Goal: Task Accomplishment & Management: Use online tool/utility

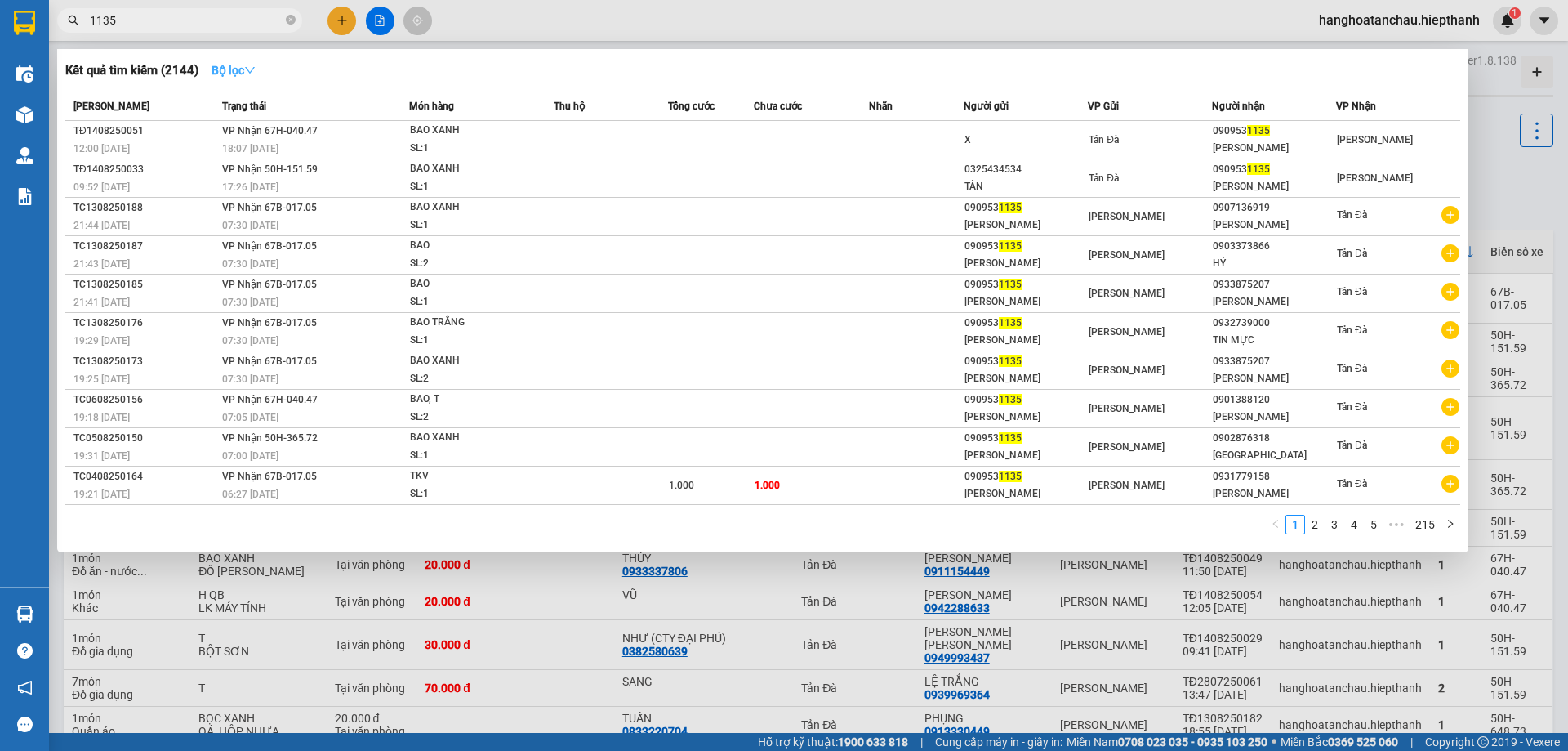
type input "1135"
click at [224, 71] on strong "Bộ lọc" at bounding box center [234, 71] width 44 height 13
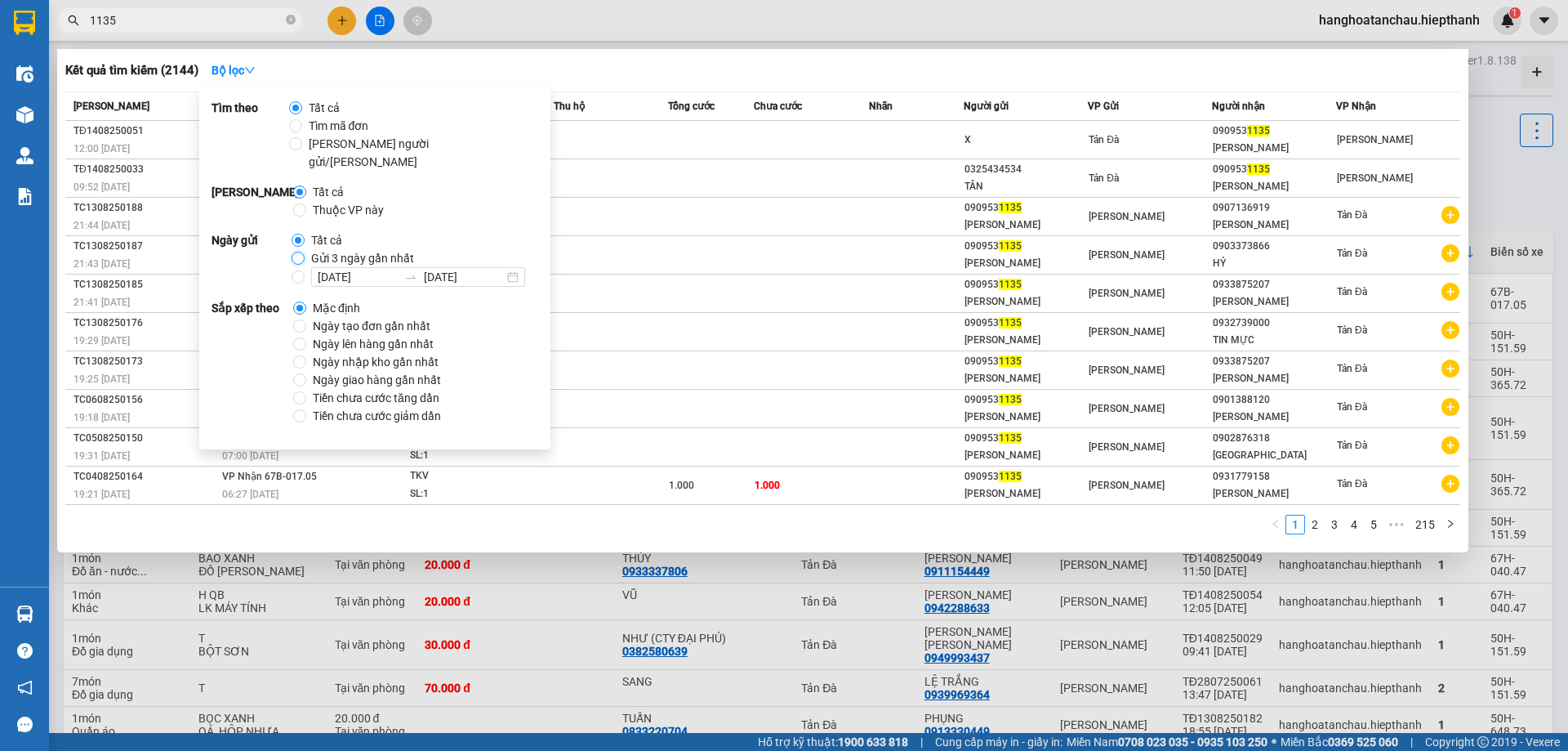
click at [297, 252] on input "Gửi 3 ngày gần nhất" at bounding box center [298, 258] width 13 height 13
radio input "true"
radio input "false"
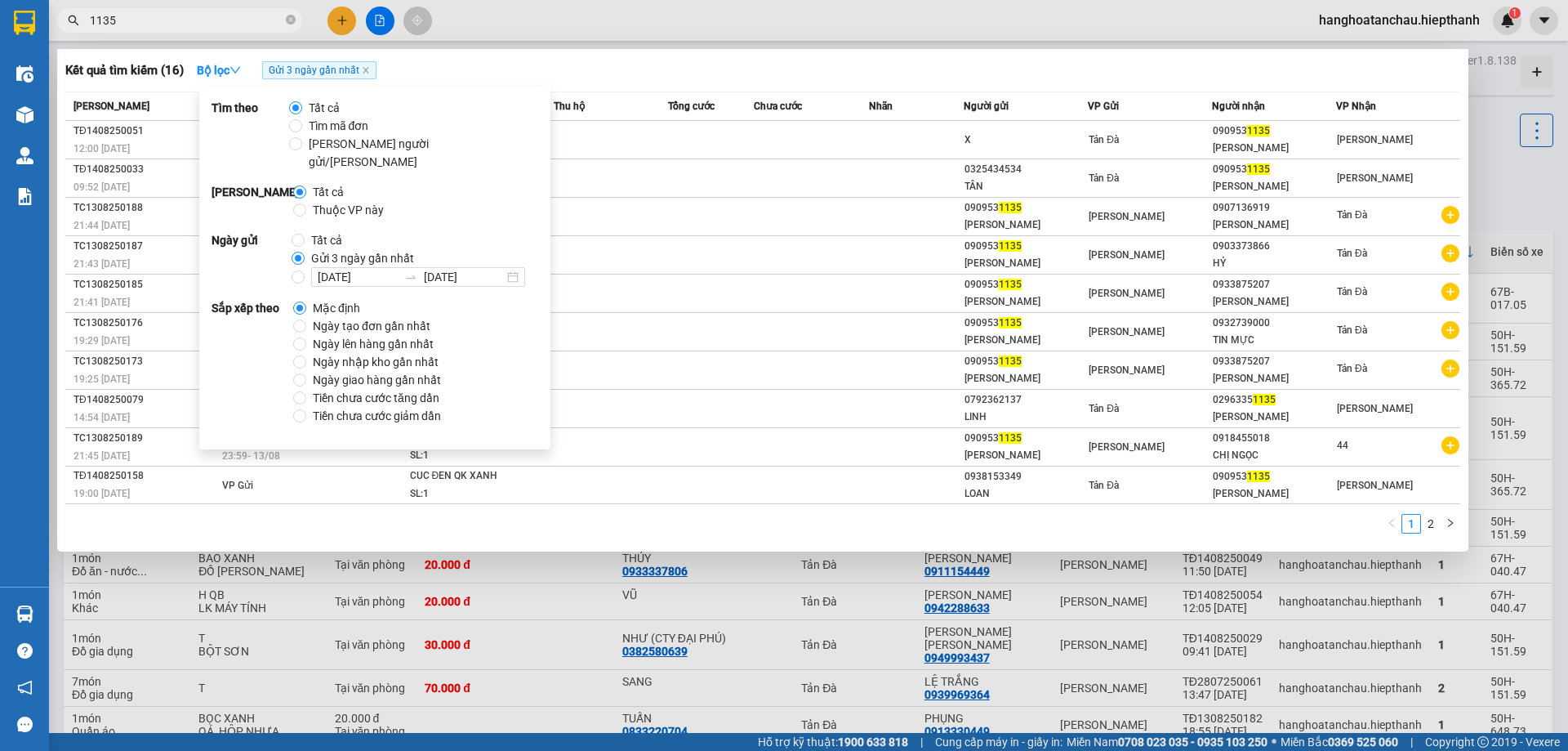
click at [574, 71] on div "Kết quả tìm kiếm ( 16 ) Bộ lọc Gửi 3 ngày gần nhất" at bounding box center [762, 70] width 1395 height 27
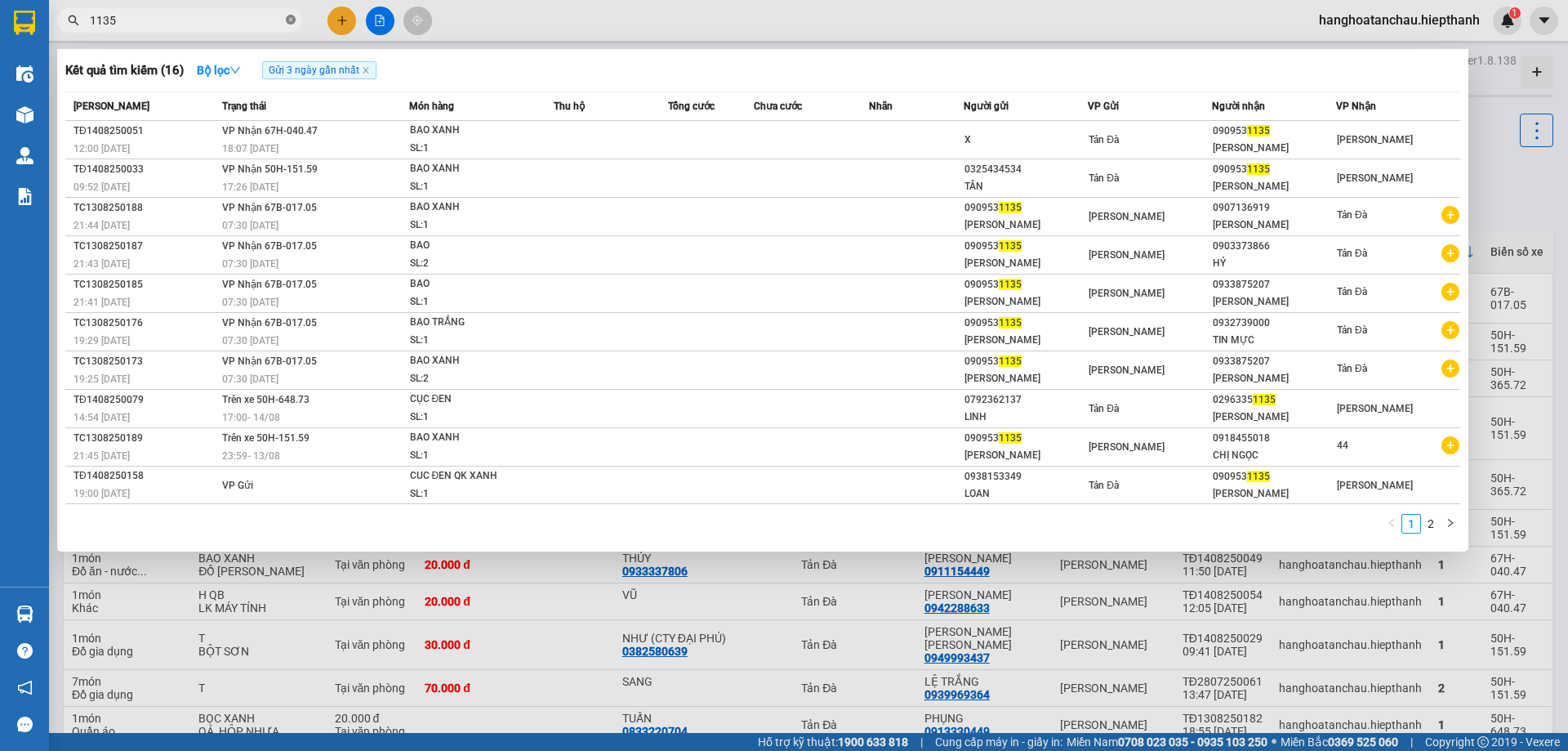
click at [292, 19] on icon "close-circle" at bounding box center [290, 19] width 10 height 10
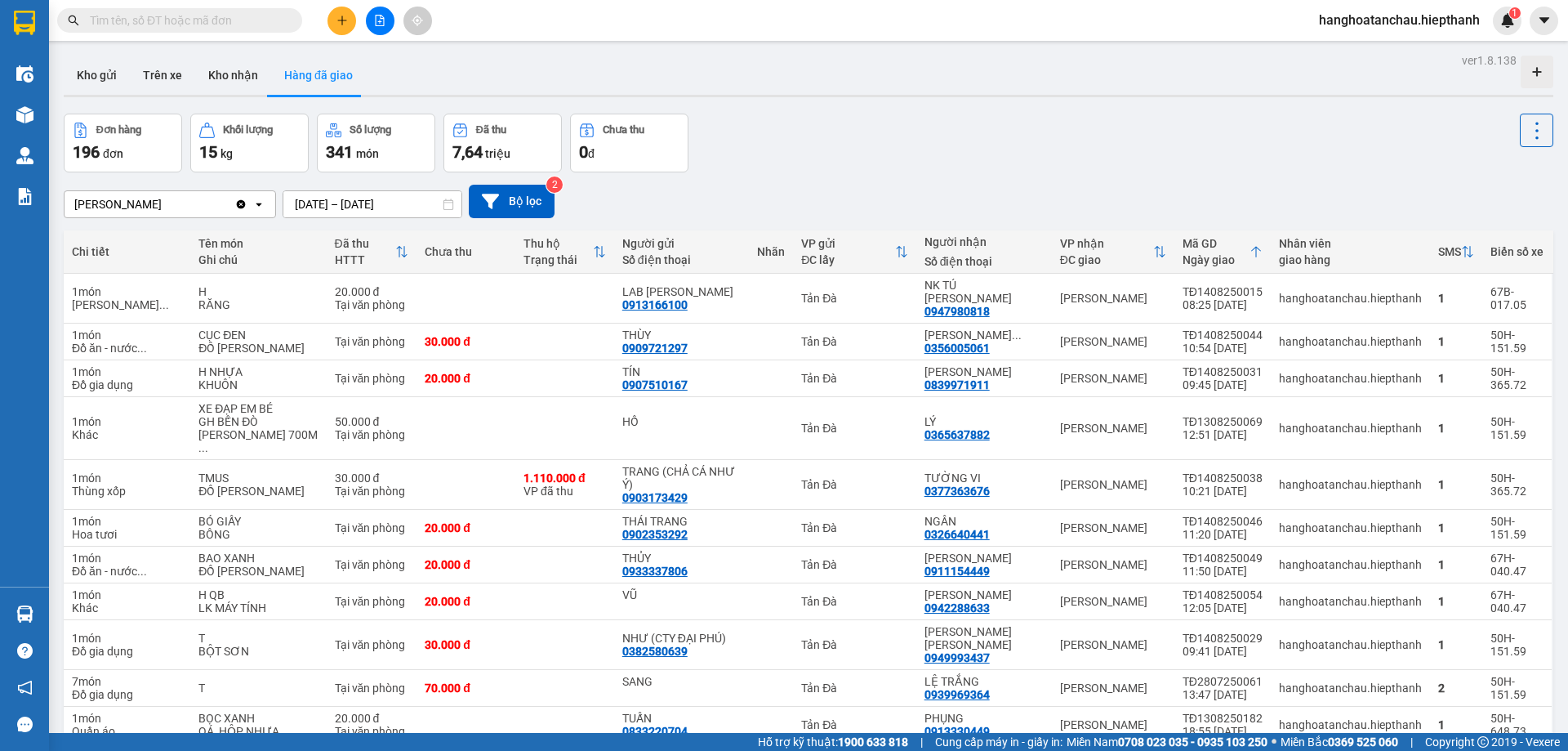
click at [553, 26] on div "Kết quả tìm kiếm ( 16 ) Bộ lọc Gửi 3 ngày gần nhất Mã ĐH Trạng thái Món hàng Th…" at bounding box center [784, 20] width 1568 height 41
click at [198, 13] on input "text" at bounding box center [186, 20] width 192 height 18
click at [121, 76] on button "Kho gửi" at bounding box center [97, 75] width 66 height 39
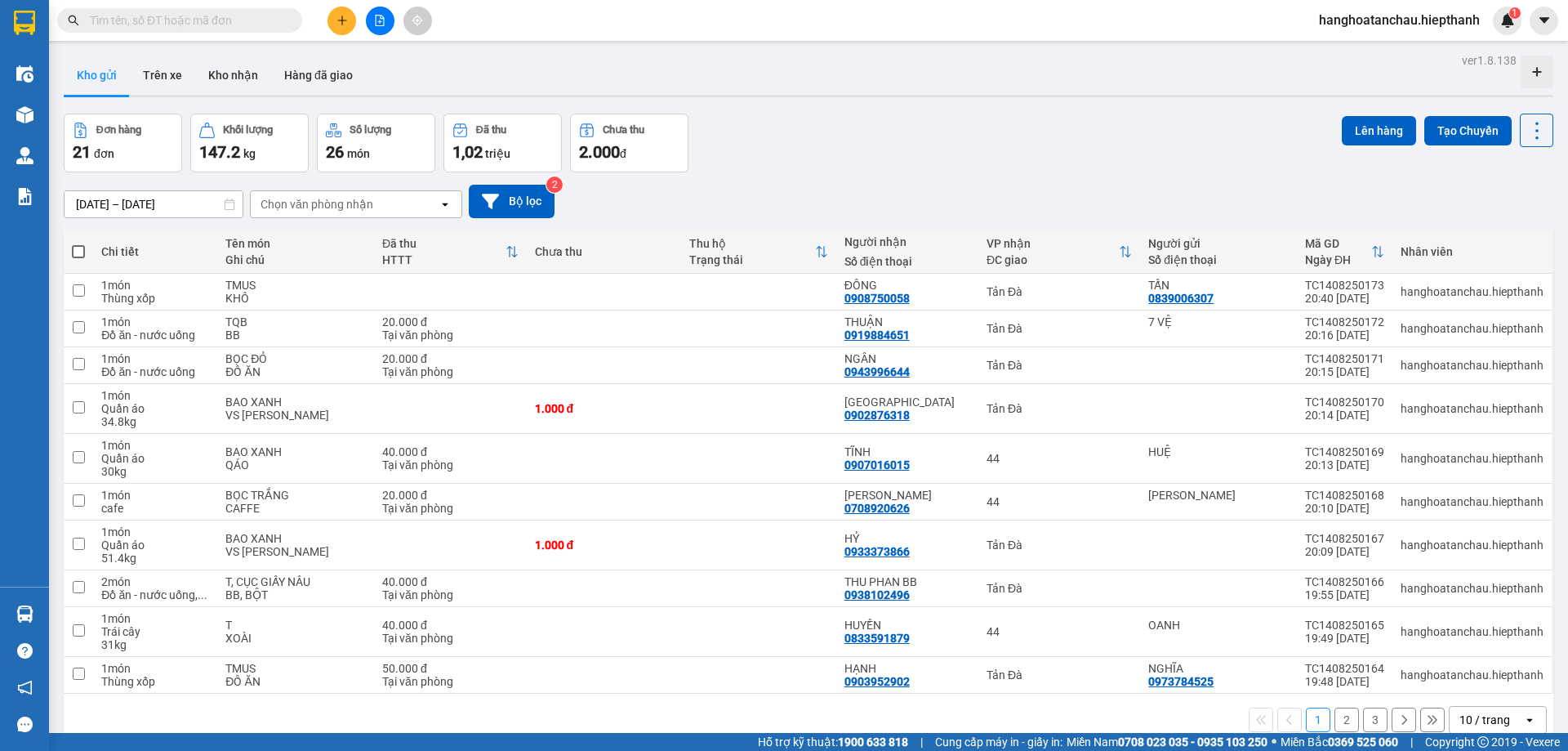
click at [91, 69] on button "Kho gửi" at bounding box center [97, 75] width 66 height 39
click at [1419, 294] on icon at bounding box center [1424, 291] width 11 height 11
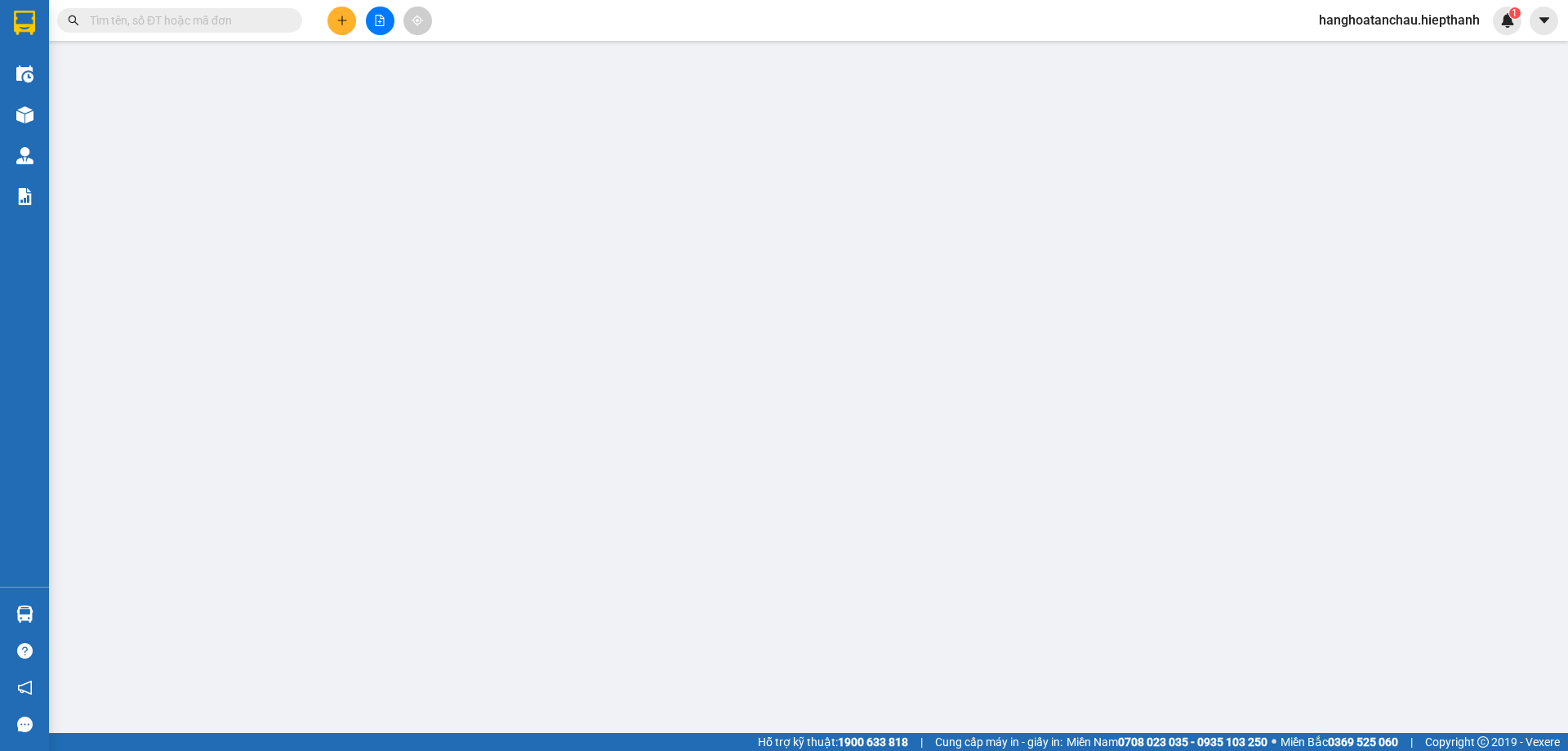
type input "0839006307"
type input "0908750058"
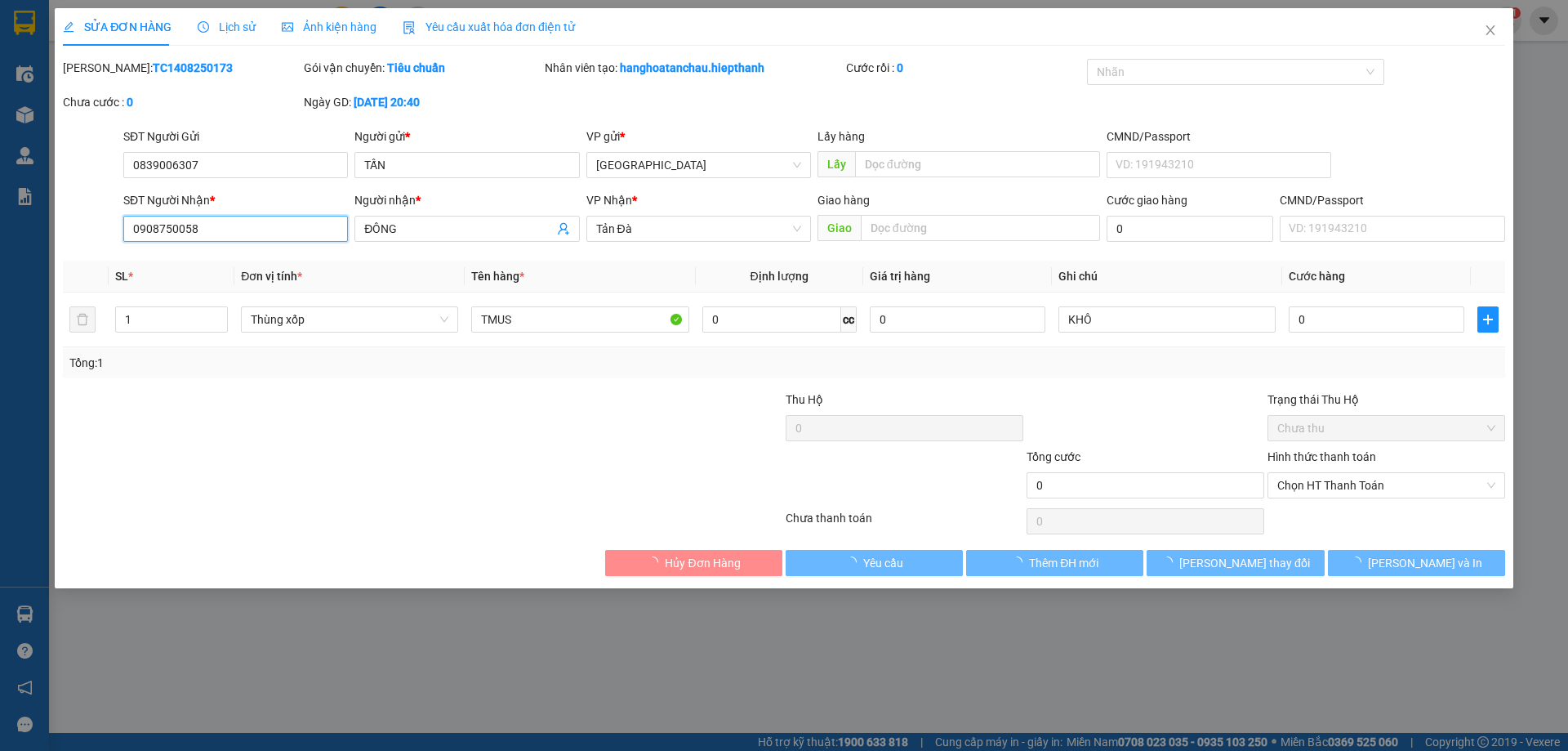
click at [243, 217] on input "0908750058" at bounding box center [235, 228] width 224 height 27
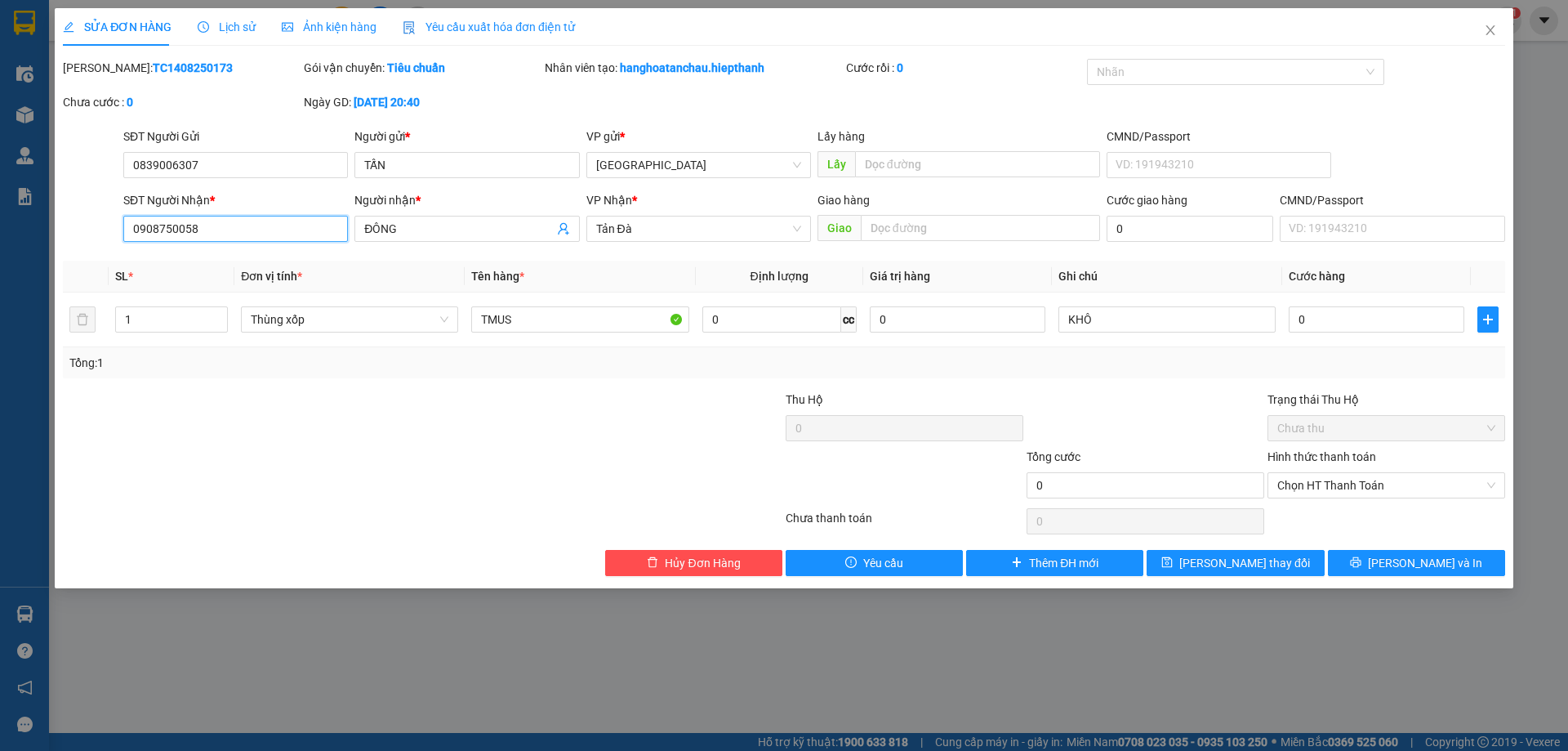
click at [243, 226] on input "0908750058" at bounding box center [235, 228] width 224 height 27
drag, startPoint x: 561, startPoint y: 526, endPoint x: 562, endPoint y: 490, distance: 36.0
click at [562, 510] on div at bounding box center [422, 521] width 723 height 33
drag, startPoint x: 527, startPoint y: 94, endPoint x: 434, endPoint y: 102, distance: 93.3
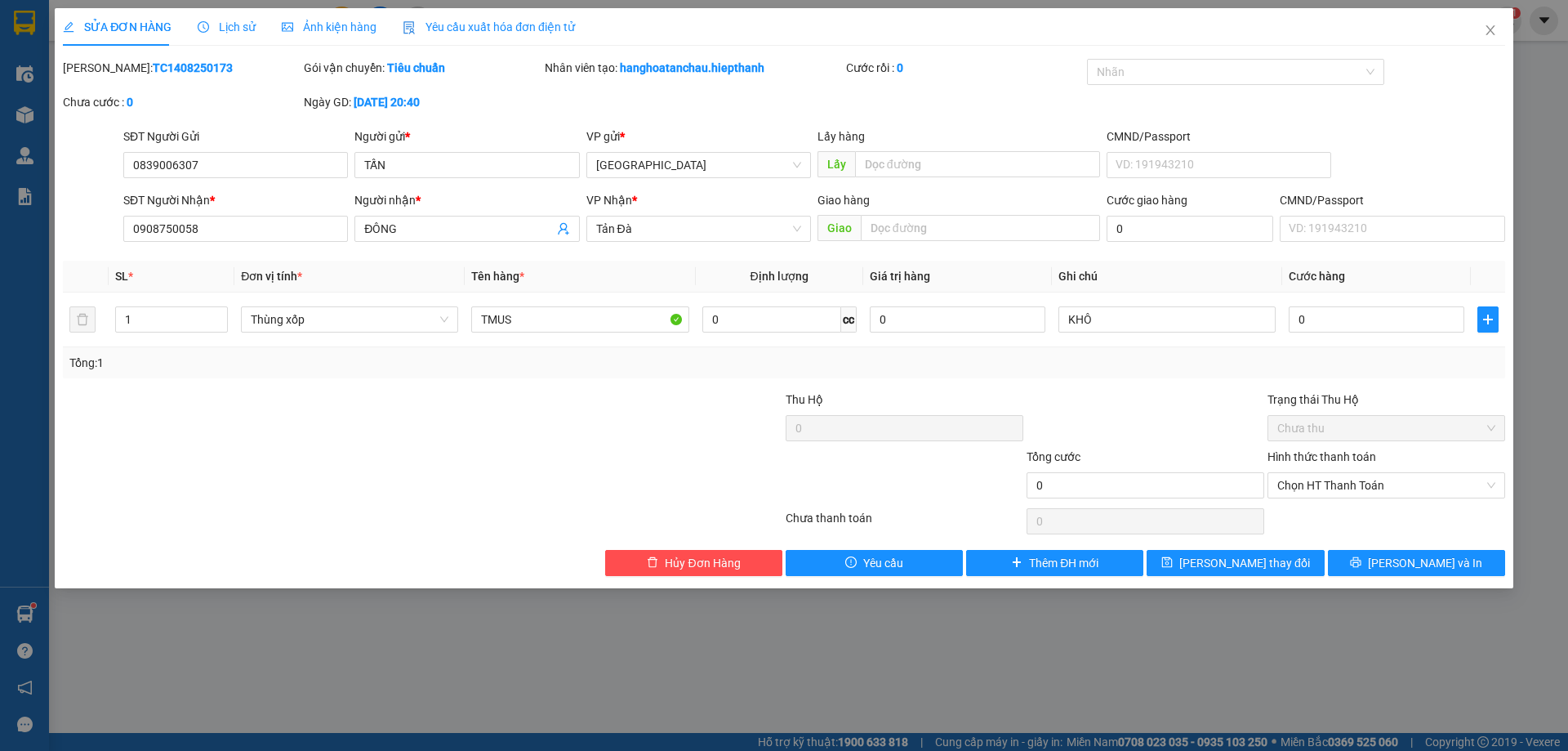
click at [434, 102] on div "Ngày GD: 14-08-2025 lúc 20:40" at bounding box center [423, 103] width 238 height 18
click at [496, 417] on div at bounding box center [302, 419] width 482 height 57
drag, startPoint x: 237, startPoint y: 21, endPoint x: 224, endPoint y: 26, distance: 13.9
click at [224, 26] on span "Lịch sử" at bounding box center [226, 27] width 58 height 13
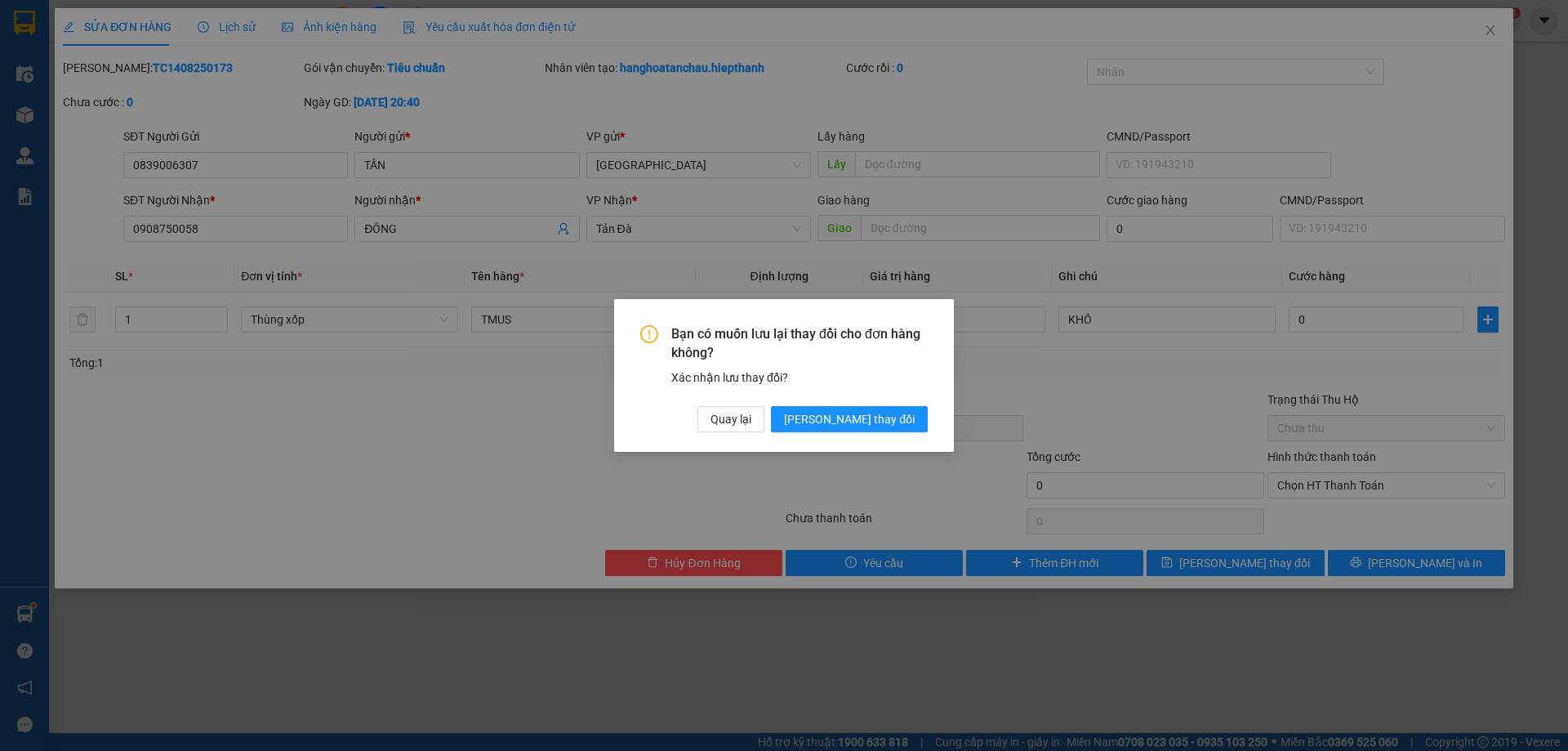
click at [796, 434] on div "Bạn có muốn lưu lại thay đổi cho đơn hàng không? Xác nhận lưu thay đổi? Quay lạ…" at bounding box center [784, 375] width 340 height 153
click at [751, 425] on span "Quay lại" at bounding box center [731, 419] width 41 height 18
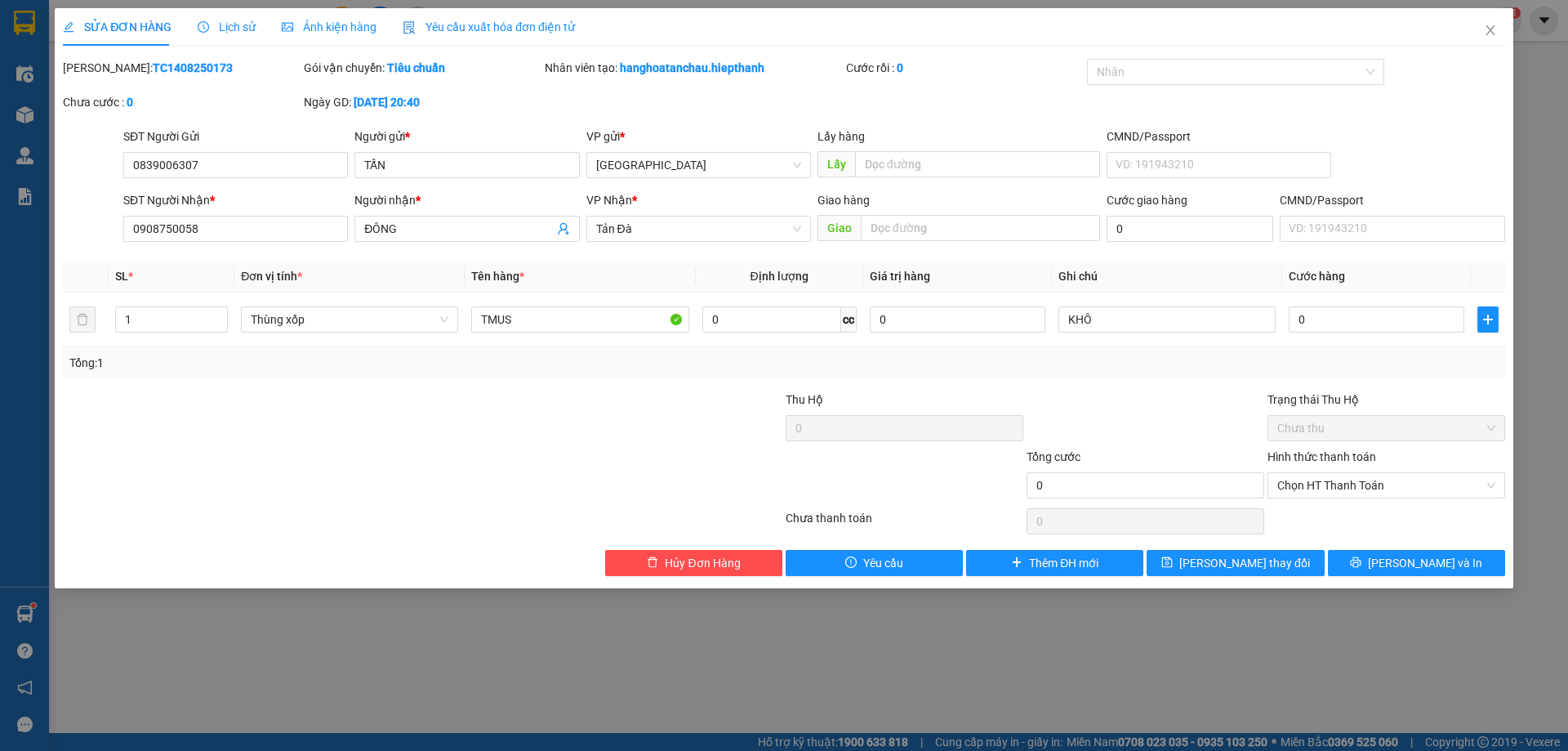
click at [236, 27] on span "Lịch sử" at bounding box center [226, 27] width 58 height 13
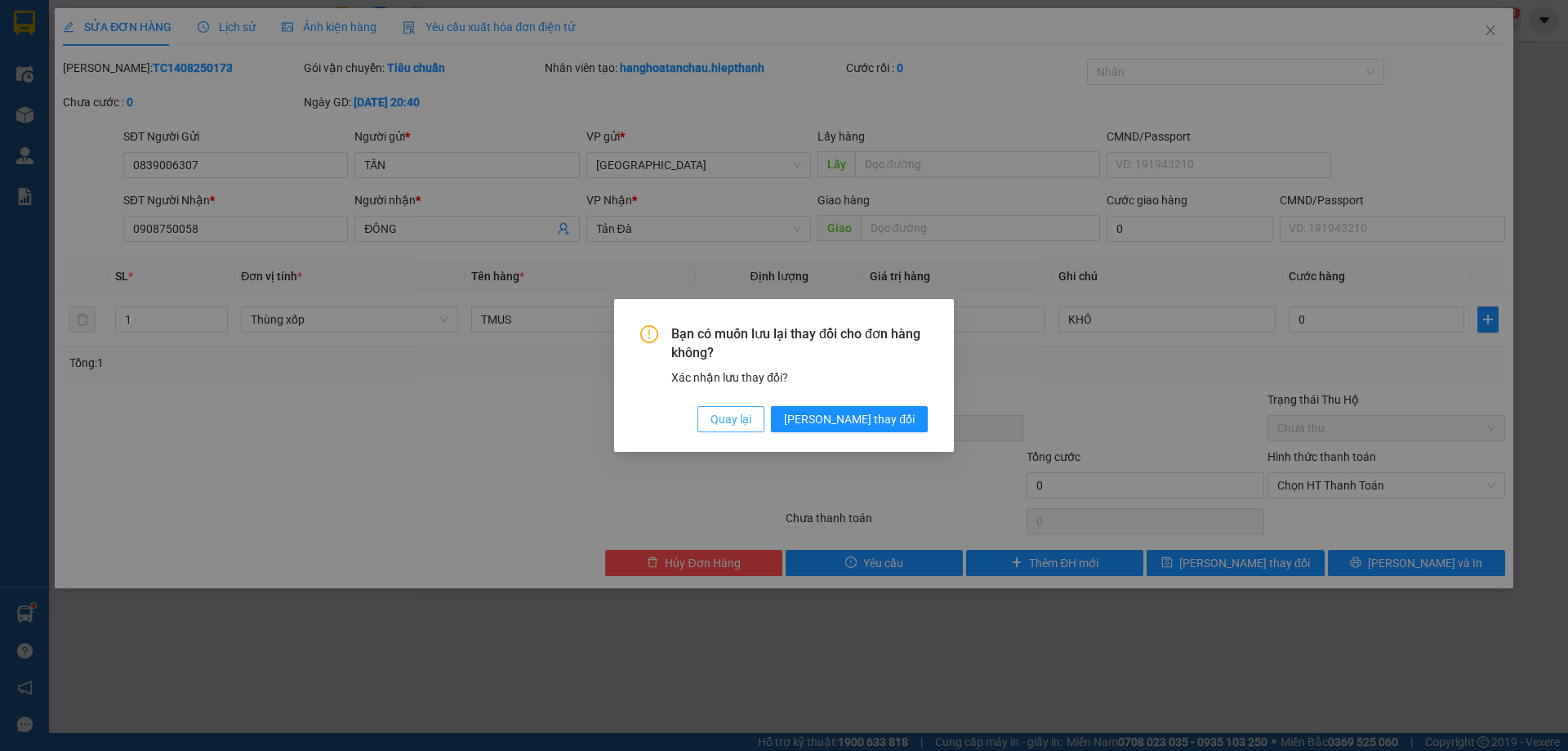
click at [751, 419] on span "Quay lại" at bounding box center [731, 419] width 41 height 18
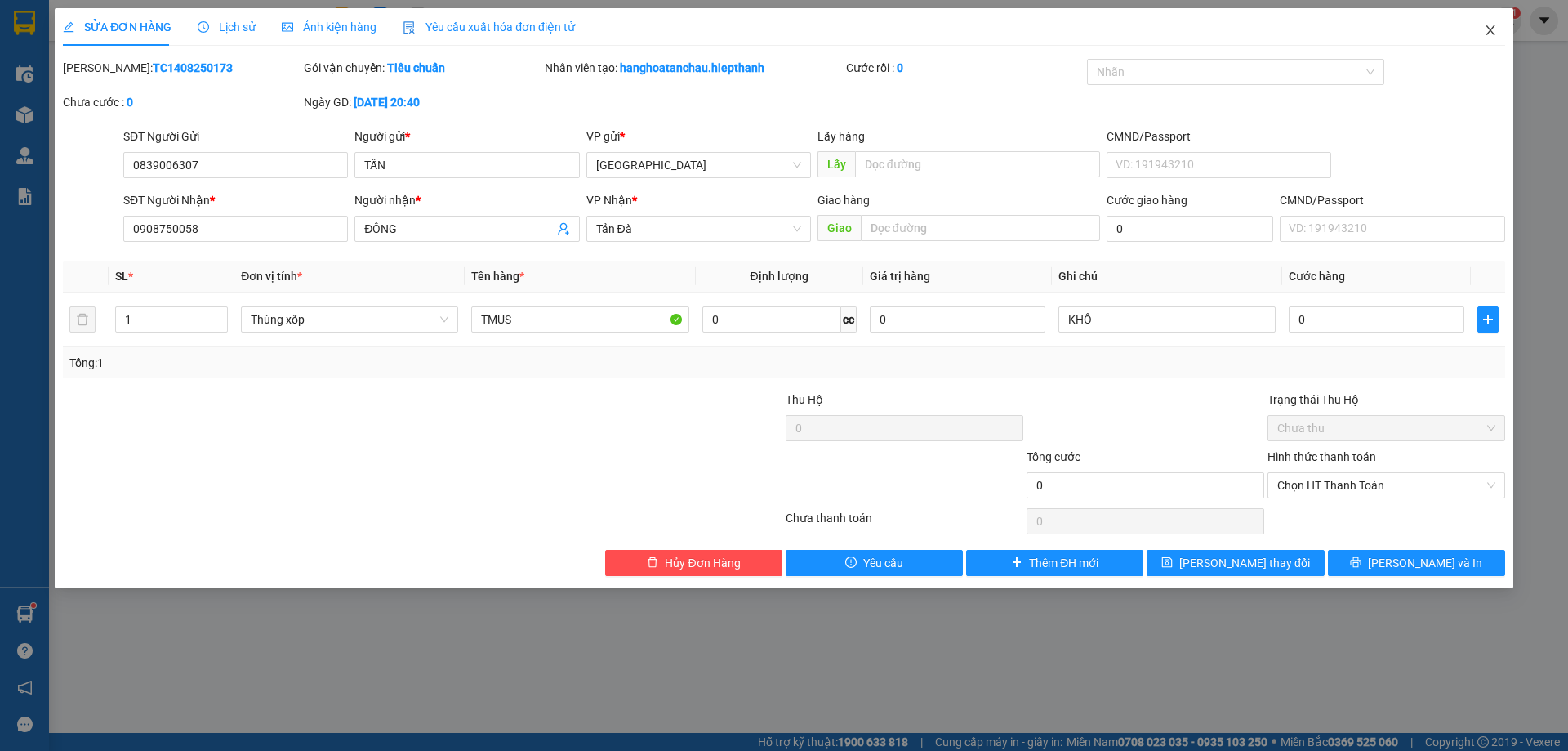
click at [1484, 31] on icon "close" at bounding box center [1490, 30] width 13 height 13
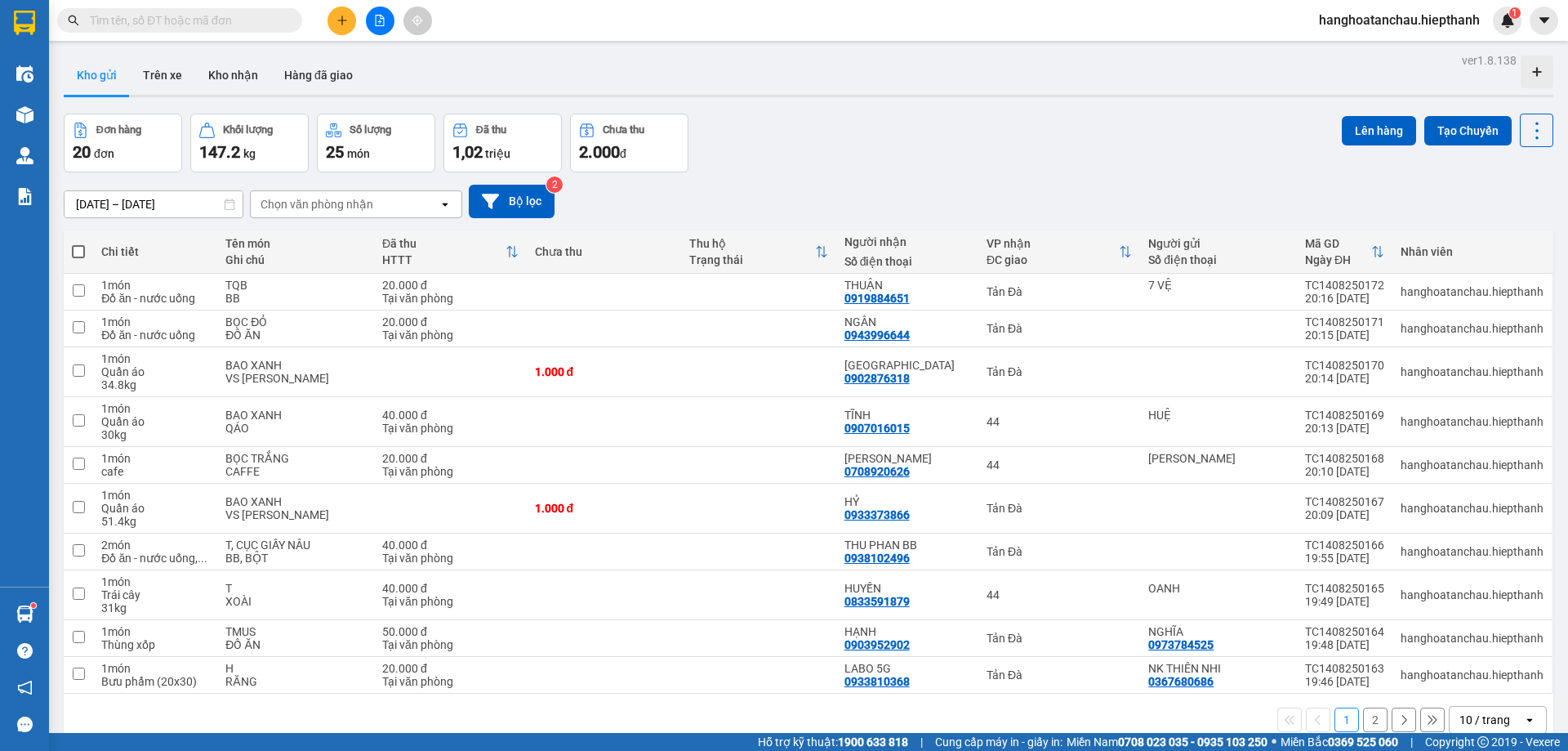
click at [218, 27] on input "text" at bounding box center [186, 20] width 192 height 18
click at [844, 117] on div "Đơn hàng 20 đơn Khối lượng 147.2 kg Số lượng 25 món Đã thu 1,02 triệu Chưa thu …" at bounding box center [809, 143] width 1490 height 59
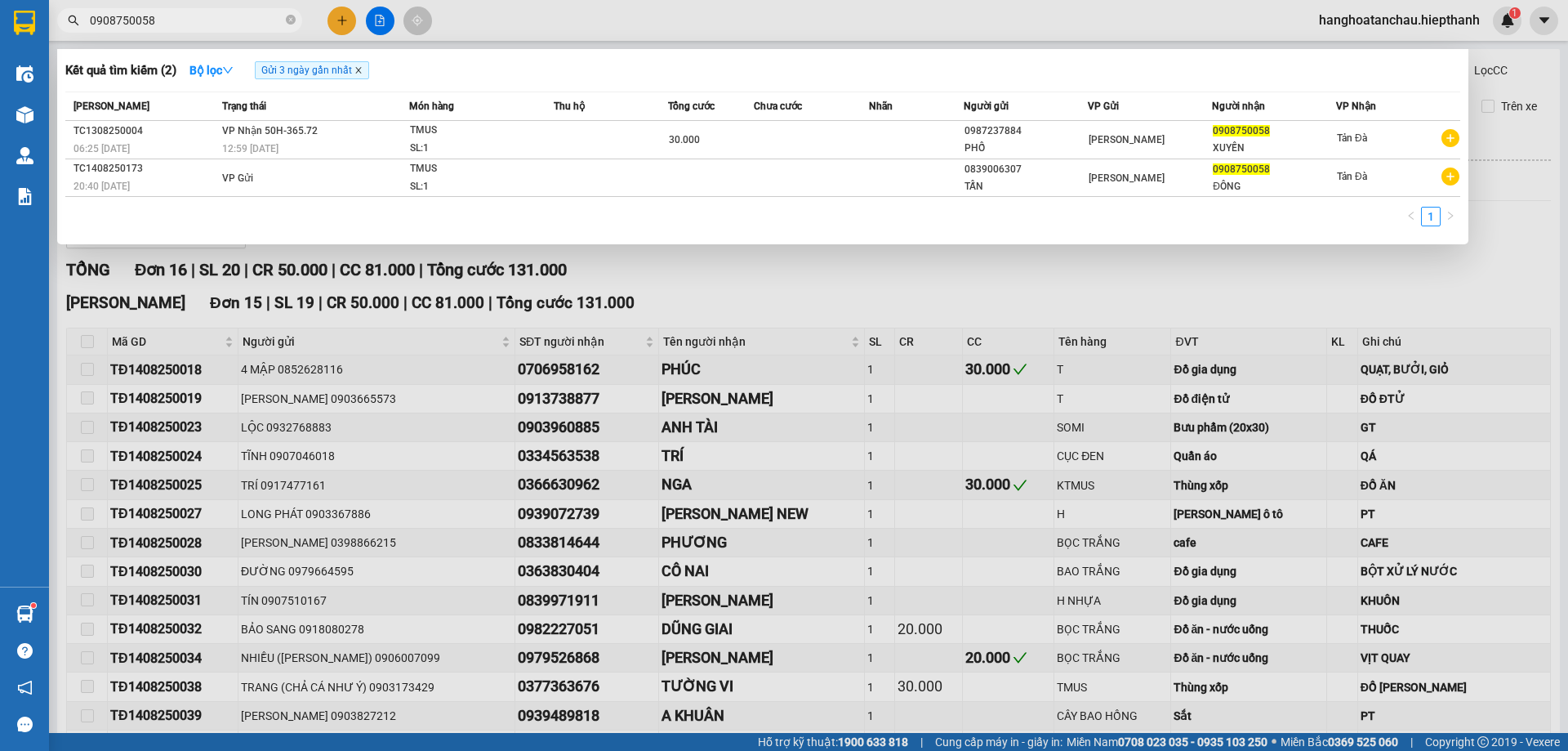
type input "0908750058"
click at [363, 71] on icon "close" at bounding box center [358, 70] width 8 height 8
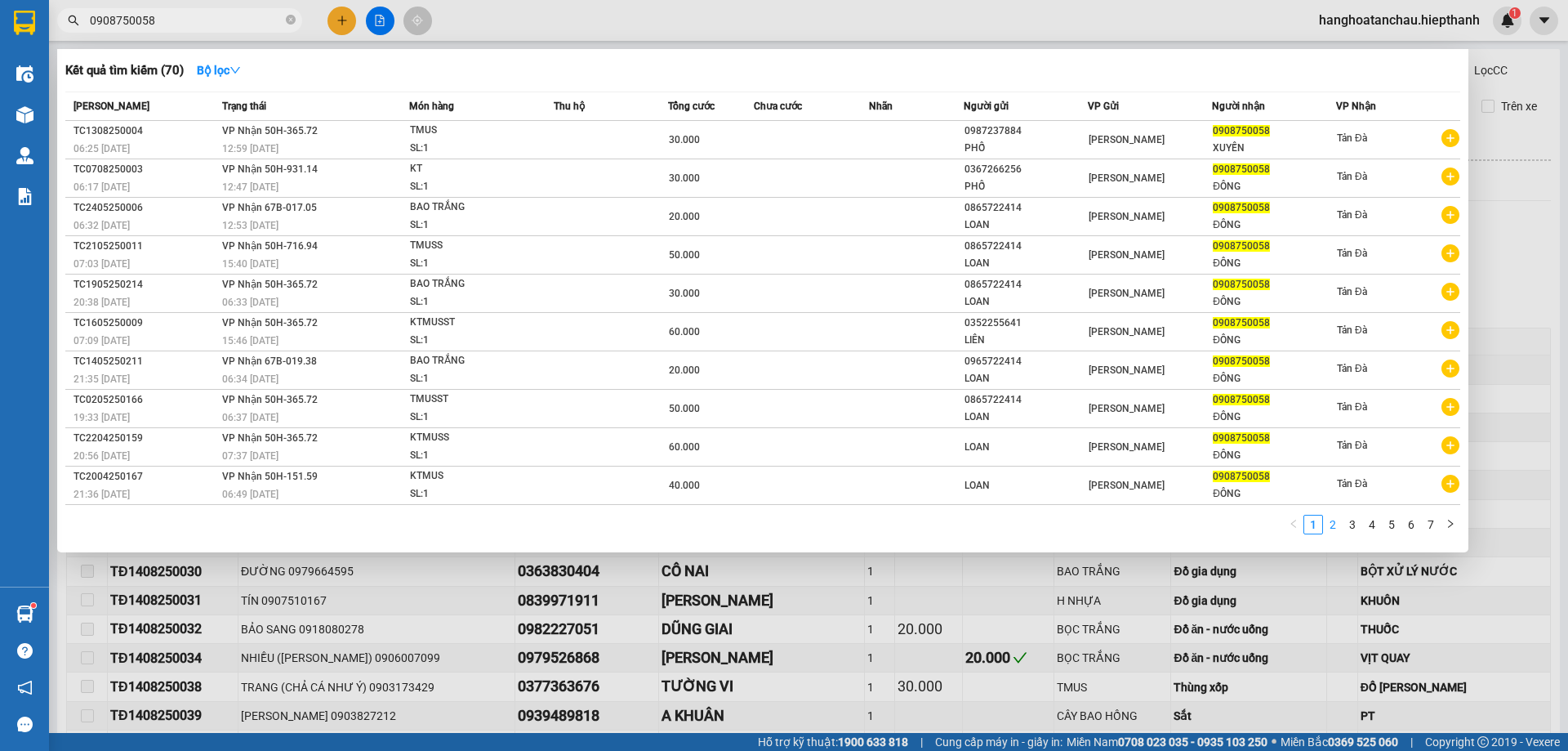
click at [1334, 518] on link "2" at bounding box center [1334, 525] width 18 height 18
click at [1348, 525] on link "3" at bounding box center [1353, 525] width 18 height 18
click at [1360, 525] on link "3" at bounding box center [1353, 525] width 18 height 18
click at [1368, 523] on link "4" at bounding box center [1372, 525] width 18 height 18
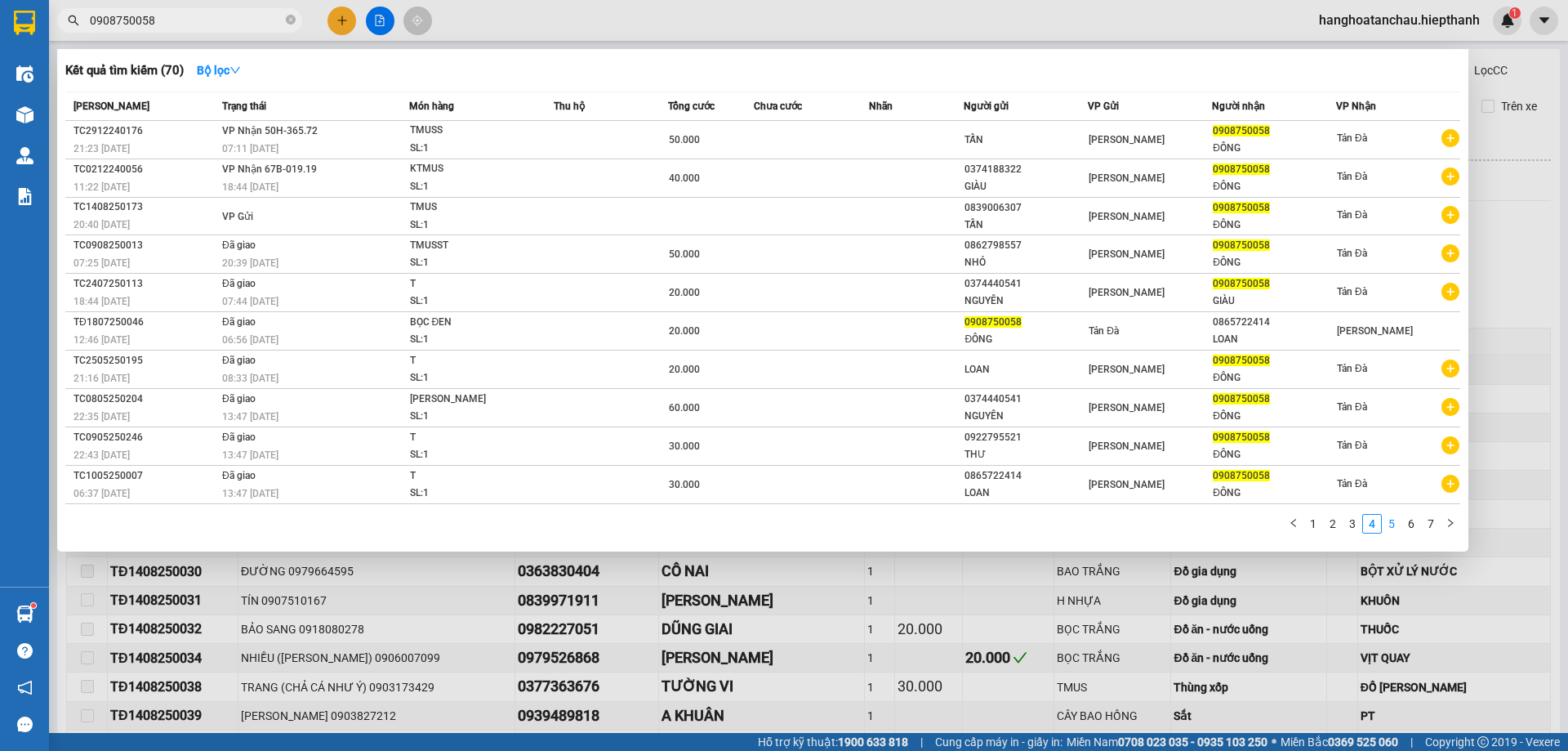
click at [1393, 525] on link "5" at bounding box center [1392, 524] width 18 height 18
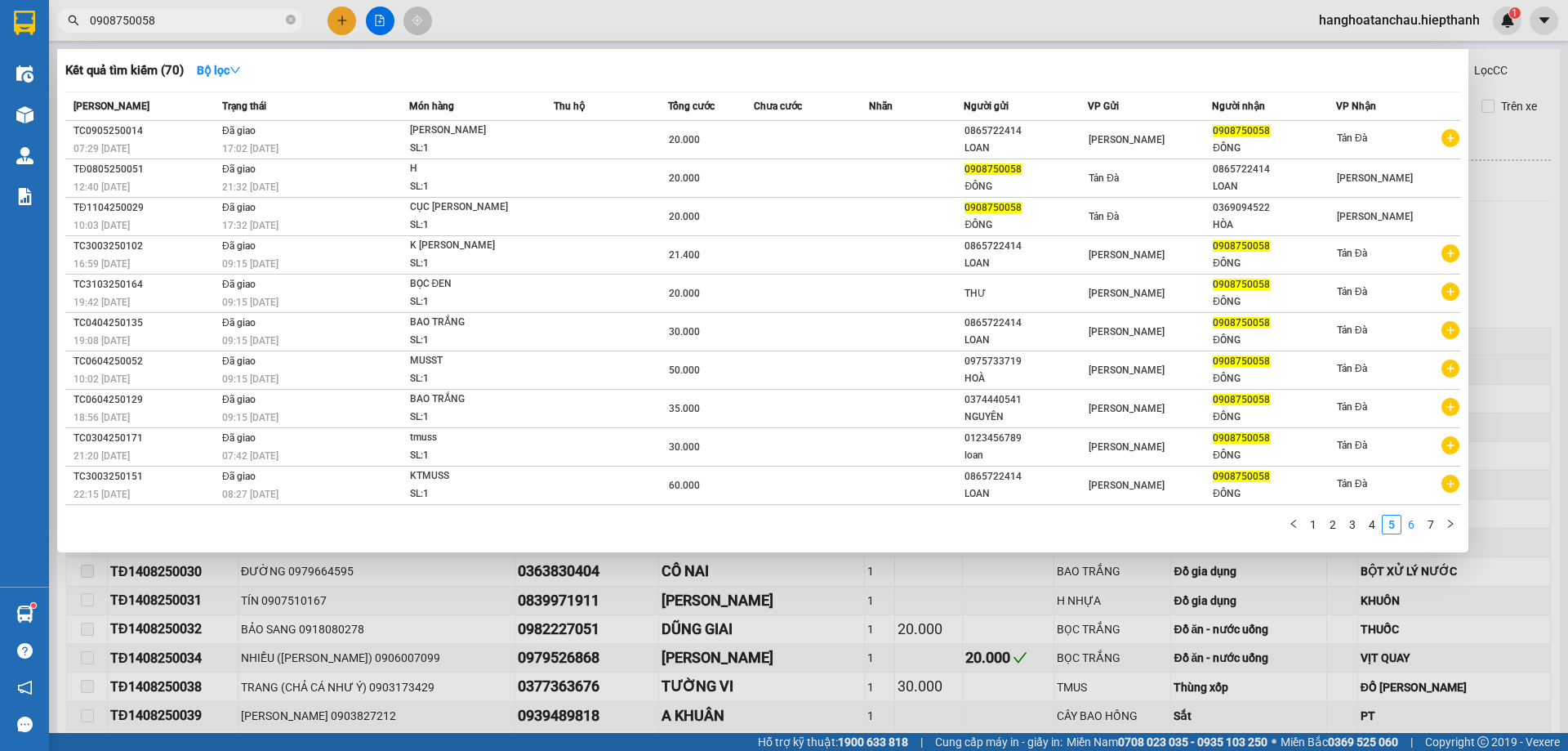
click at [1414, 525] on link "6" at bounding box center [1411, 525] width 18 height 18
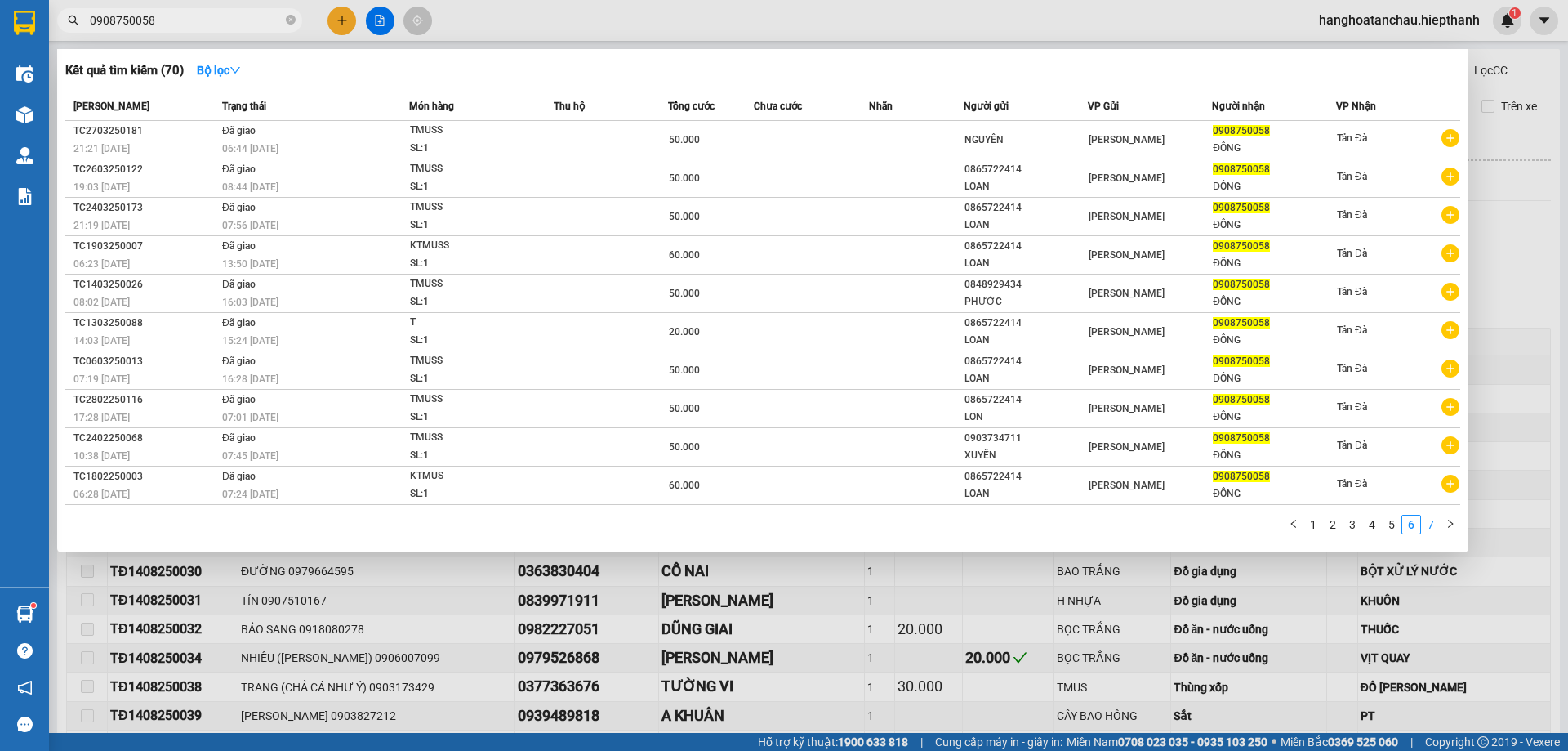
click at [1435, 526] on link "7" at bounding box center [1432, 525] width 18 height 18
click at [1311, 527] on link "1" at bounding box center [1313, 525] width 18 height 18
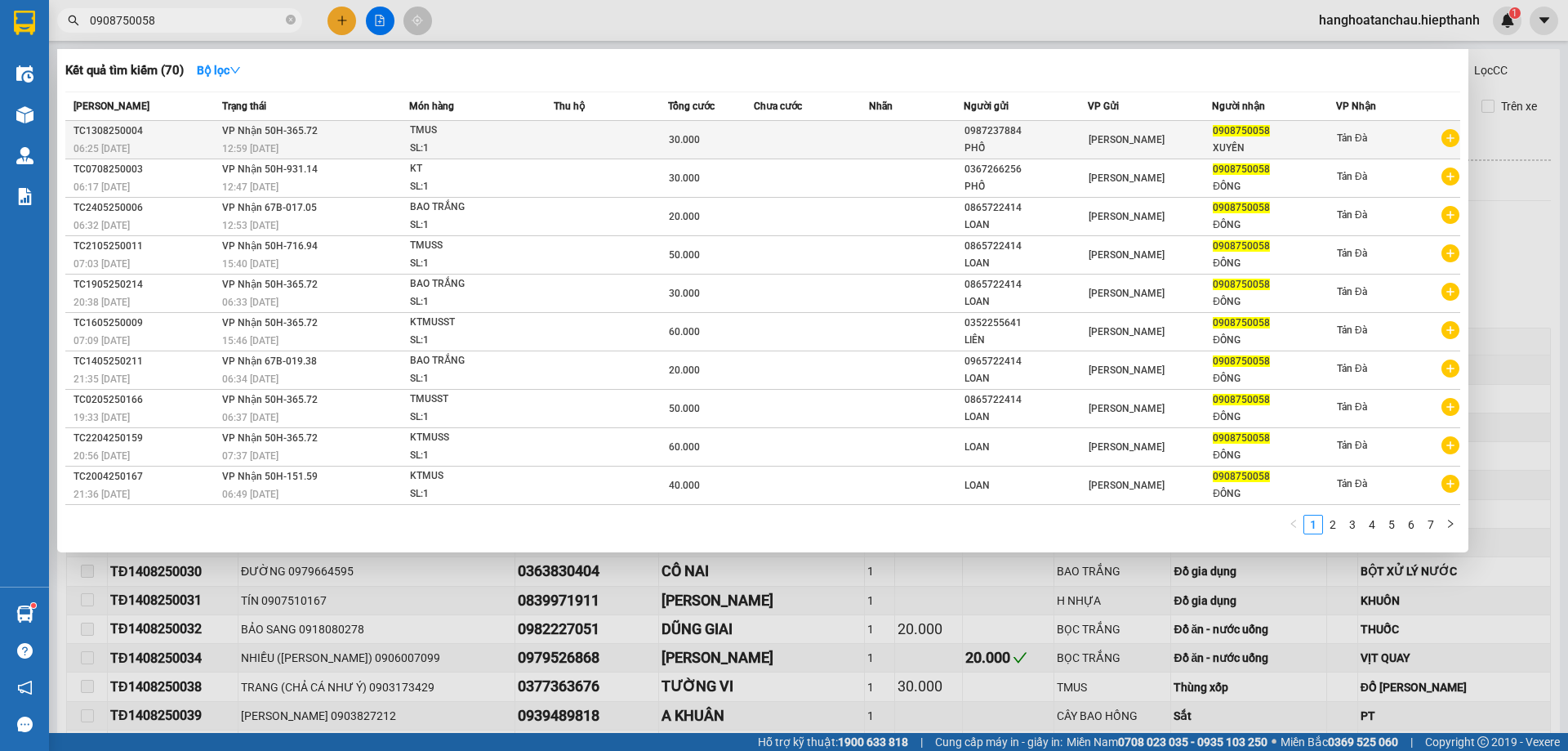
click at [774, 147] on td at bounding box center [811, 140] width 114 height 38
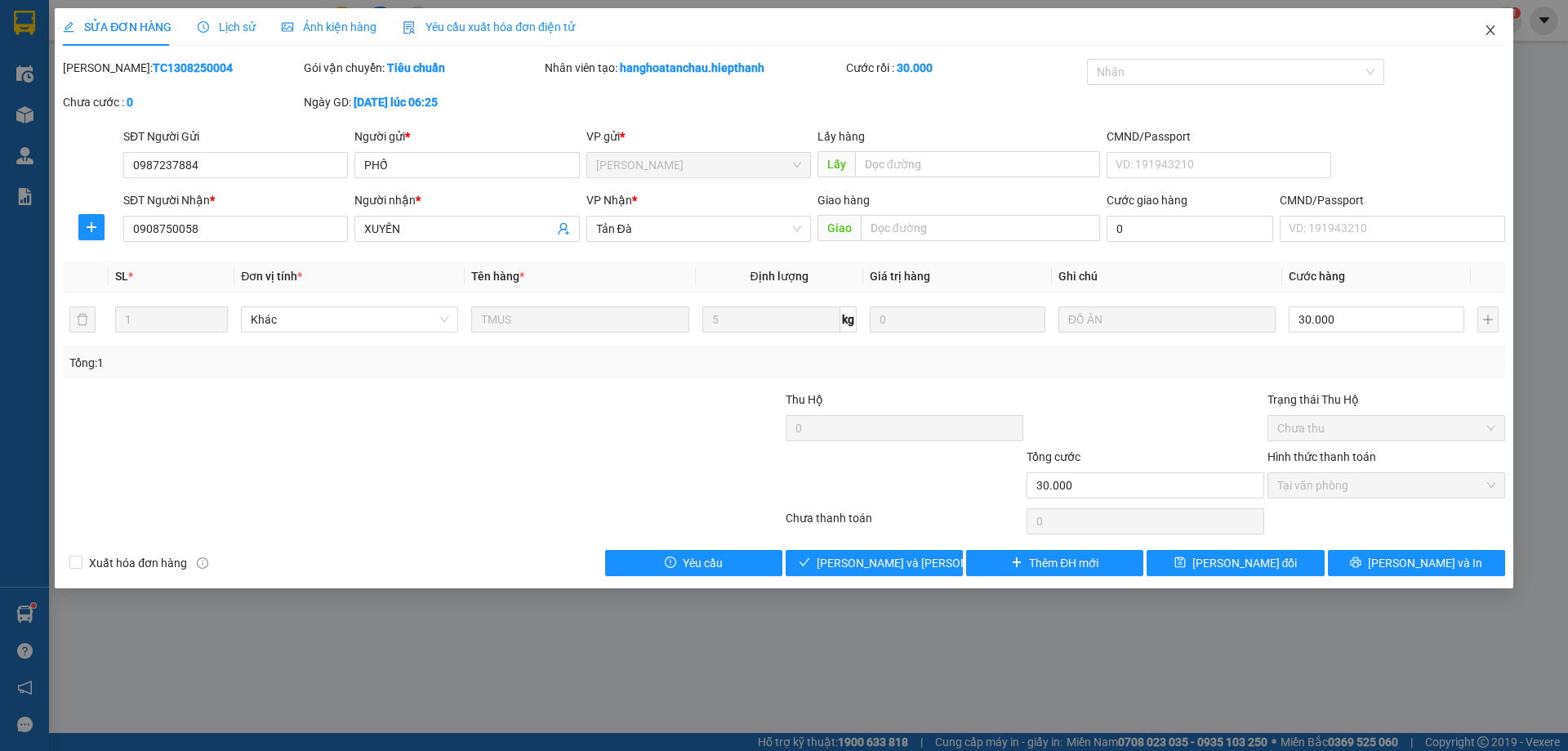
click at [1497, 36] on span "Close" at bounding box center [1491, 31] width 46 height 46
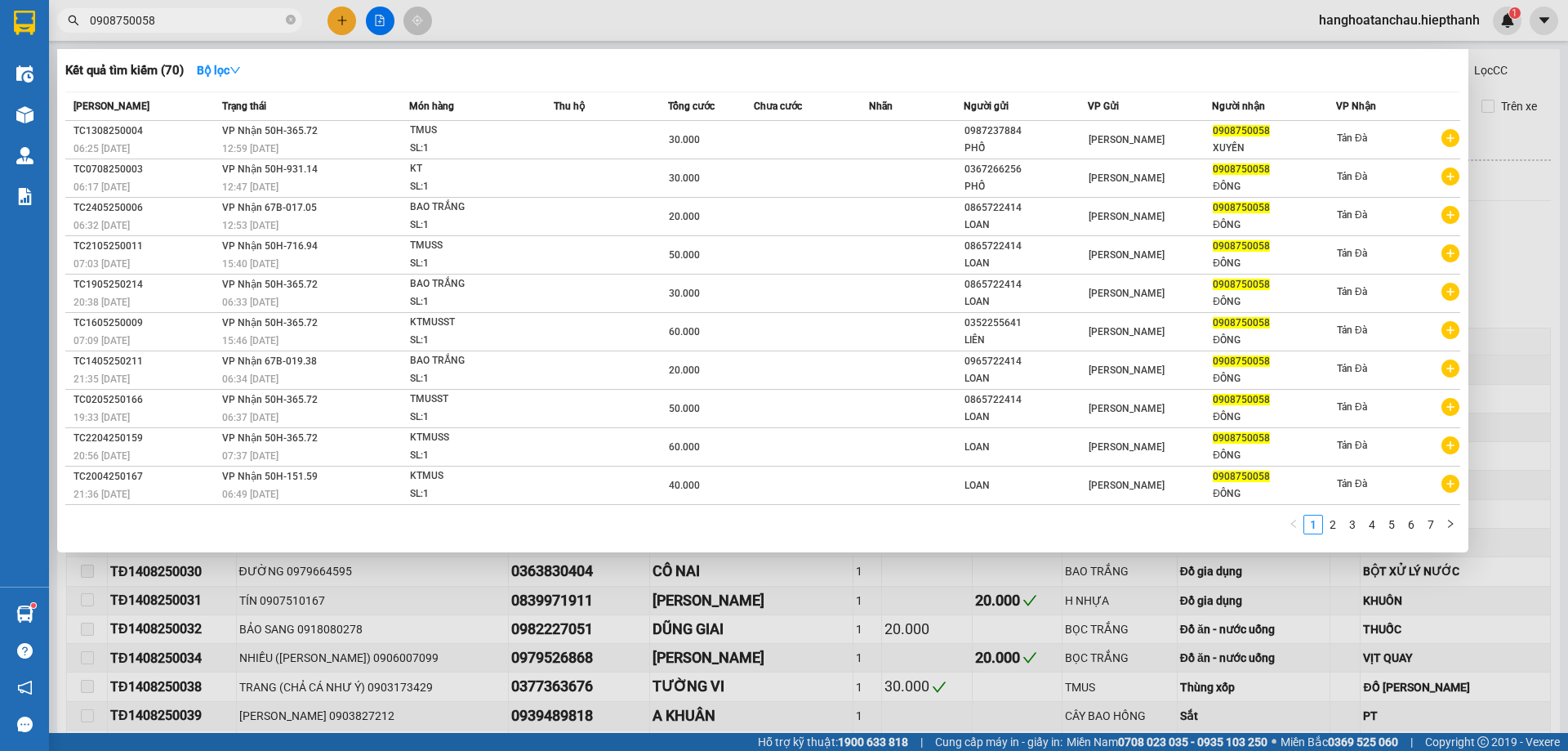
click at [230, 11] on span "0908750058" at bounding box center [180, 20] width 245 height 25
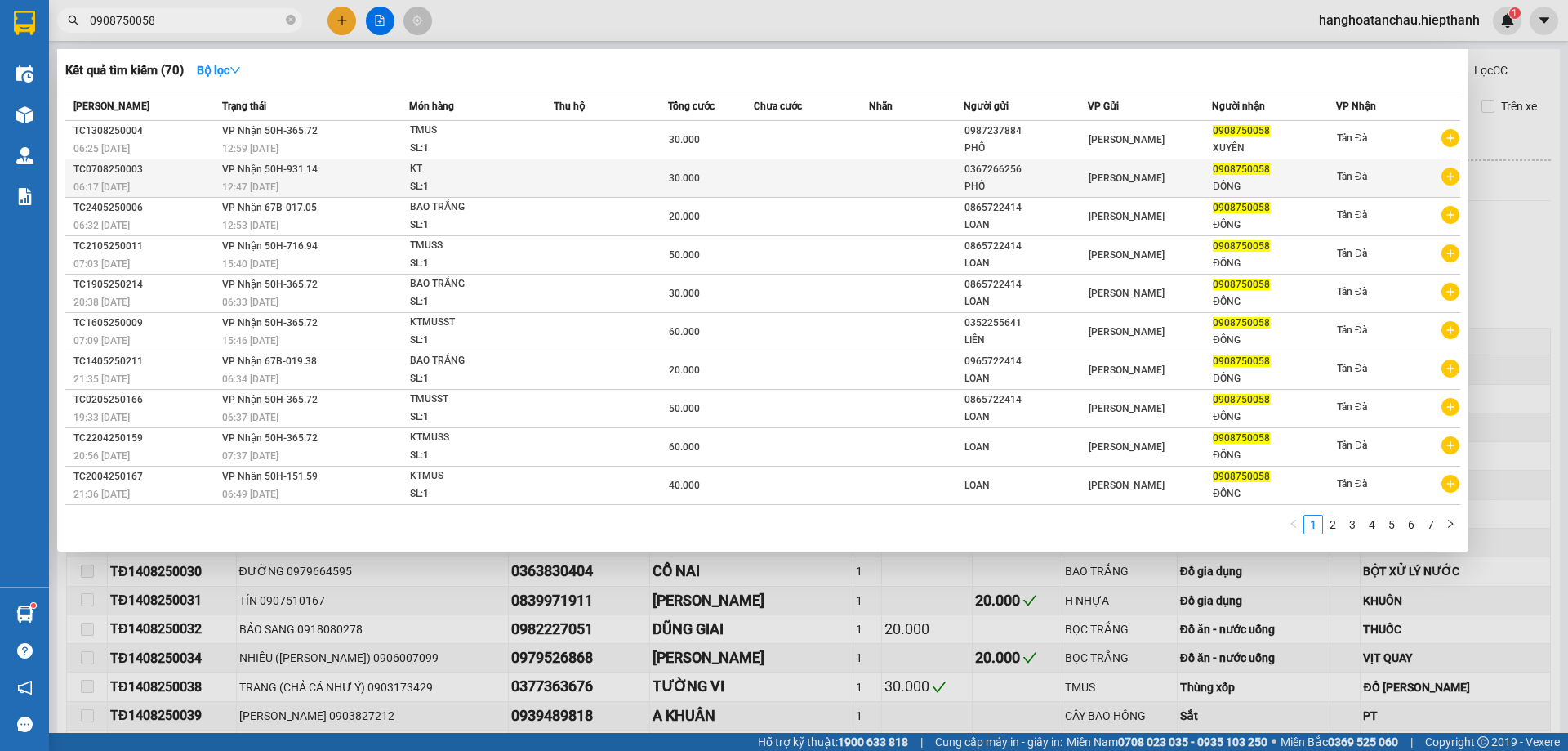
click at [457, 194] on div "SL: 1" at bounding box center [472, 187] width 123 height 18
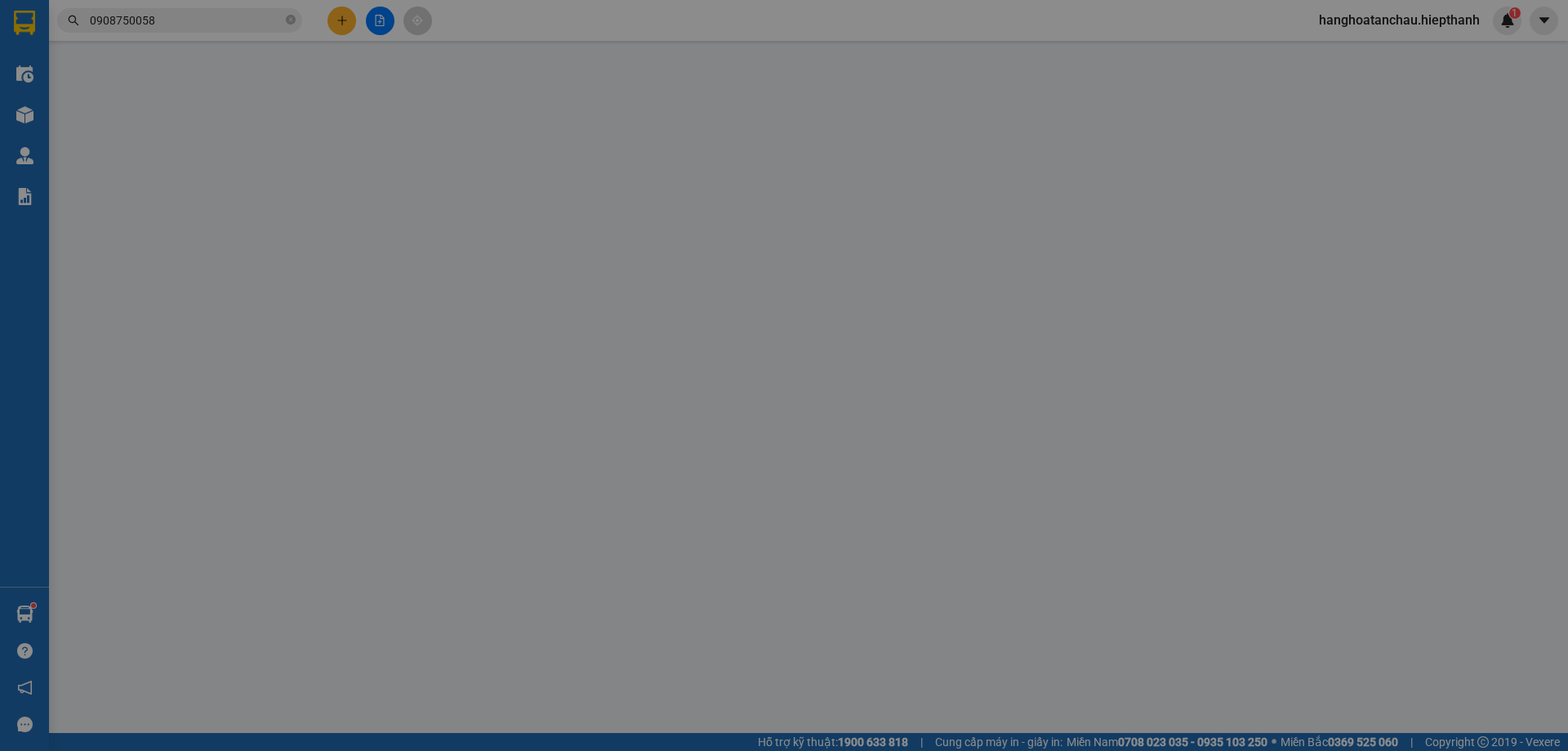
type input "0367266256"
type input "0908750058"
type input "30.000"
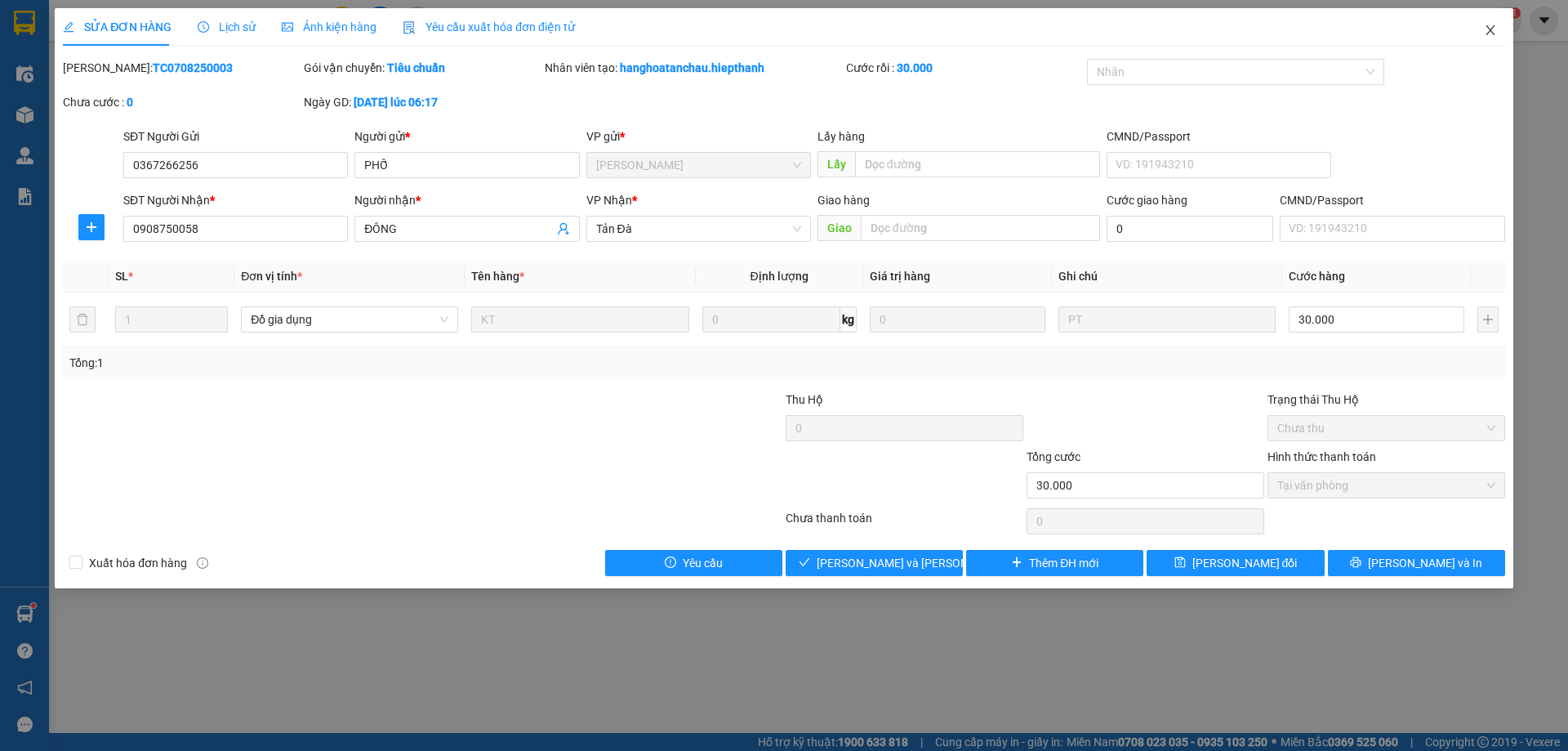
click at [1495, 33] on icon "close" at bounding box center [1490, 30] width 13 height 13
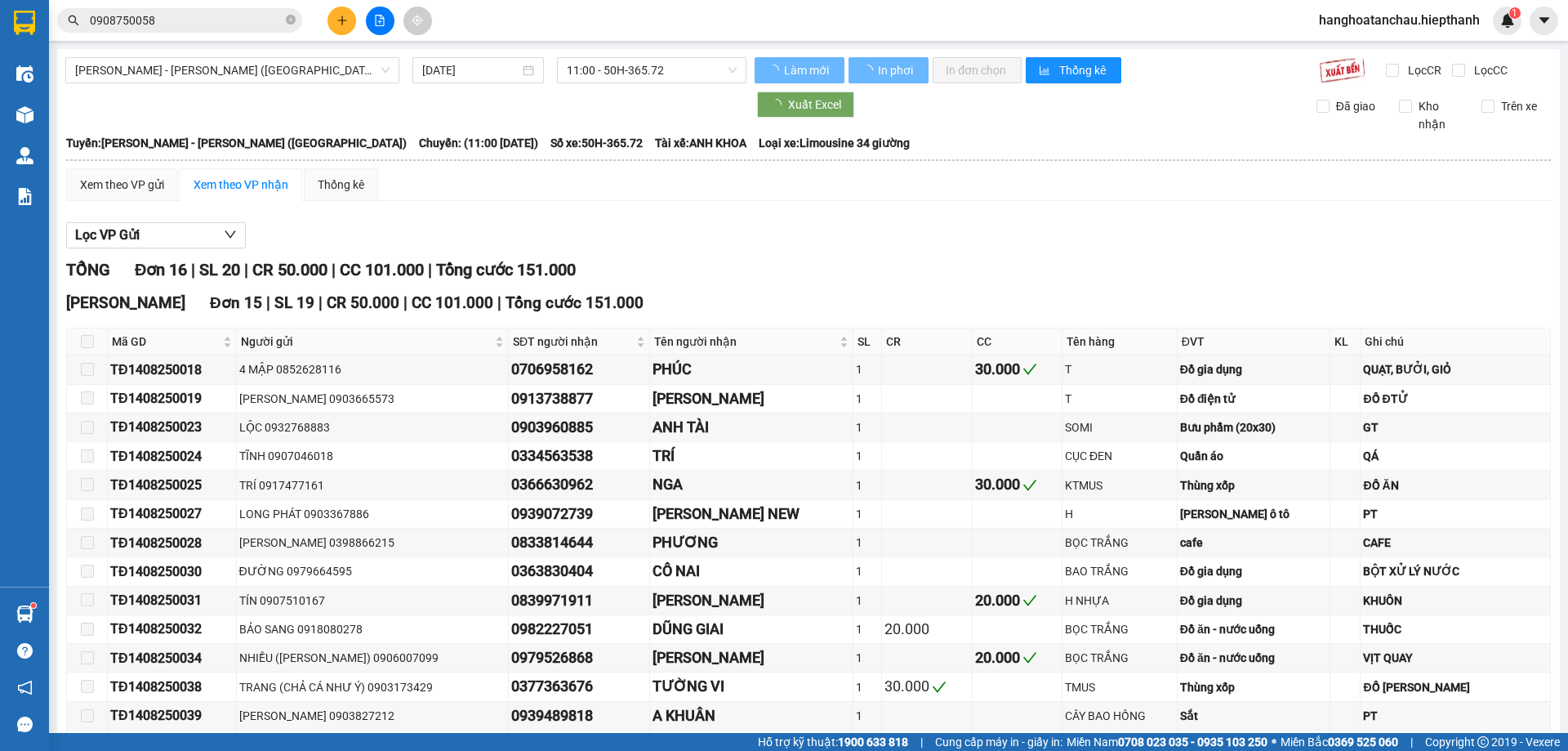
click at [242, 18] on input "0908750058" at bounding box center [186, 20] width 192 height 18
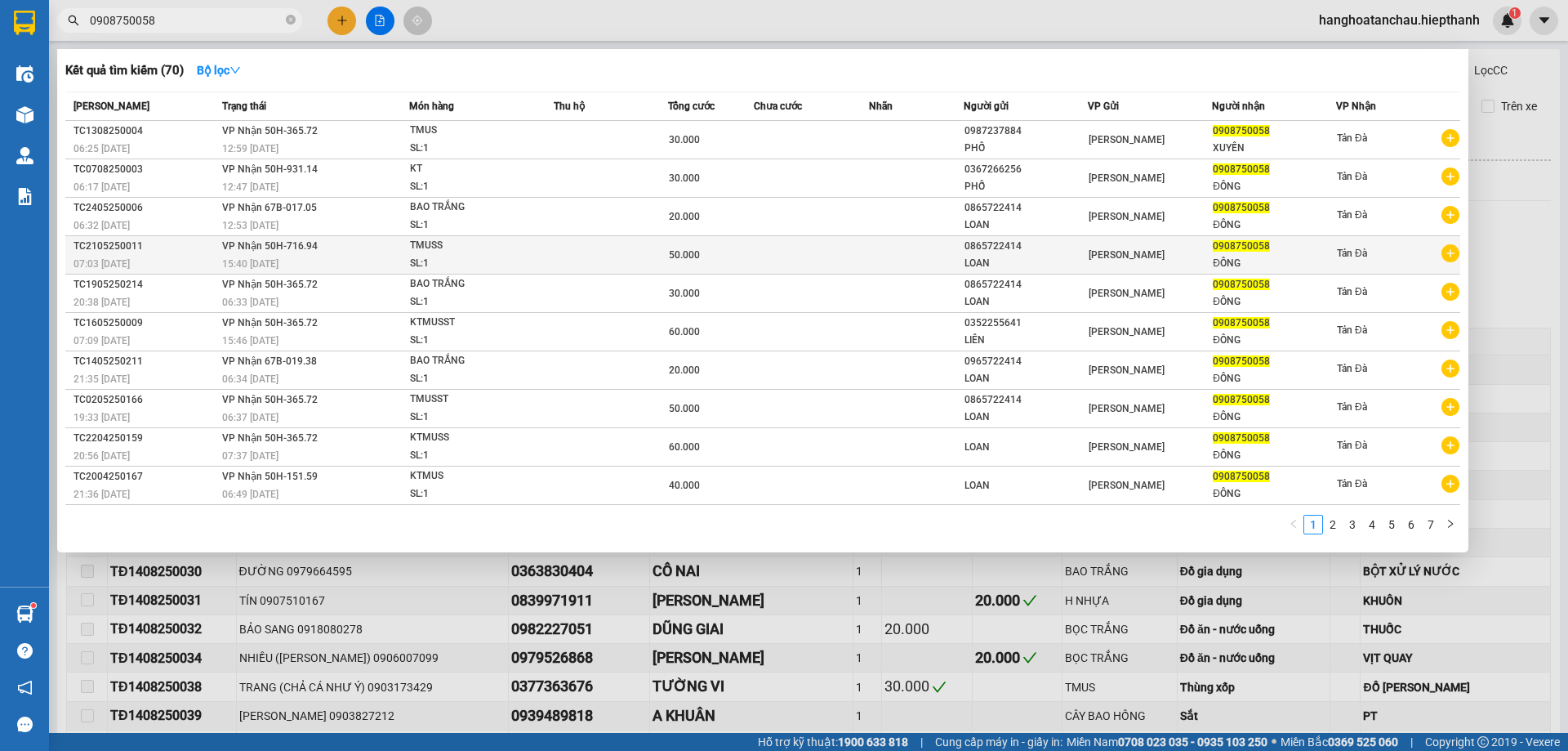
click at [647, 238] on td at bounding box center [611, 256] width 114 height 38
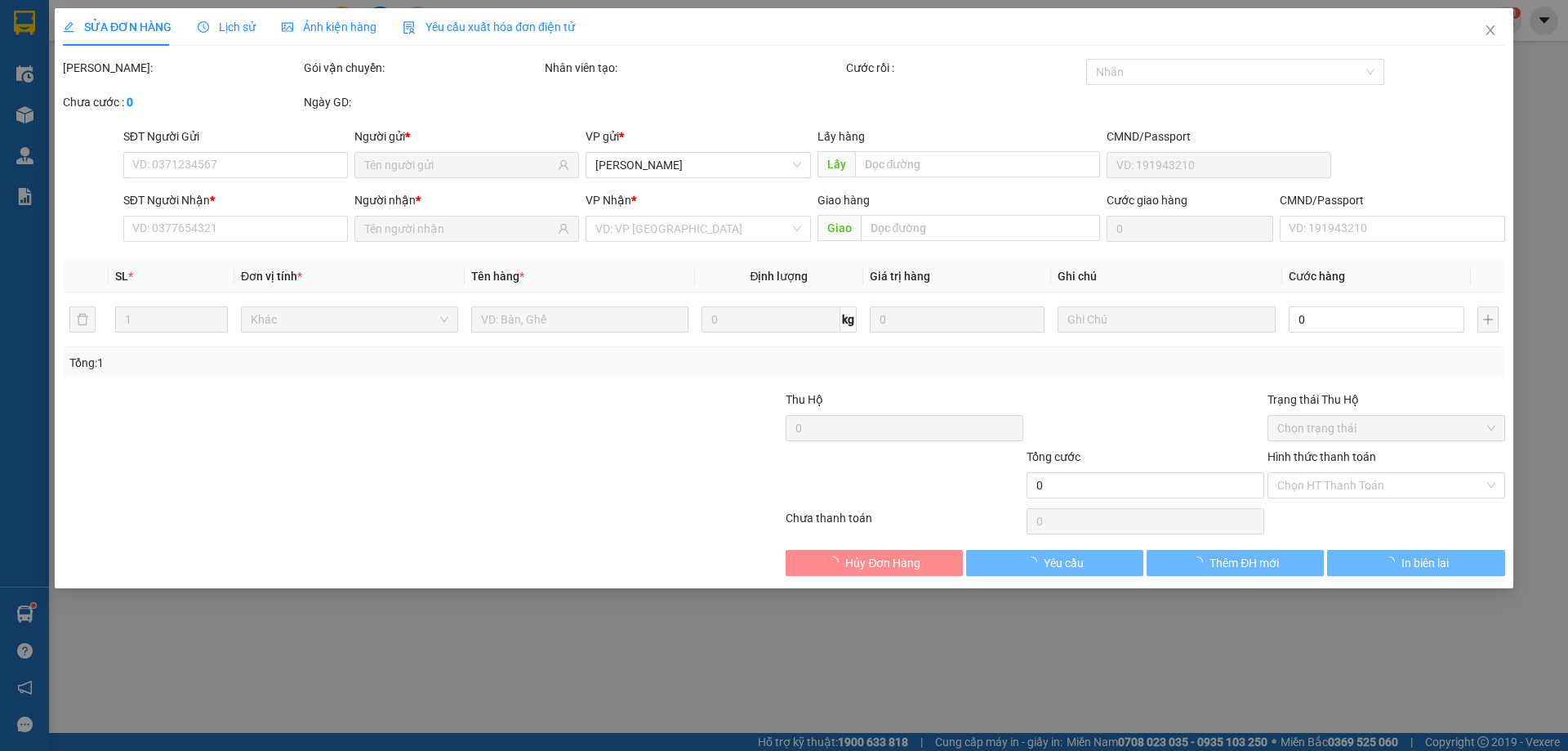
type input "0865722414"
type input "0908750058"
type input "50.000"
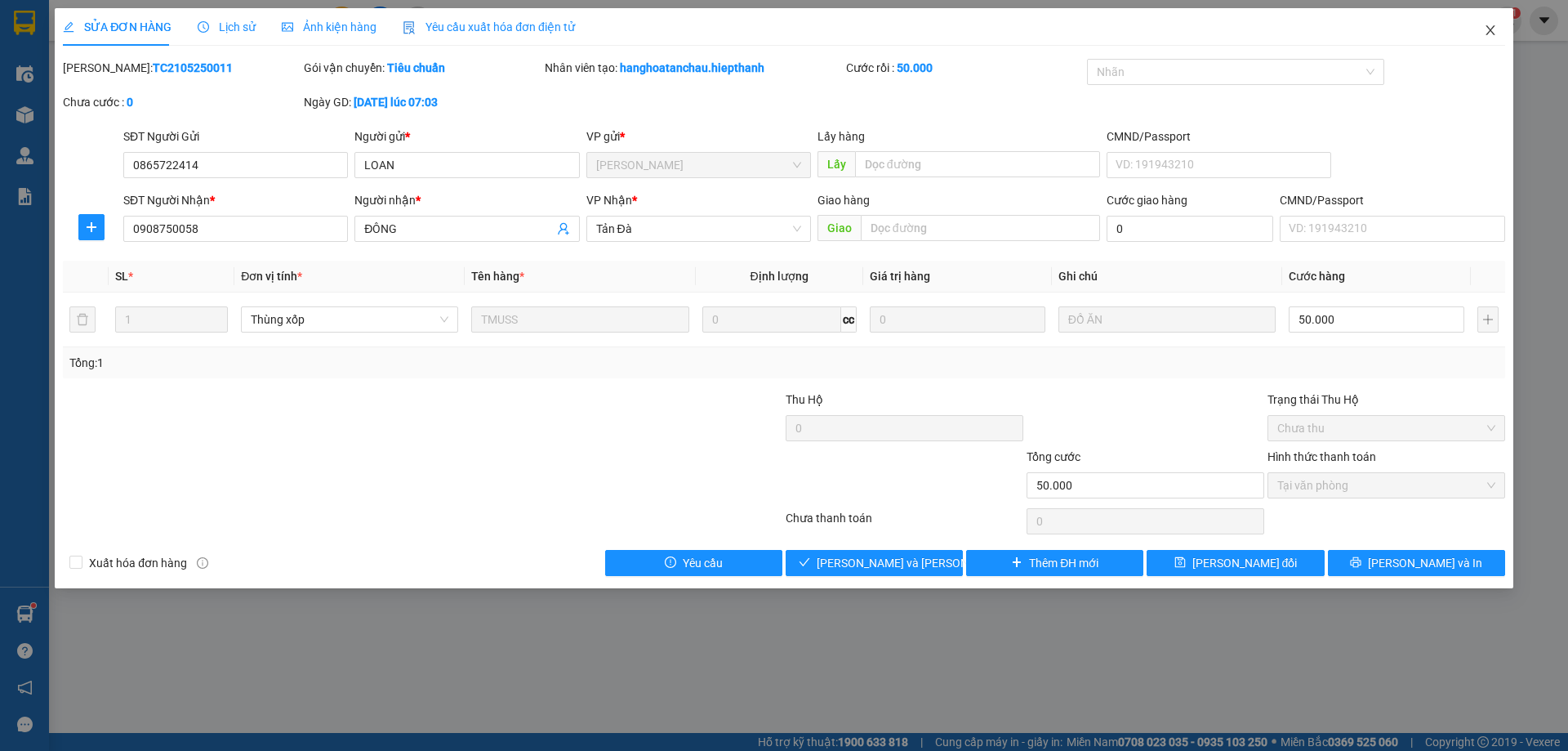
drag, startPoint x: 1489, startPoint y: 28, endPoint x: 1476, endPoint y: 27, distance: 13.0
click at [1486, 28] on icon "close" at bounding box center [1490, 30] width 13 height 13
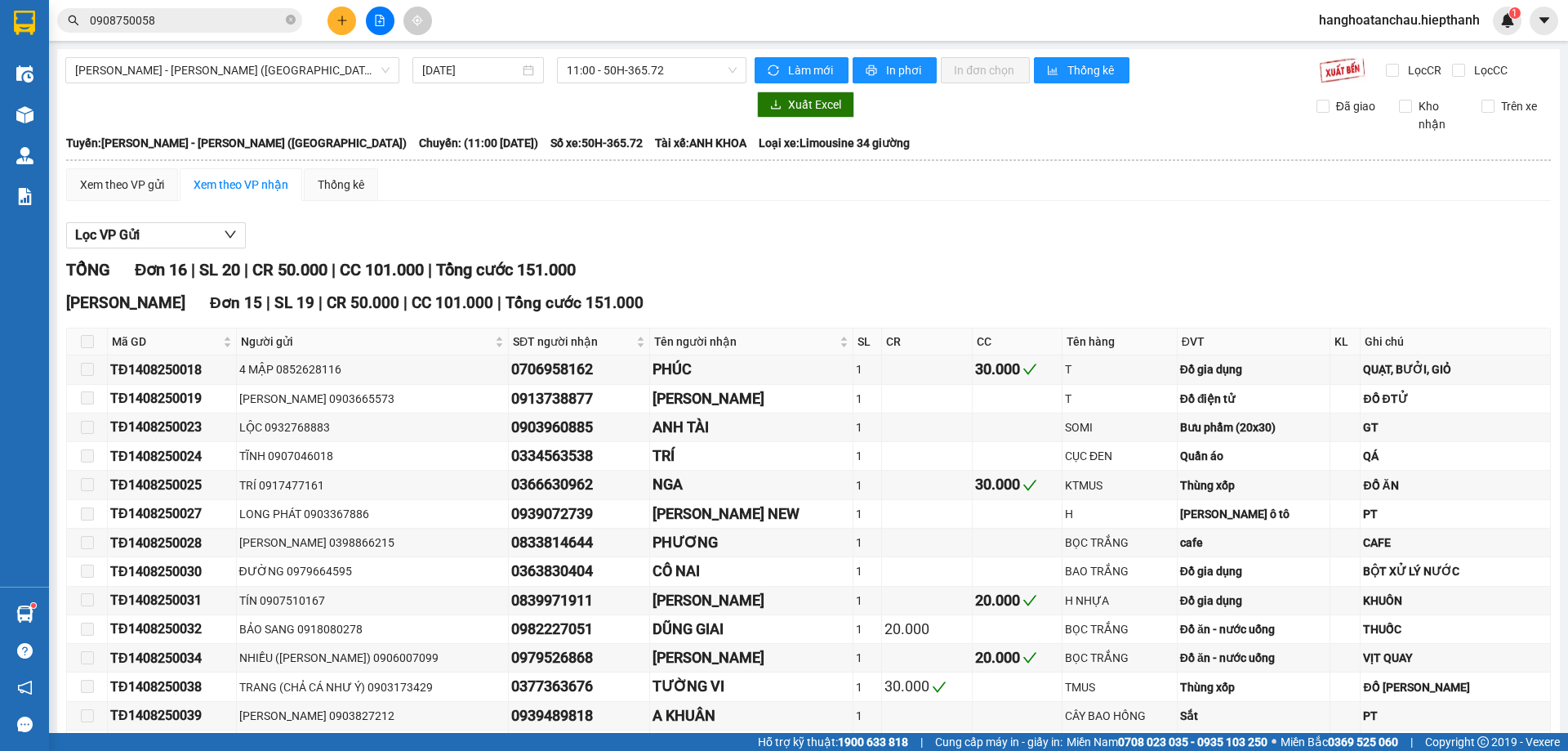
click at [187, 18] on input "0908750058" at bounding box center [186, 20] width 192 height 18
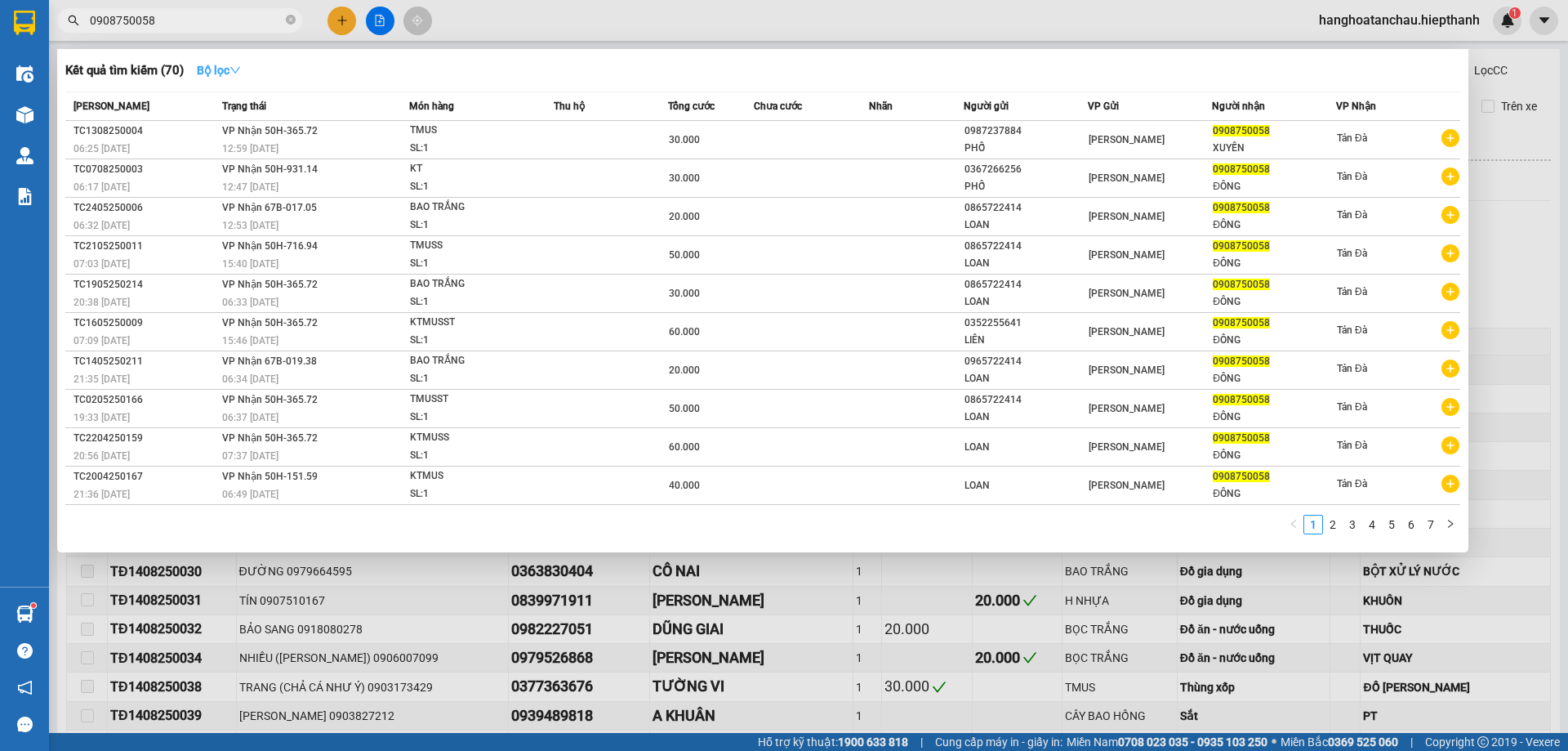
click at [222, 64] on strong "Bộ lọc" at bounding box center [219, 71] width 44 height 13
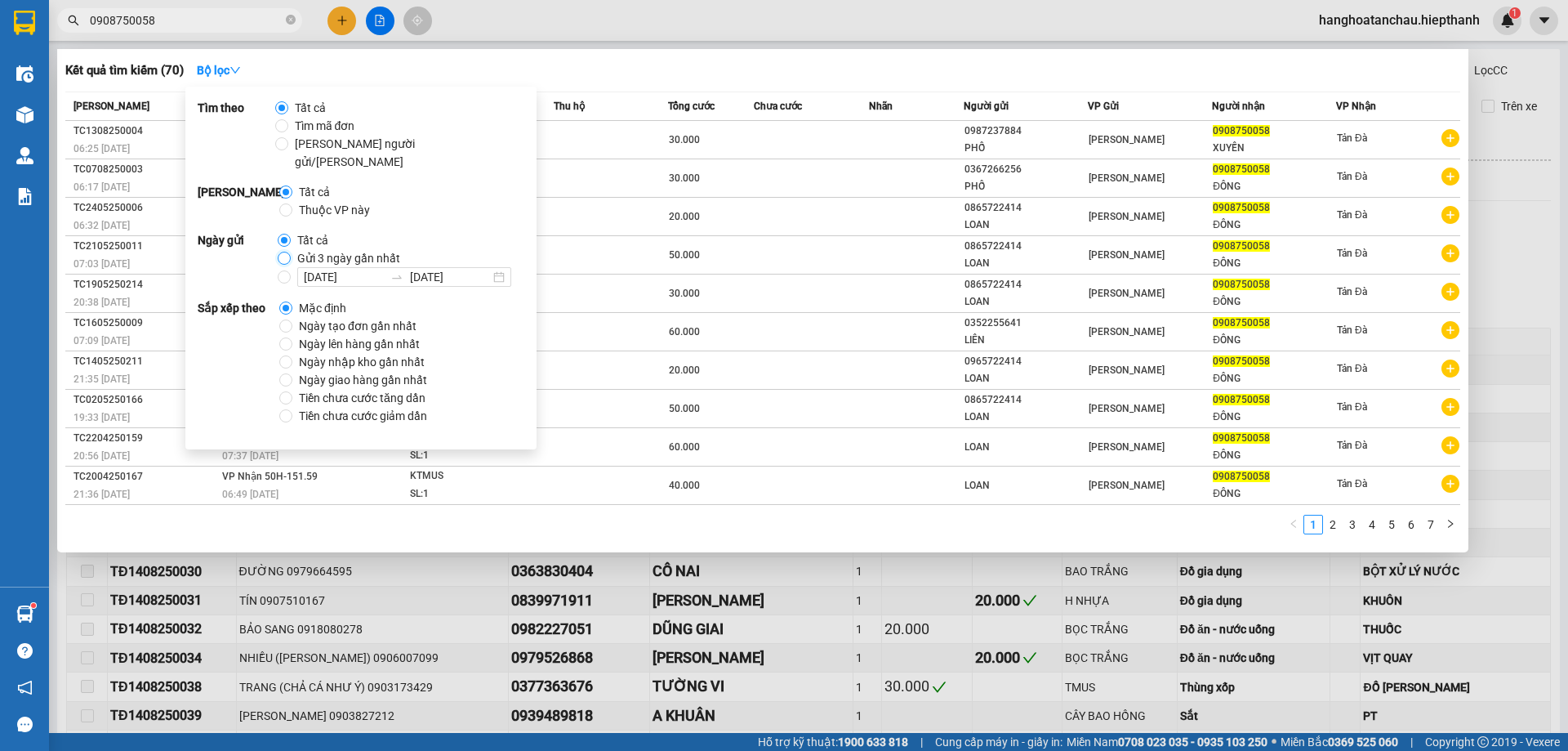
click at [283, 252] on input "Gửi 3 ngày gần nhất" at bounding box center [284, 258] width 13 height 13
radio input "true"
radio input "false"
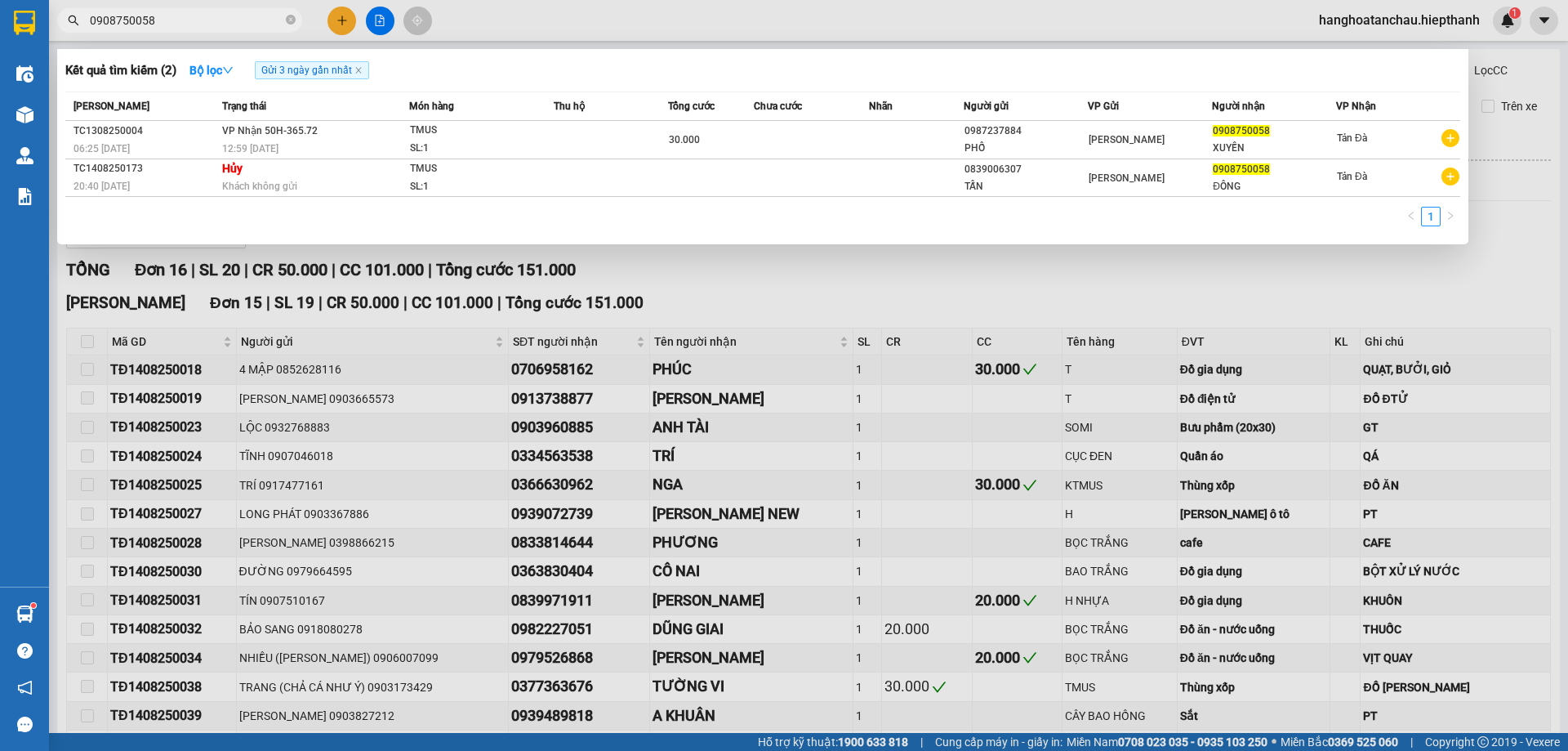
click at [610, 71] on div "Kết quả tìm kiếm ( 2 ) Bộ lọc Gửi 3 ngày gần nhất" at bounding box center [762, 70] width 1395 height 27
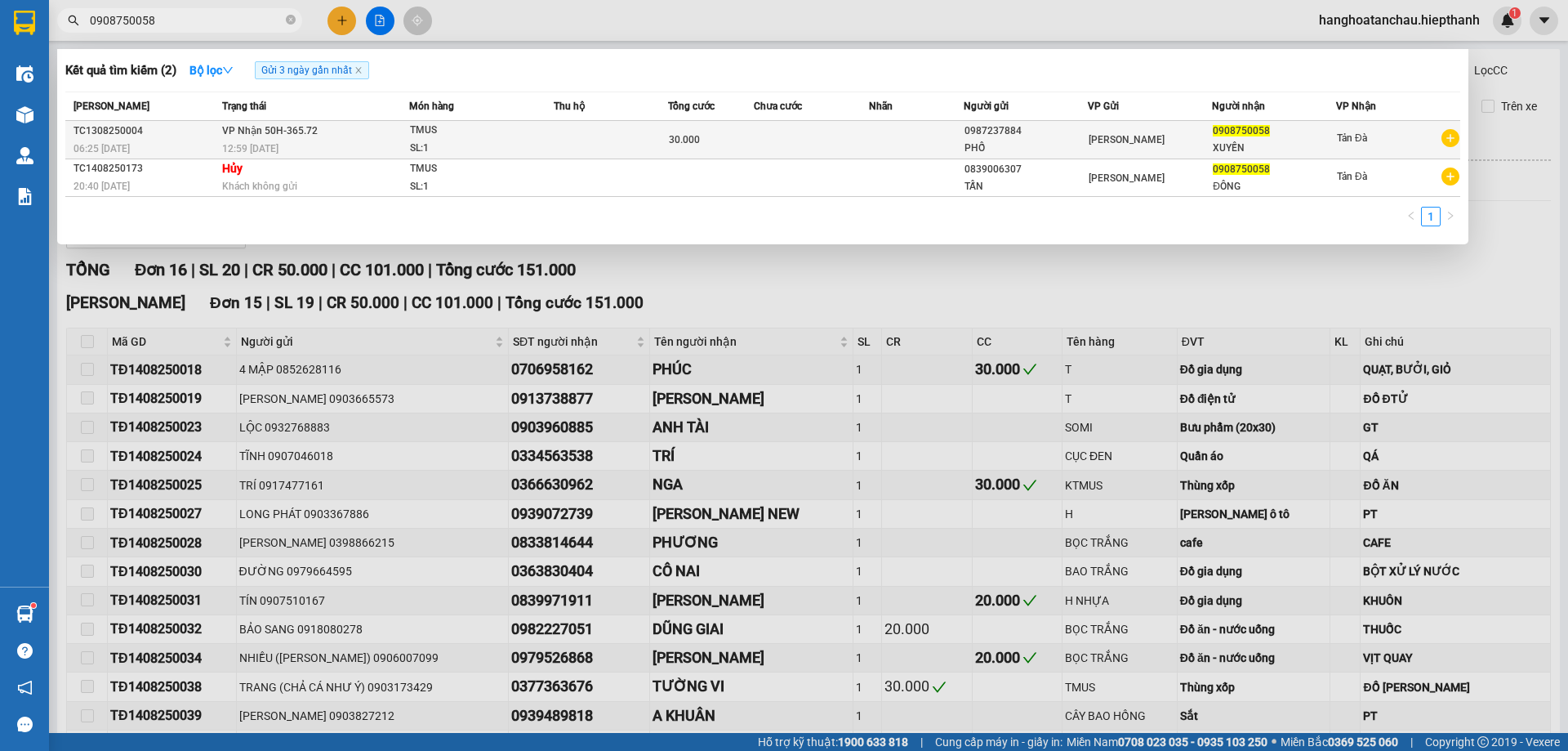
click at [503, 151] on div "SL: 1" at bounding box center [472, 149] width 123 height 18
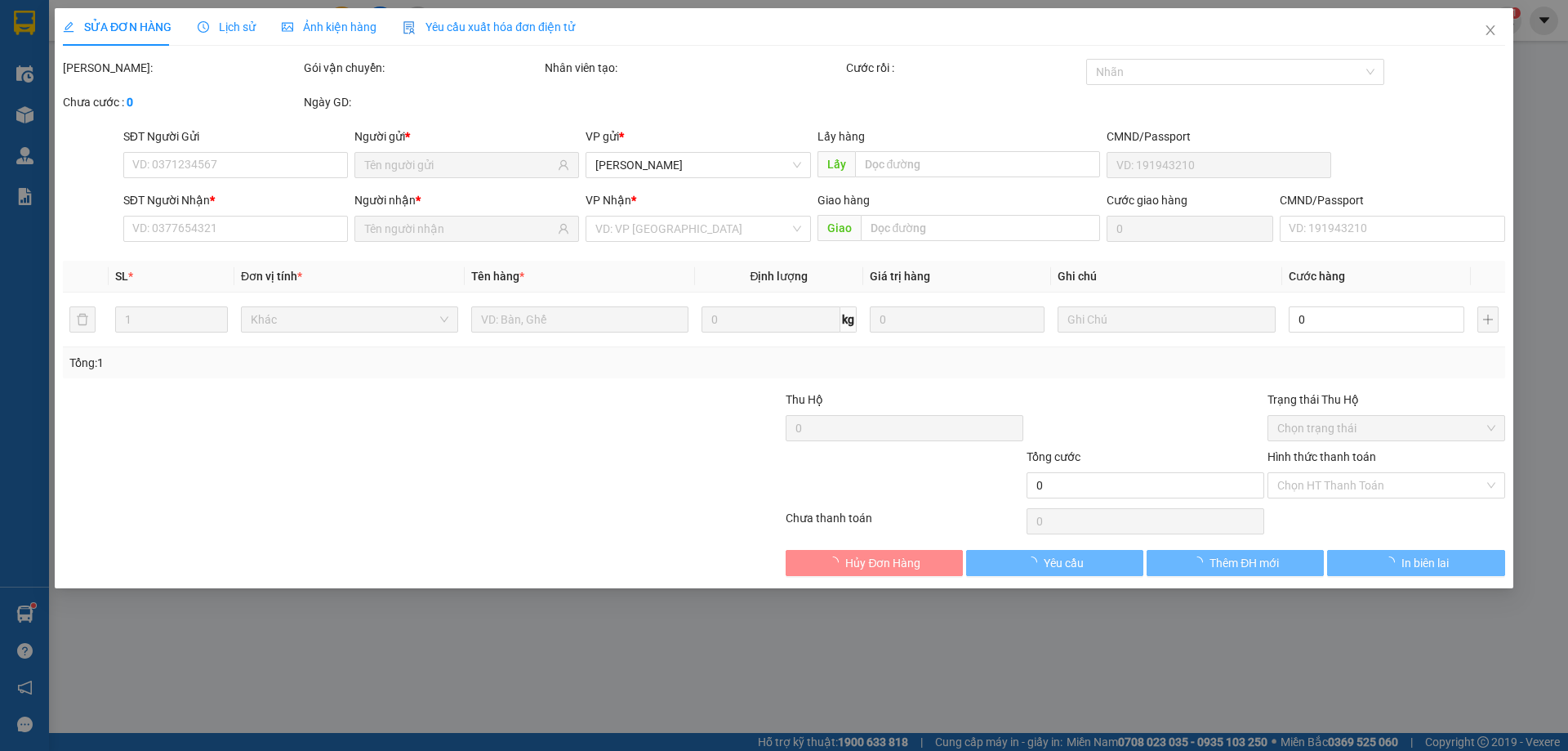
type input "0987237884"
type input "0908750058"
type input "30.000"
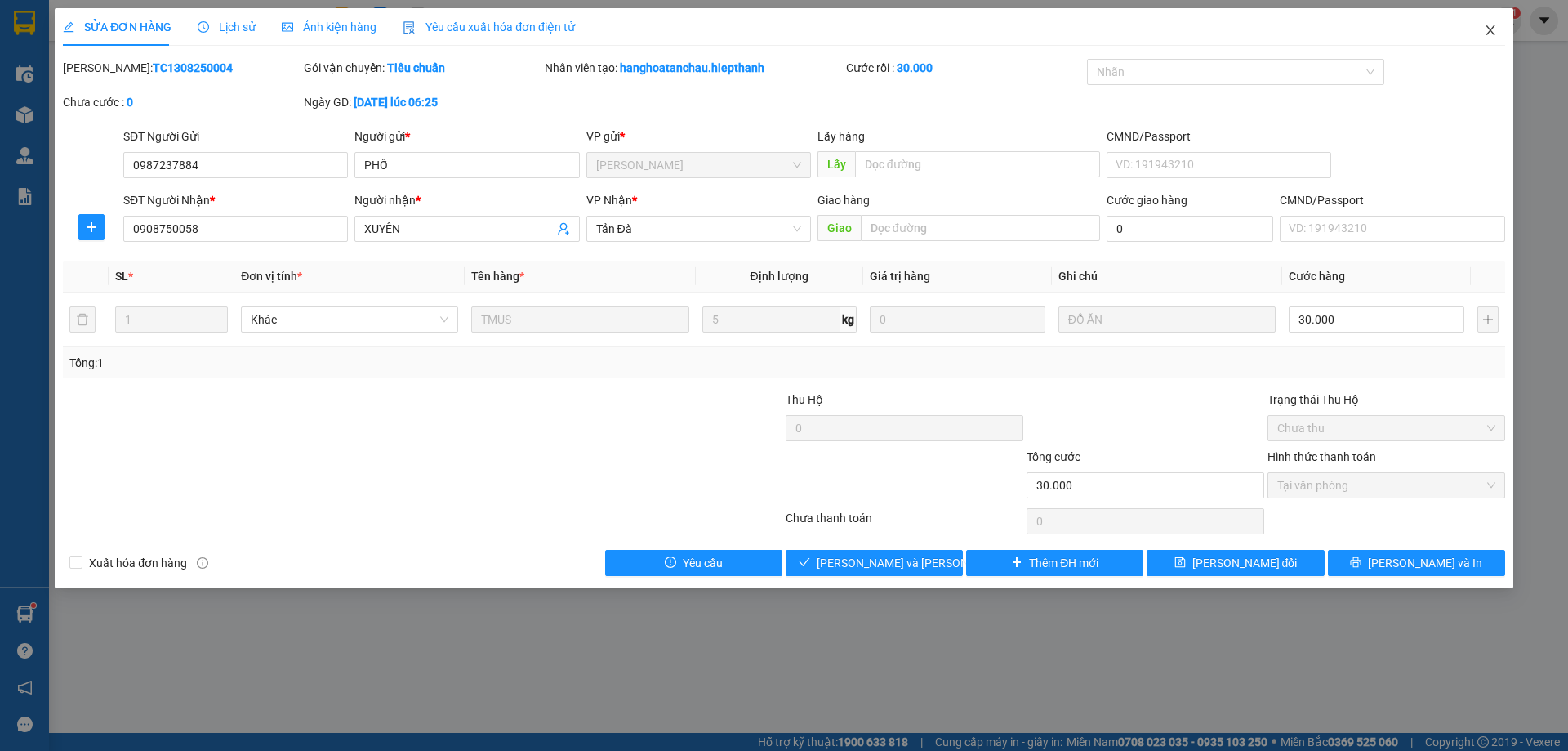
click at [1484, 31] on icon "close" at bounding box center [1490, 30] width 13 height 13
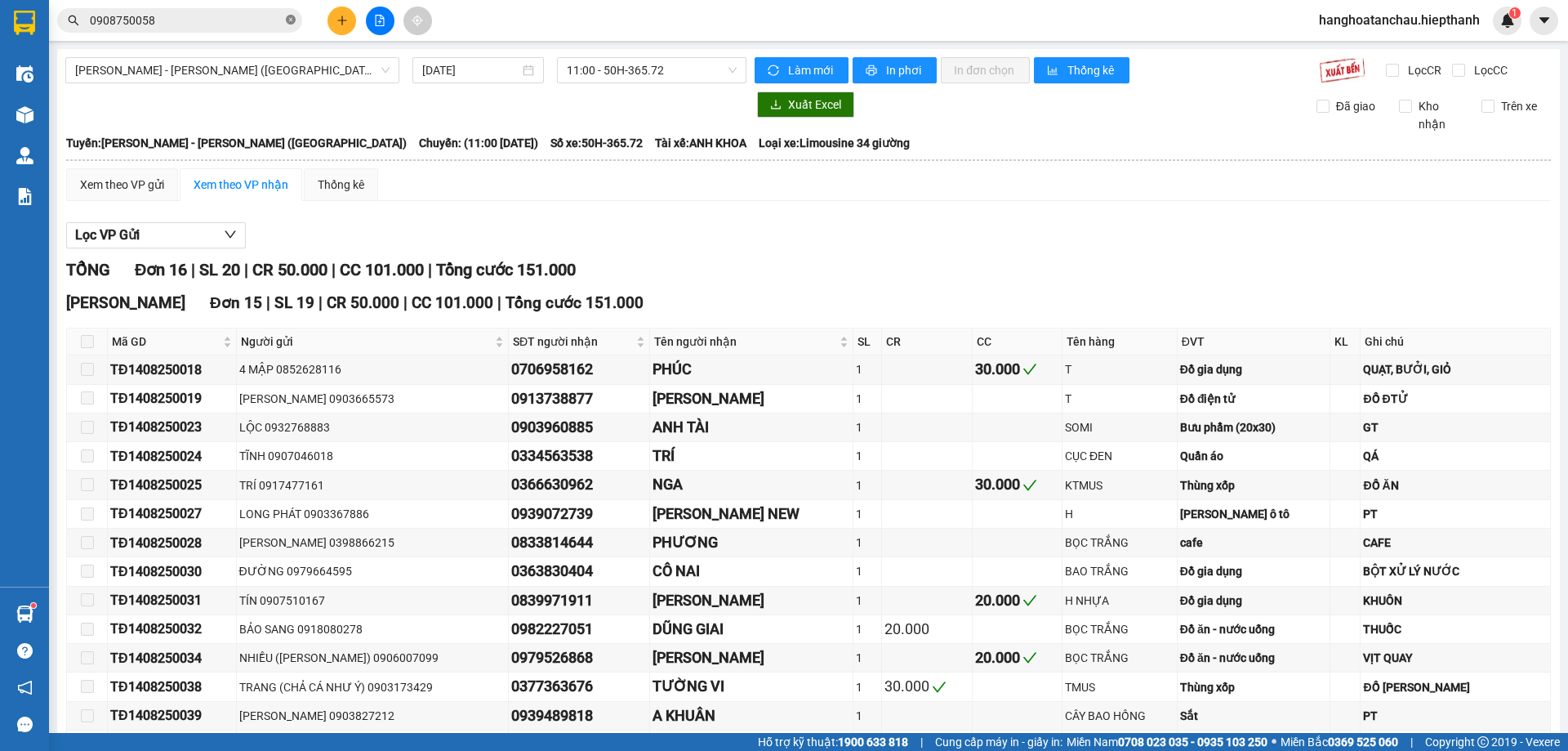
click at [287, 16] on icon "close-circle" at bounding box center [290, 19] width 10 height 10
click at [202, 14] on input "text" at bounding box center [186, 20] width 192 height 18
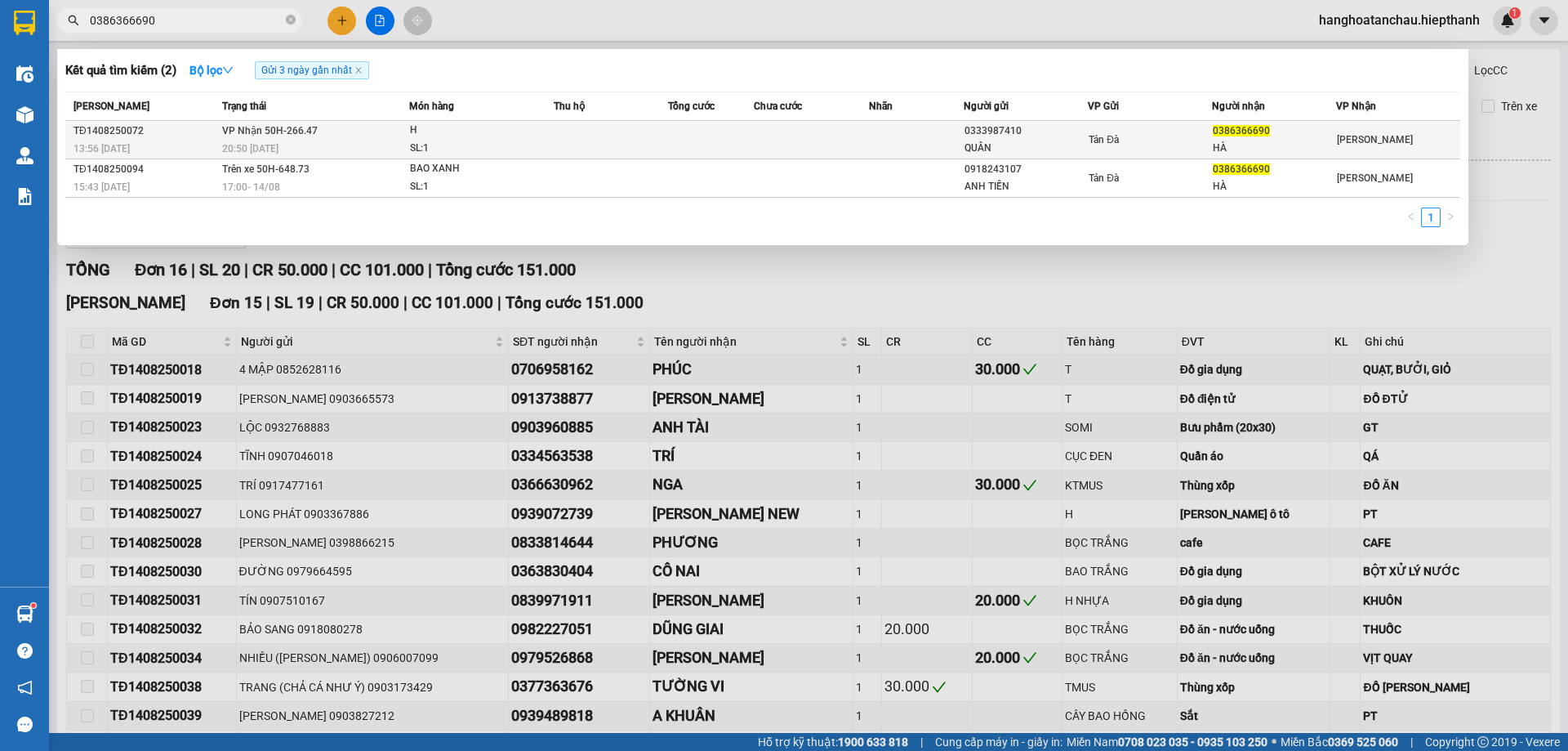
type input "0386366690"
click at [362, 143] on div "20:50 - 14/08" at bounding box center [315, 149] width 186 height 18
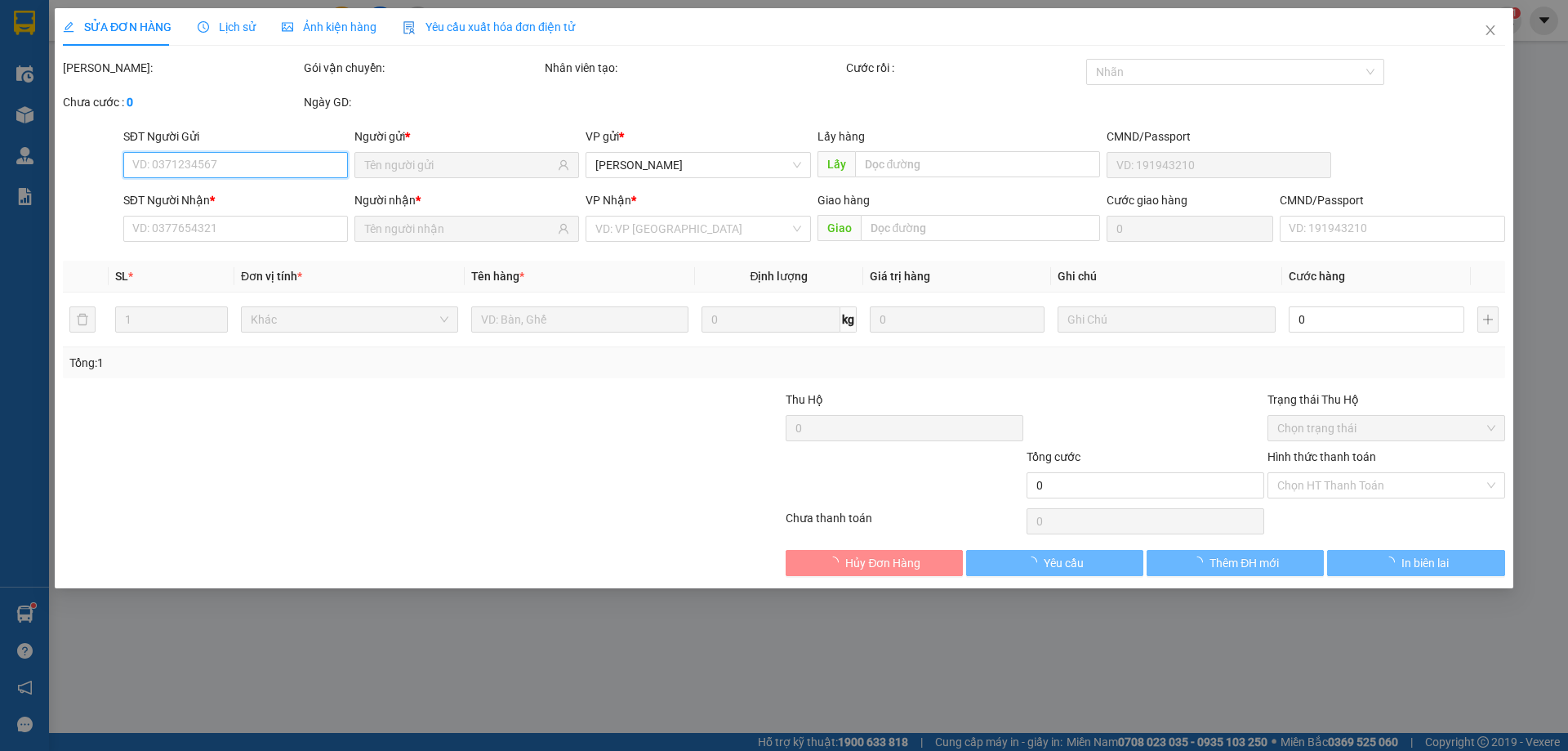
type input "0333987410"
type input "QUÂN"
type input "0386366690"
type input "HÀ"
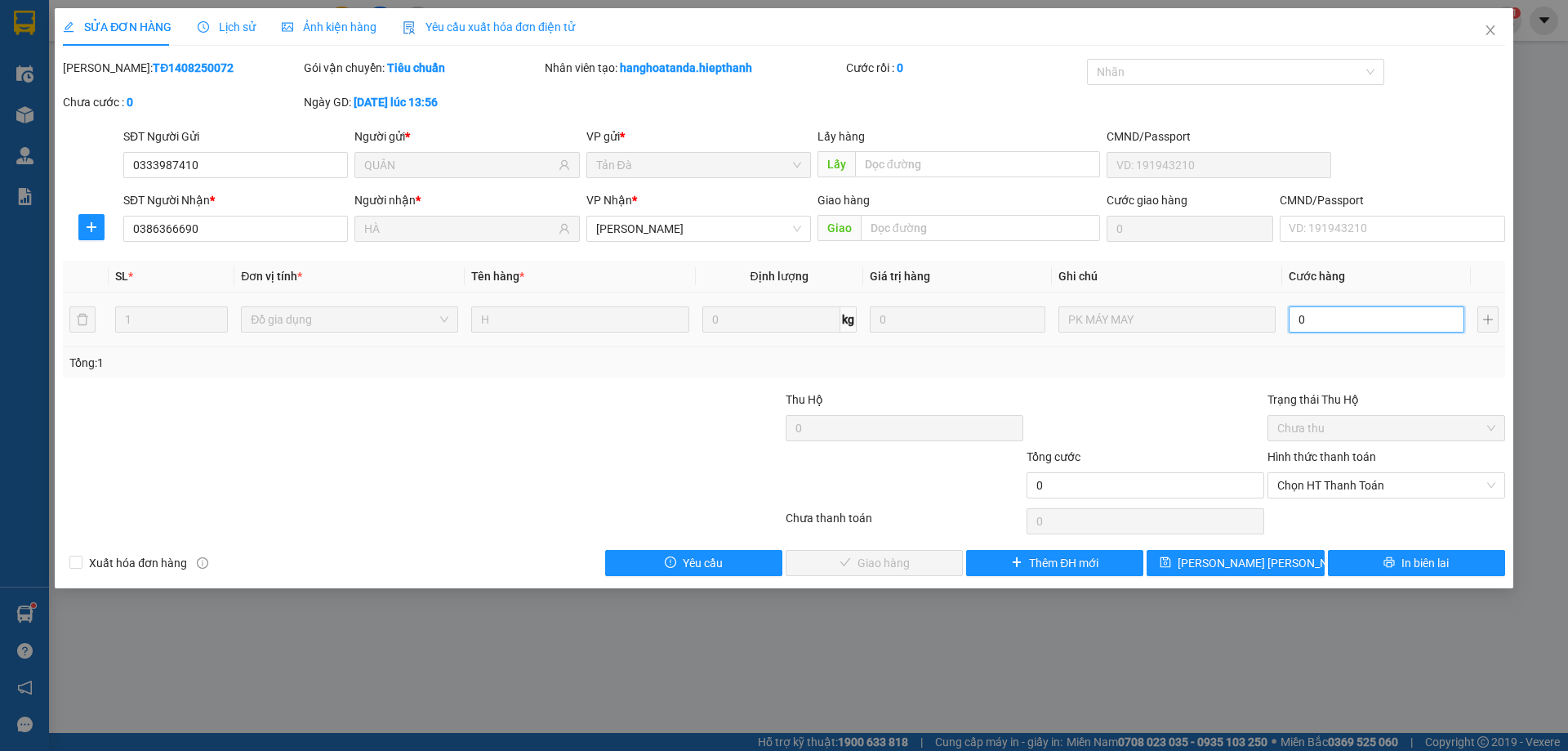
click at [1354, 321] on input "0" at bounding box center [1377, 319] width 176 height 27
type input "2"
type input "20"
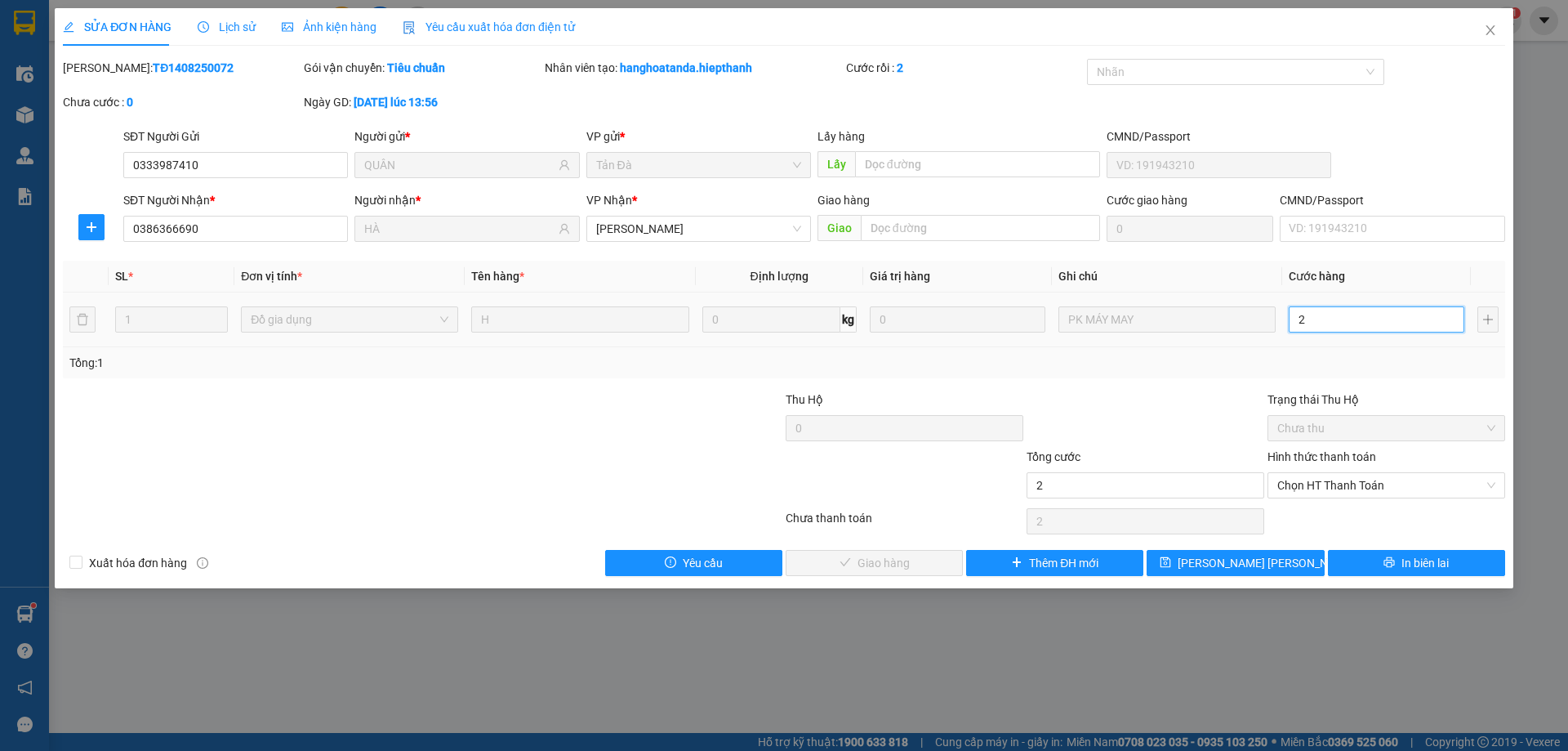
type input "20"
type input "20.000"
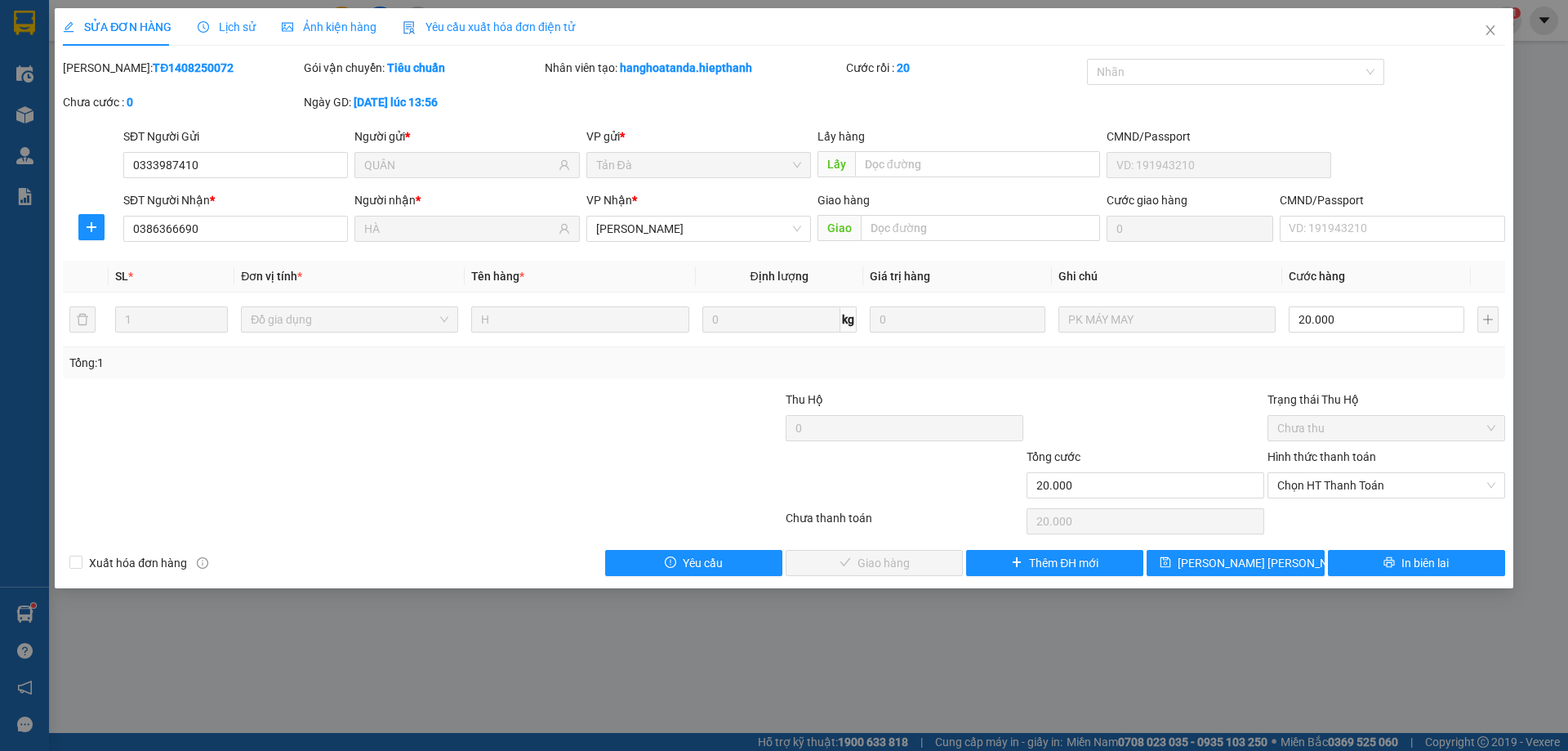
click at [1225, 408] on div at bounding box center [1145, 419] width 241 height 57
drag, startPoint x: 1295, startPoint y: 477, endPoint x: 1315, endPoint y: 499, distance: 29.7
click at [1297, 479] on span "Chọn HT Thanh Toán" at bounding box center [1387, 484] width 218 height 25
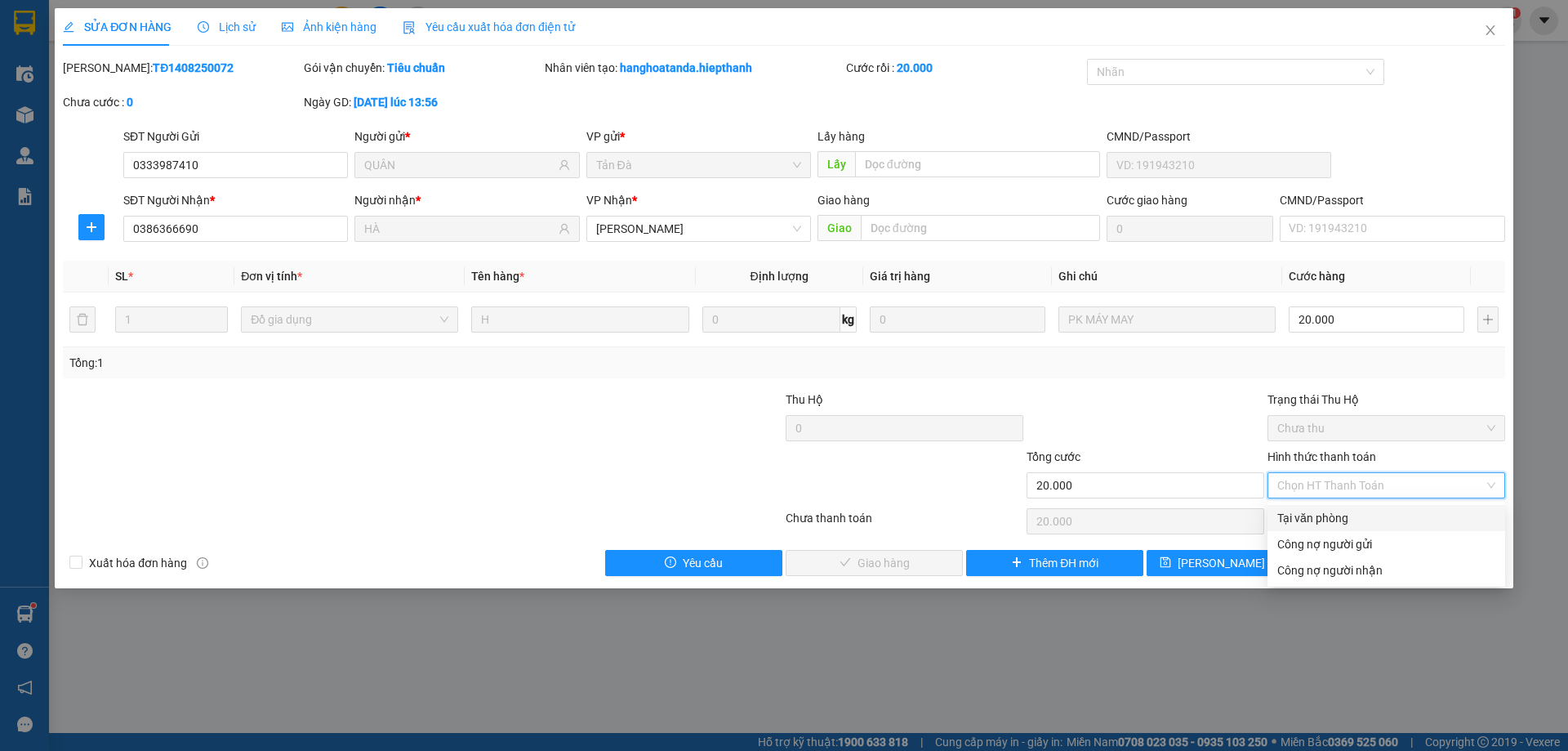
drag, startPoint x: 1320, startPoint y: 516, endPoint x: 1020, endPoint y: 526, distance: 300.2
click at [1319, 517] on div "Tại văn phòng" at bounding box center [1387, 518] width 218 height 18
type input "0"
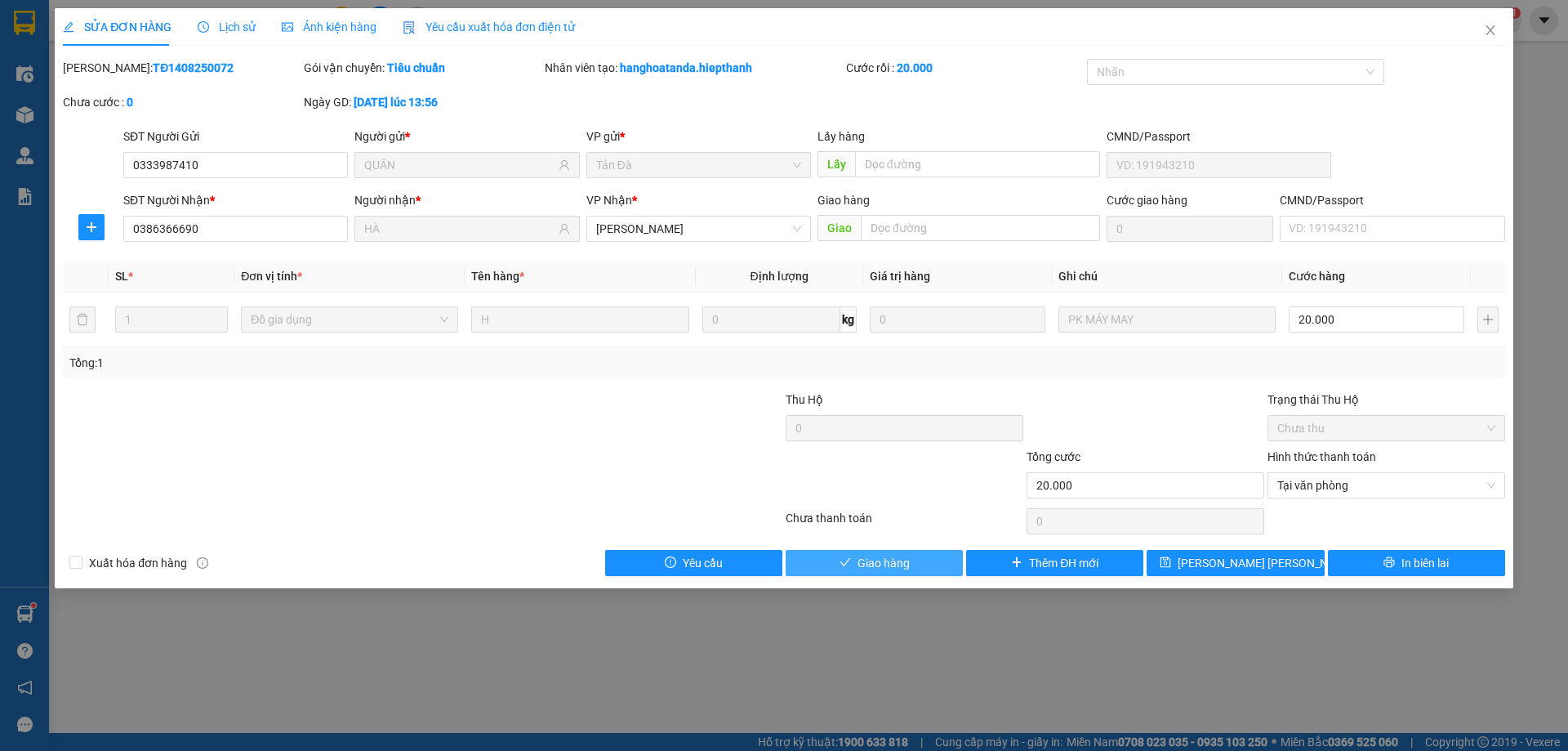
click at [926, 565] on button "Giao hàng" at bounding box center [875, 562] width 178 height 27
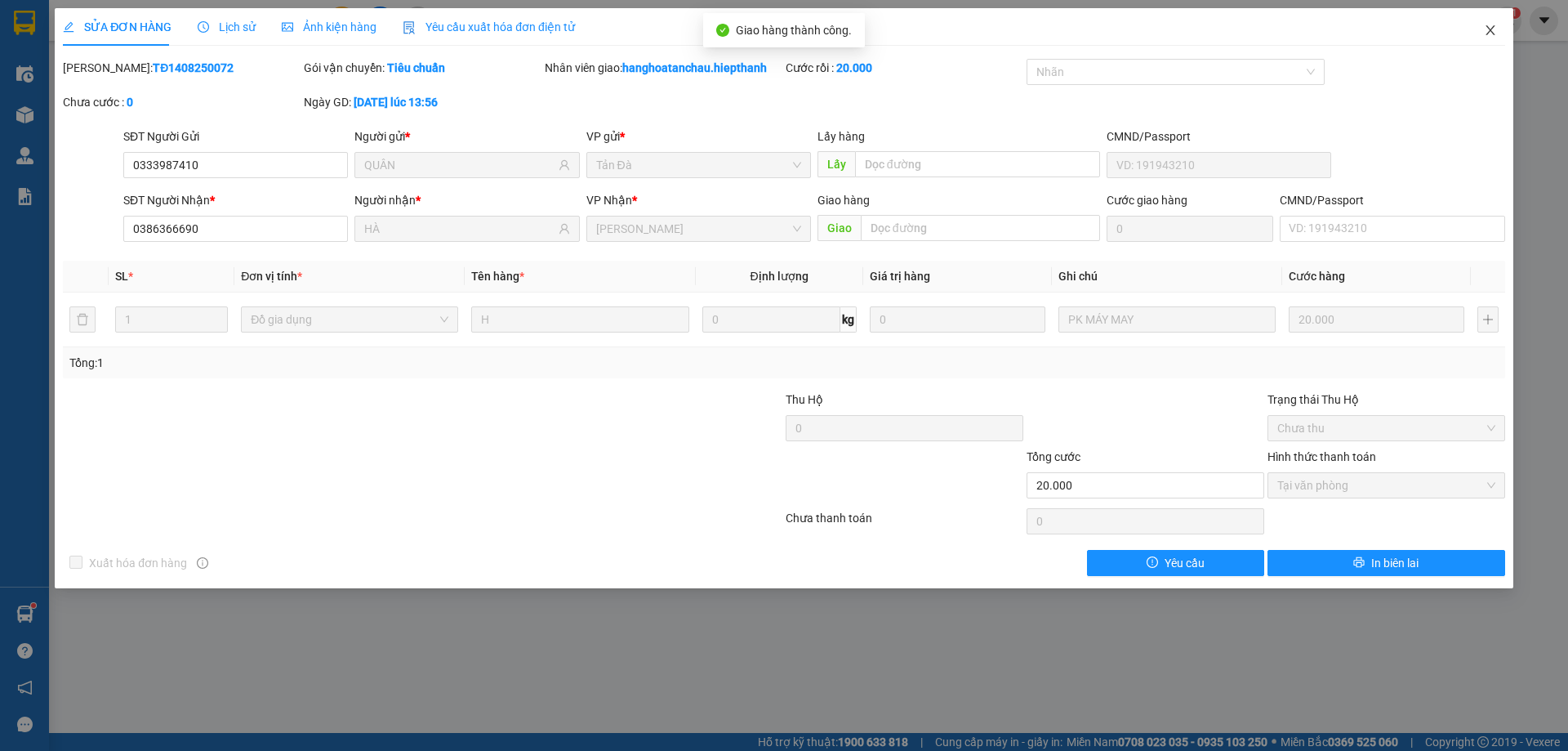
click at [1491, 34] on icon "close" at bounding box center [1490, 30] width 13 height 13
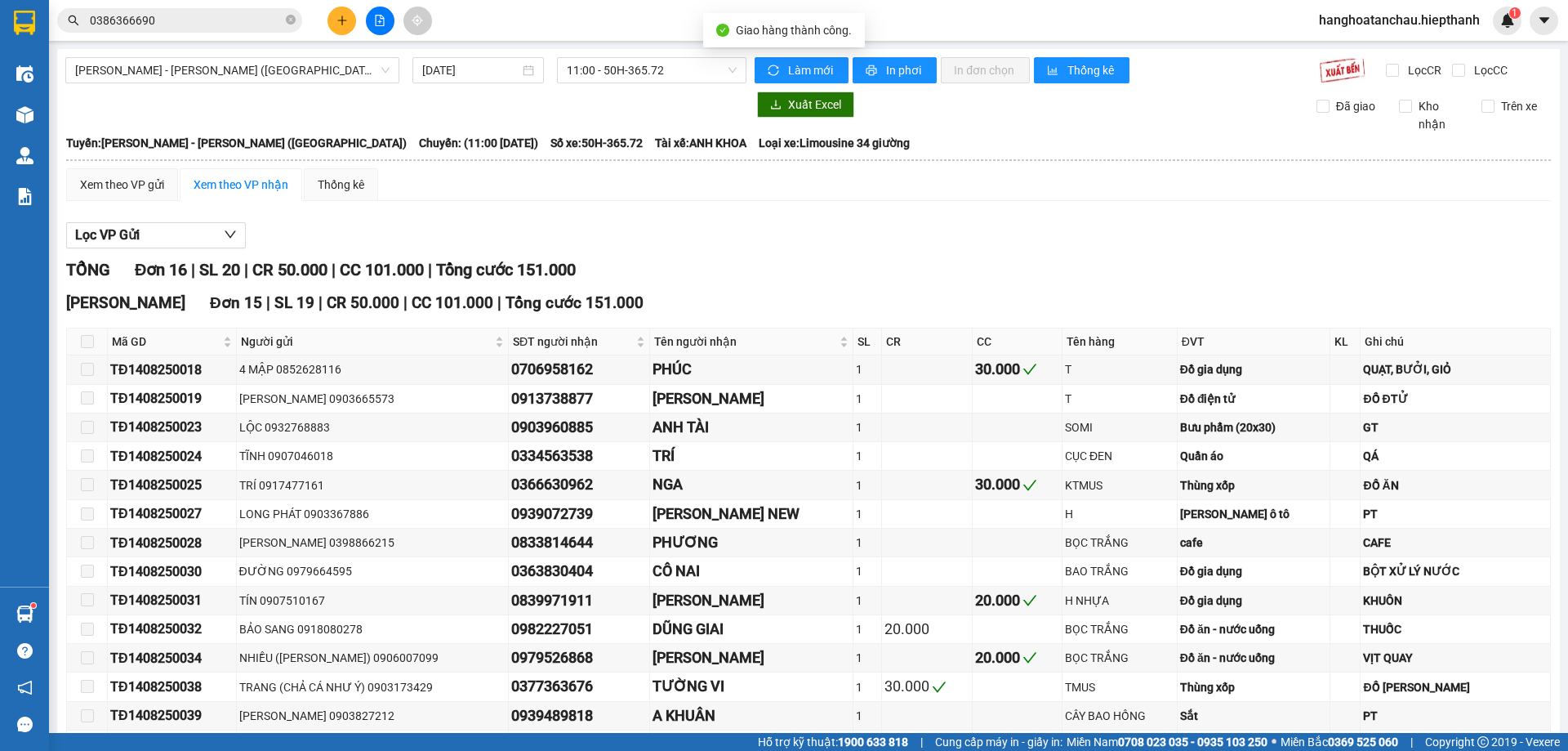
click at [237, 12] on input "0386366690" at bounding box center [186, 20] width 192 height 18
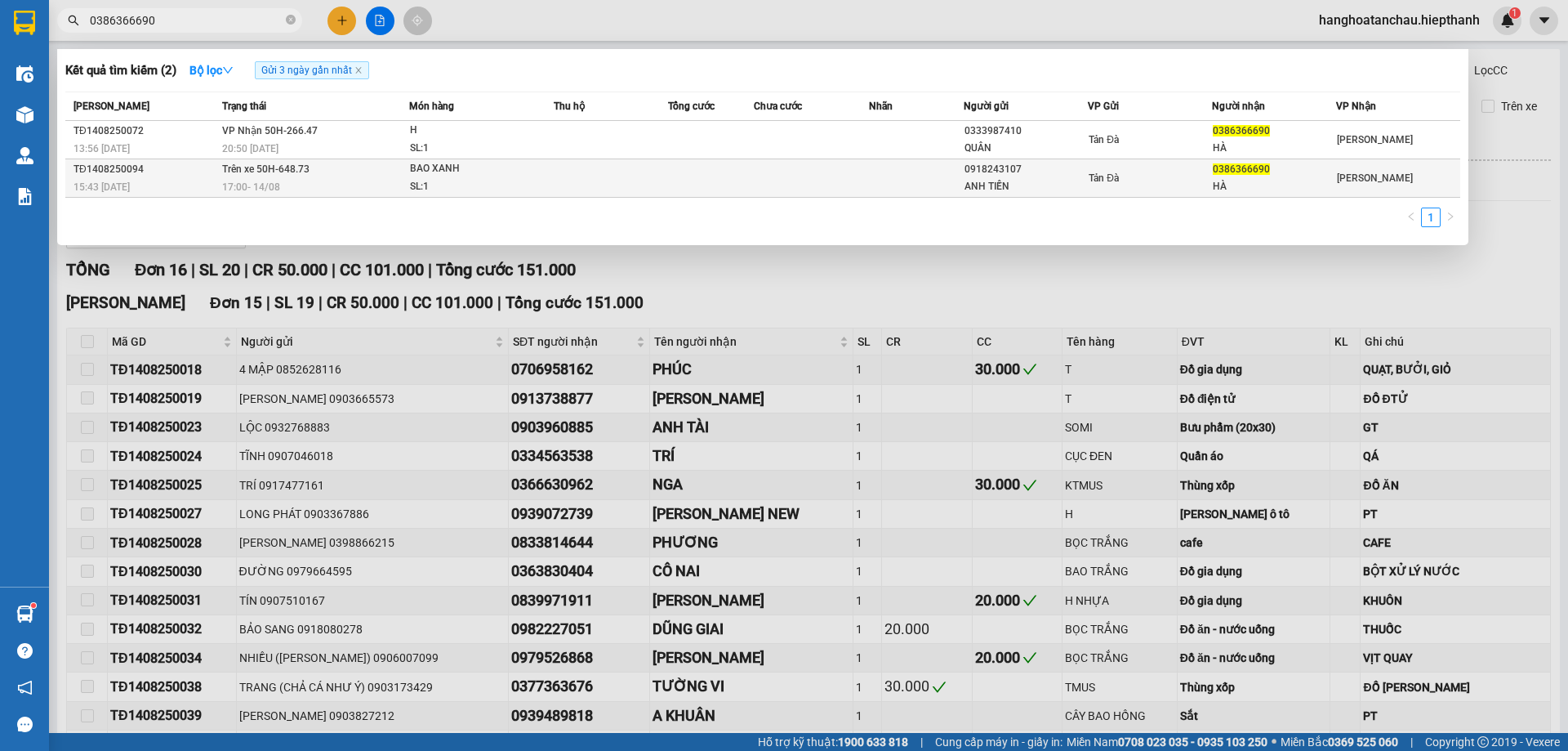
click at [424, 179] on div "SL: 1" at bounding box center [472, 187] width 123 height 18
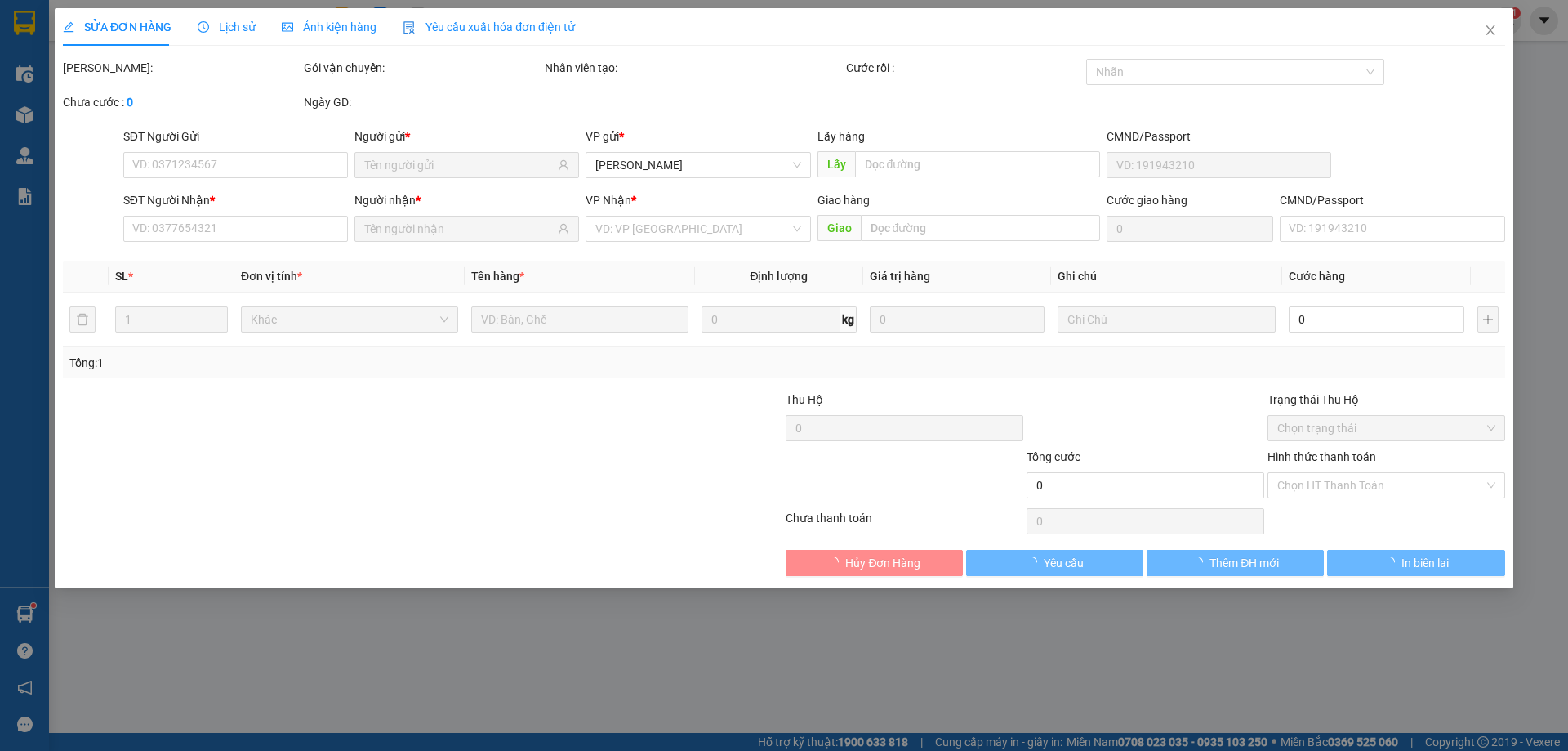
type input "0918243107"
type input "ANH TIỀN"
type input "0386366690"
type input "HÀ"
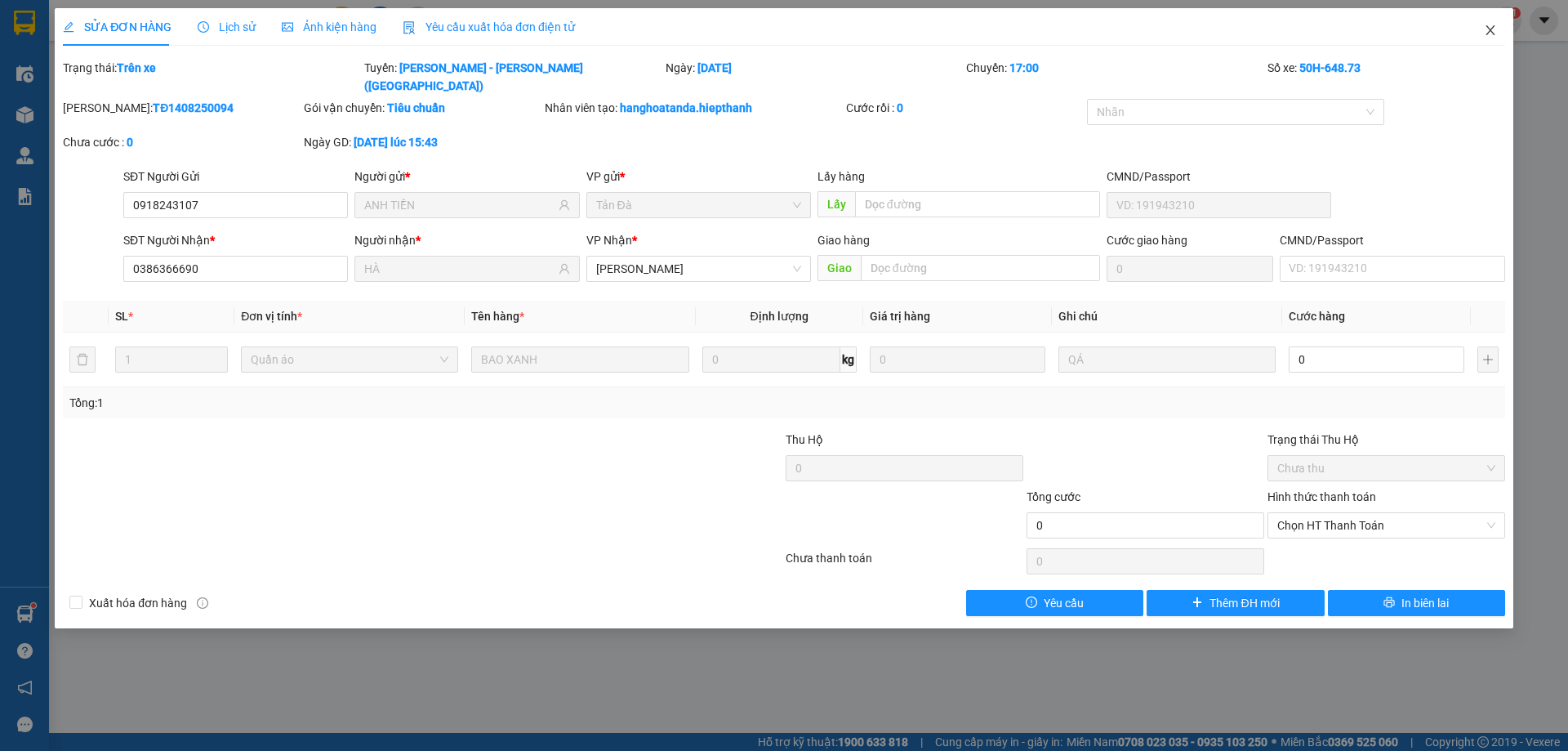
click at [1497, 28] on icon "close" at bounding box center [1490, 30] width 13 height 13
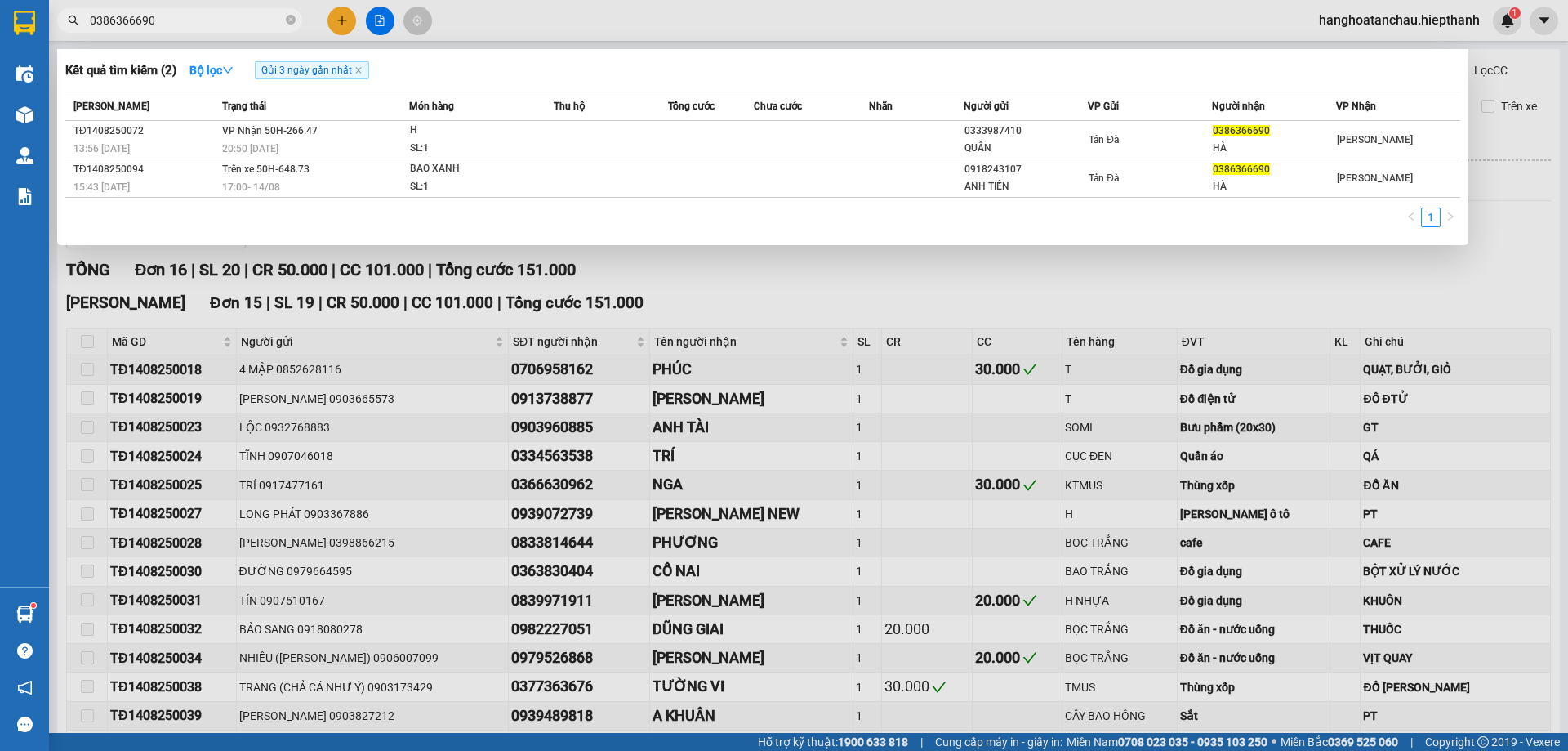
click at [231, 14] on input "0386366690" at bounding box center [186, 20] width 192 height 18
click at [294, 17] on icon "close-circle" at bounding box center [290, 19] width 10 height 10
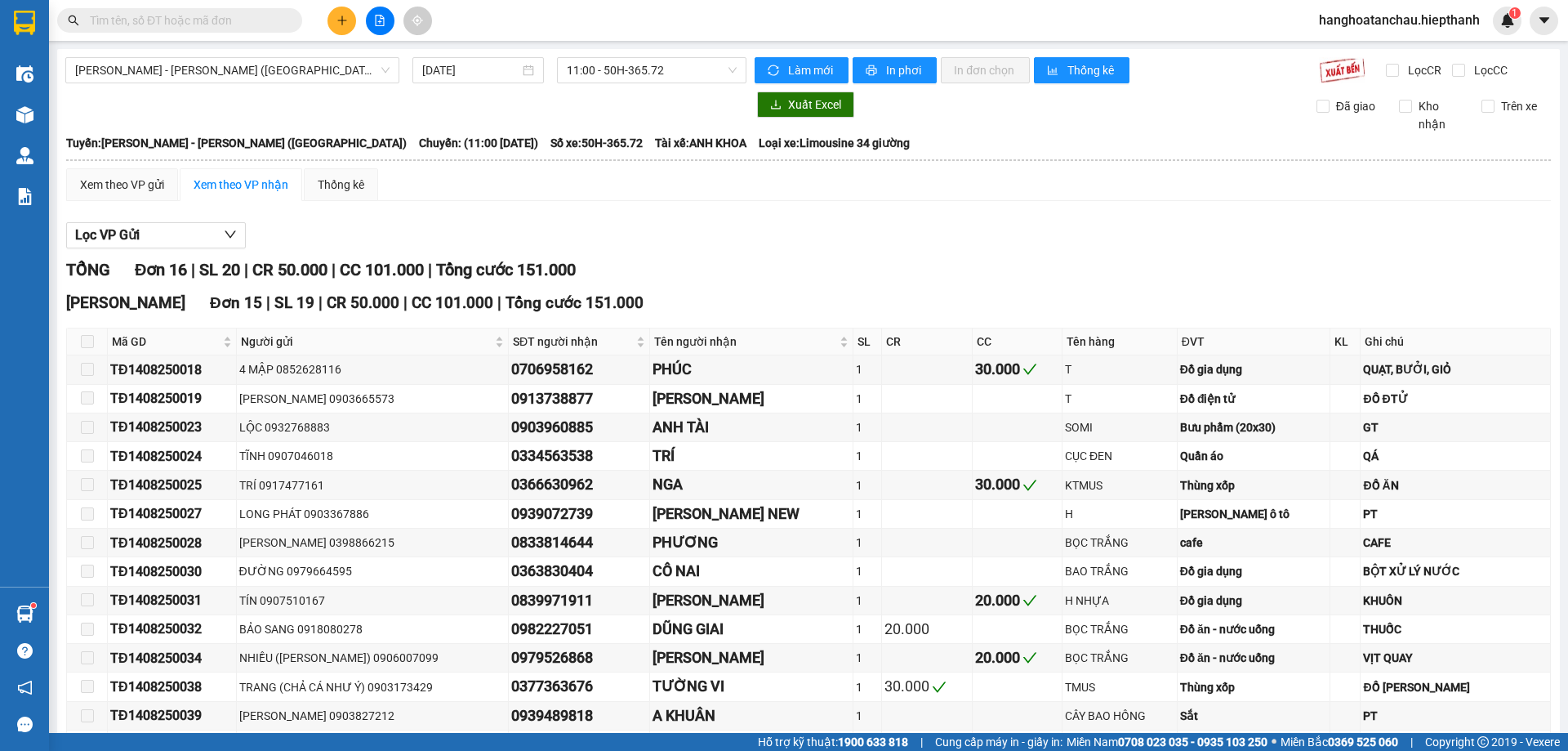
click at [622, 7] on div "Kết quả tìm kiếm ( 2 ) Bộ lọc Gửi 3 ngày gần nhất Mã ĐH Trạng thái Món hàng Thu…" at bounding box center [784, 20] width 1568 height 41
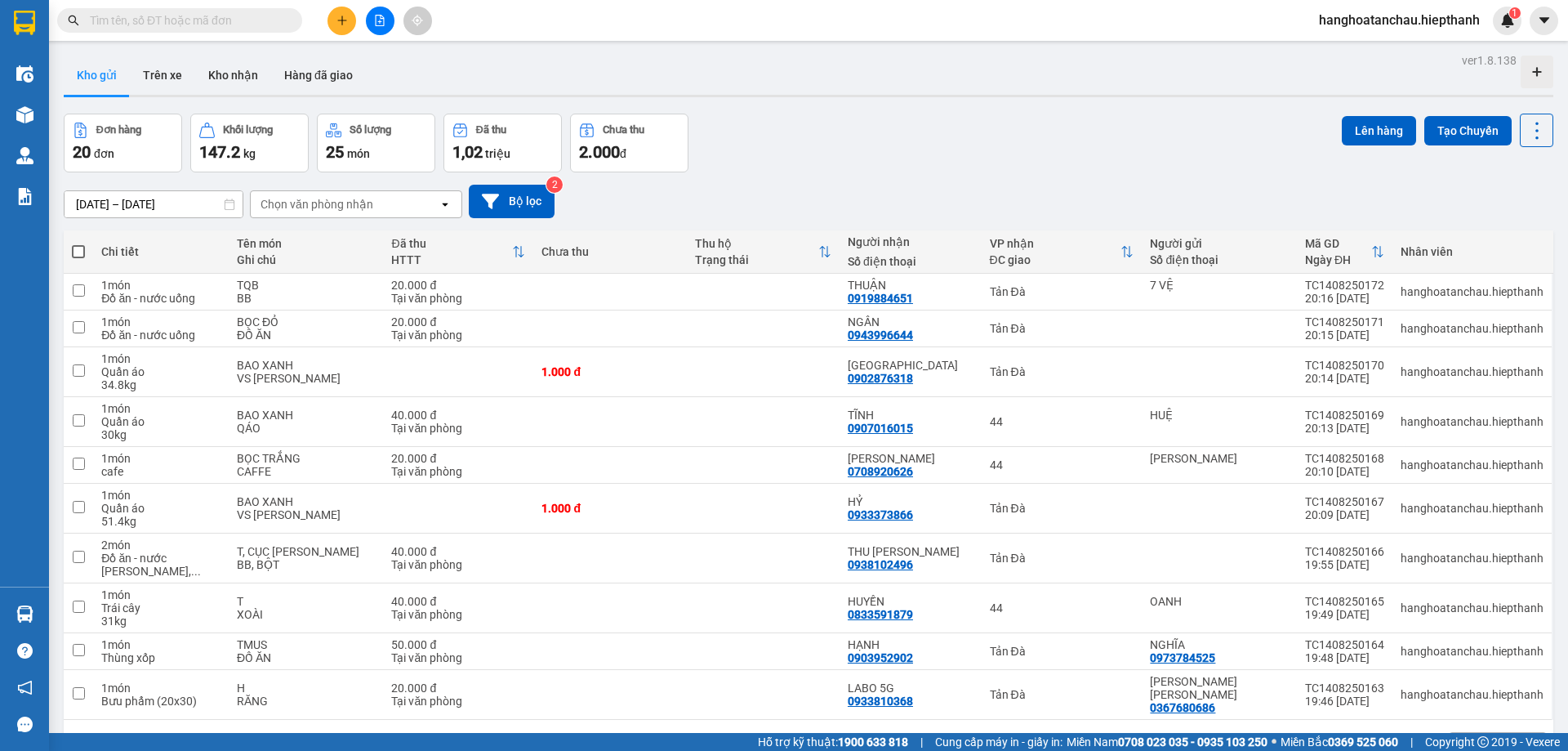
click at [191, 27] on input "text" at bounding box center [186, 20] width 192 height 18
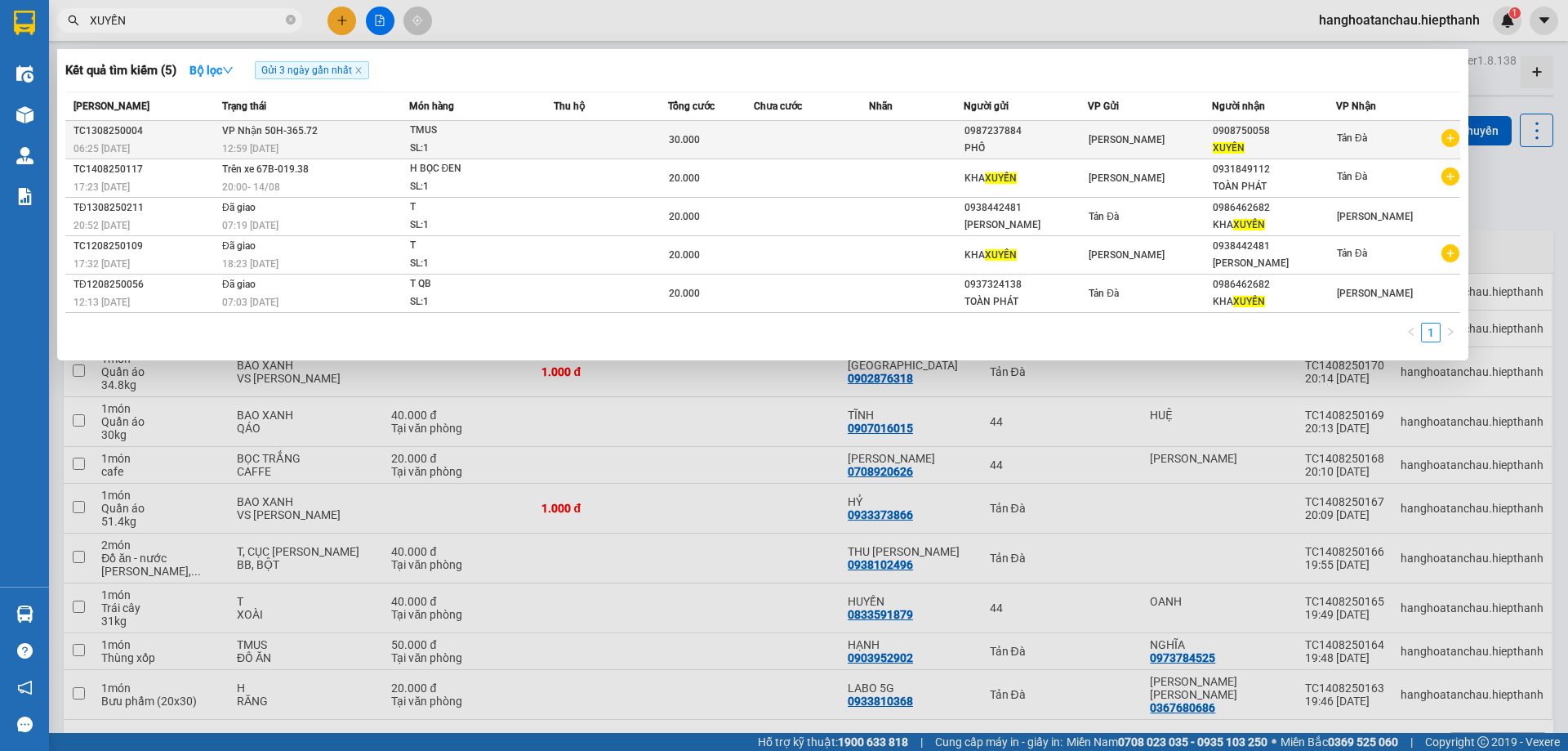
type input "XUYẾN"
click at [495, 147] on div "SL: 1" at bounding box center [472, 149] width 123 height 18
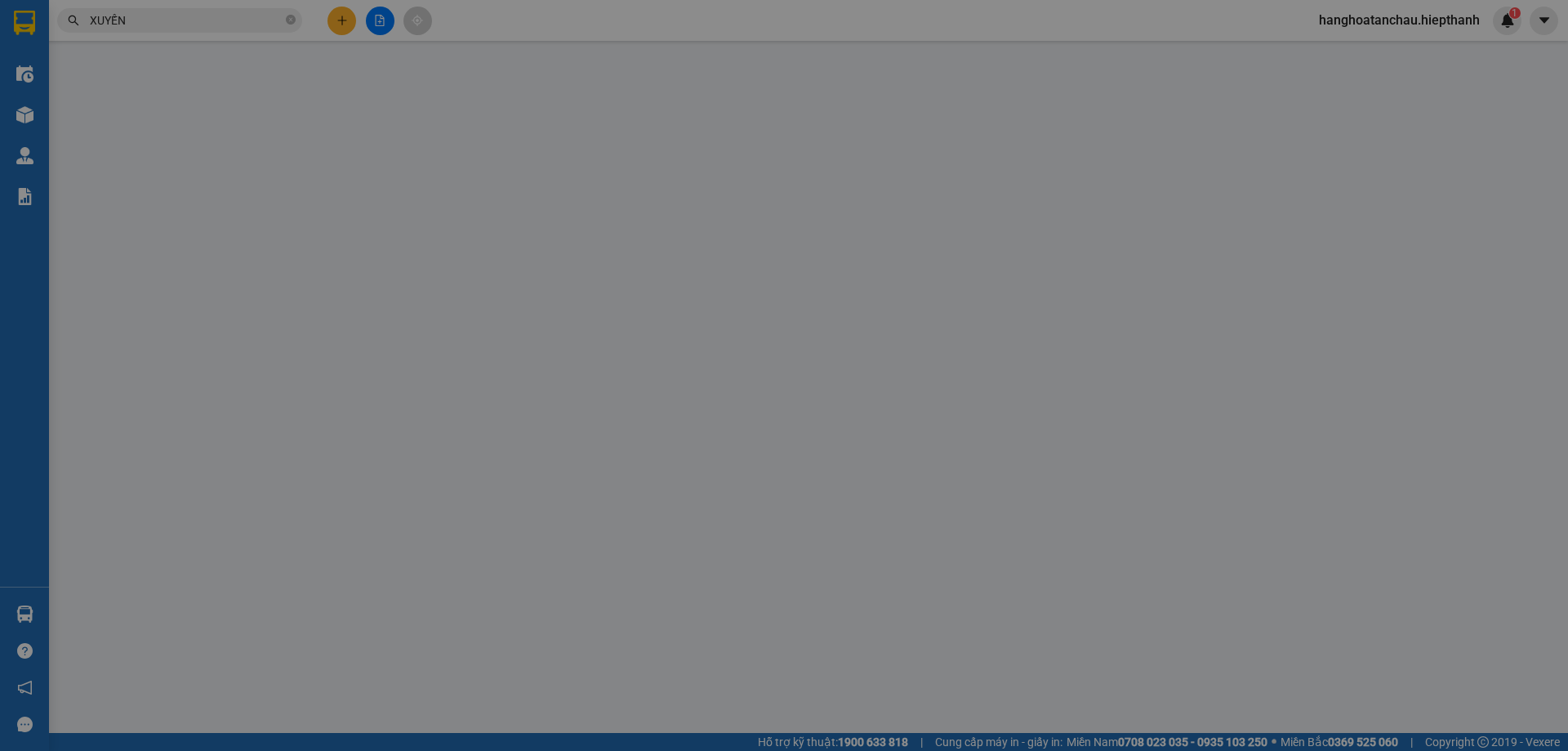
type input "0987237884"
type input "0908750058"
type input "30.000"
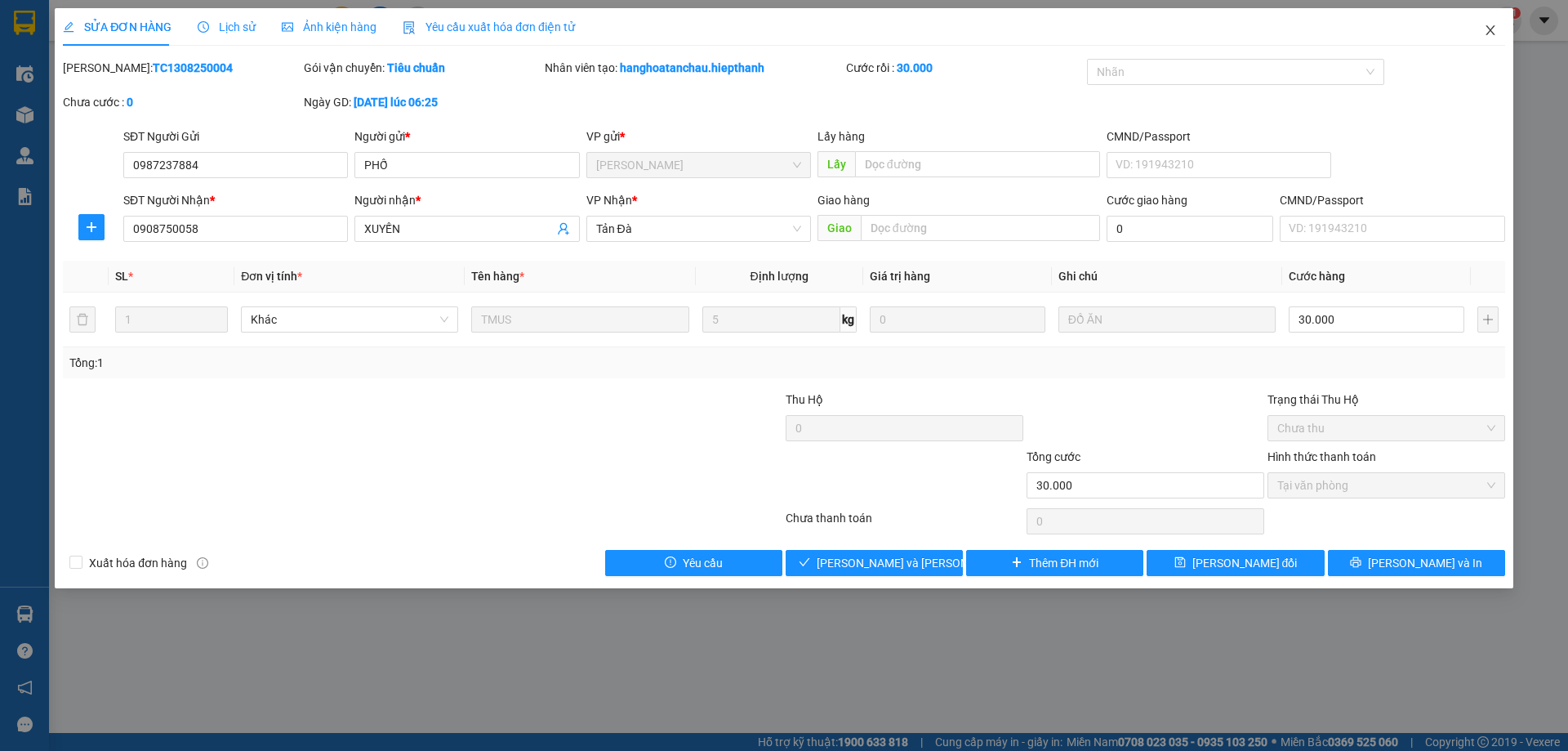
click at [1491, 27] on icon "close" at bounding box center [1490, 30] width 13 height 13
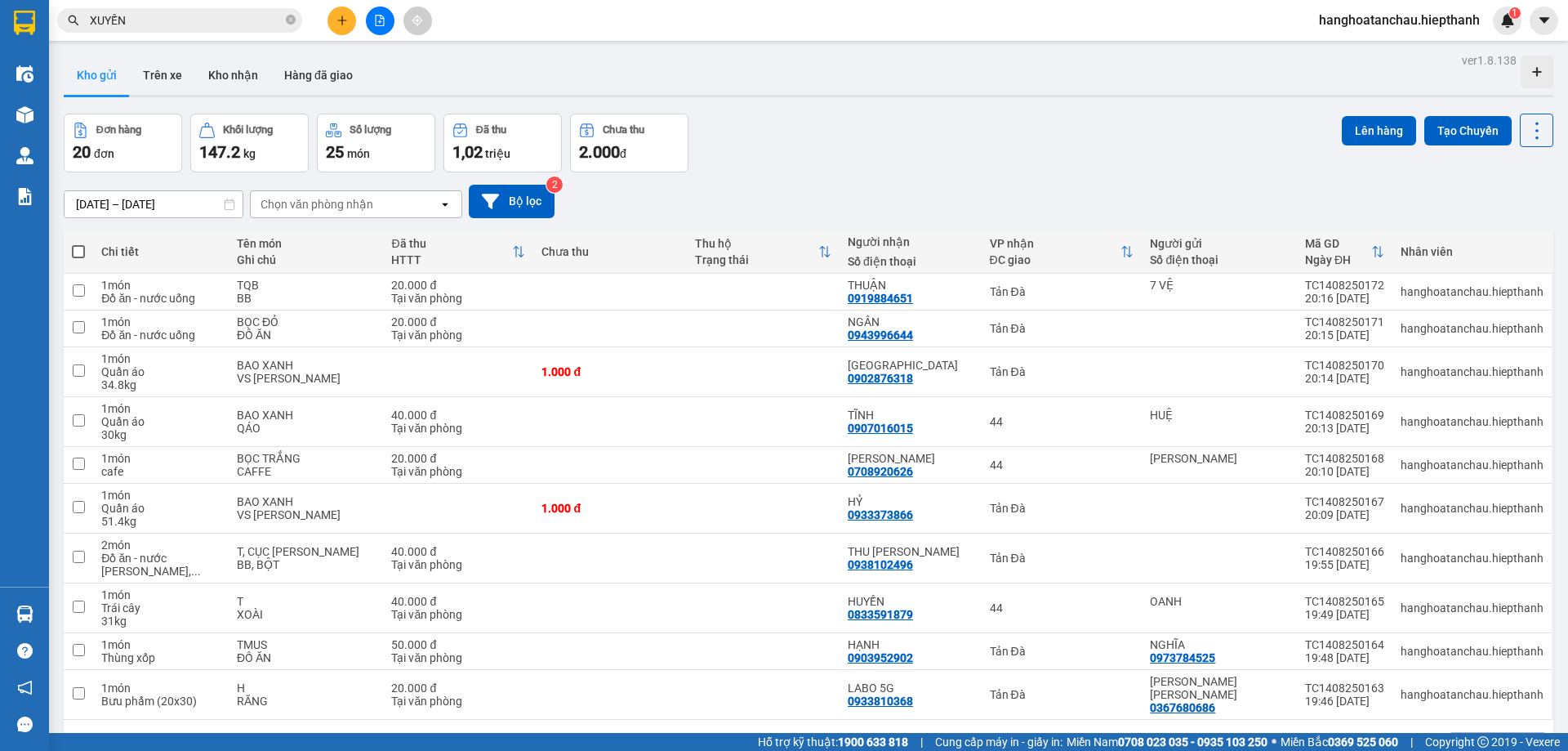
click at [189, 19] on input "XUYẾN" at bounding box center [186, 20] width 192 height 18
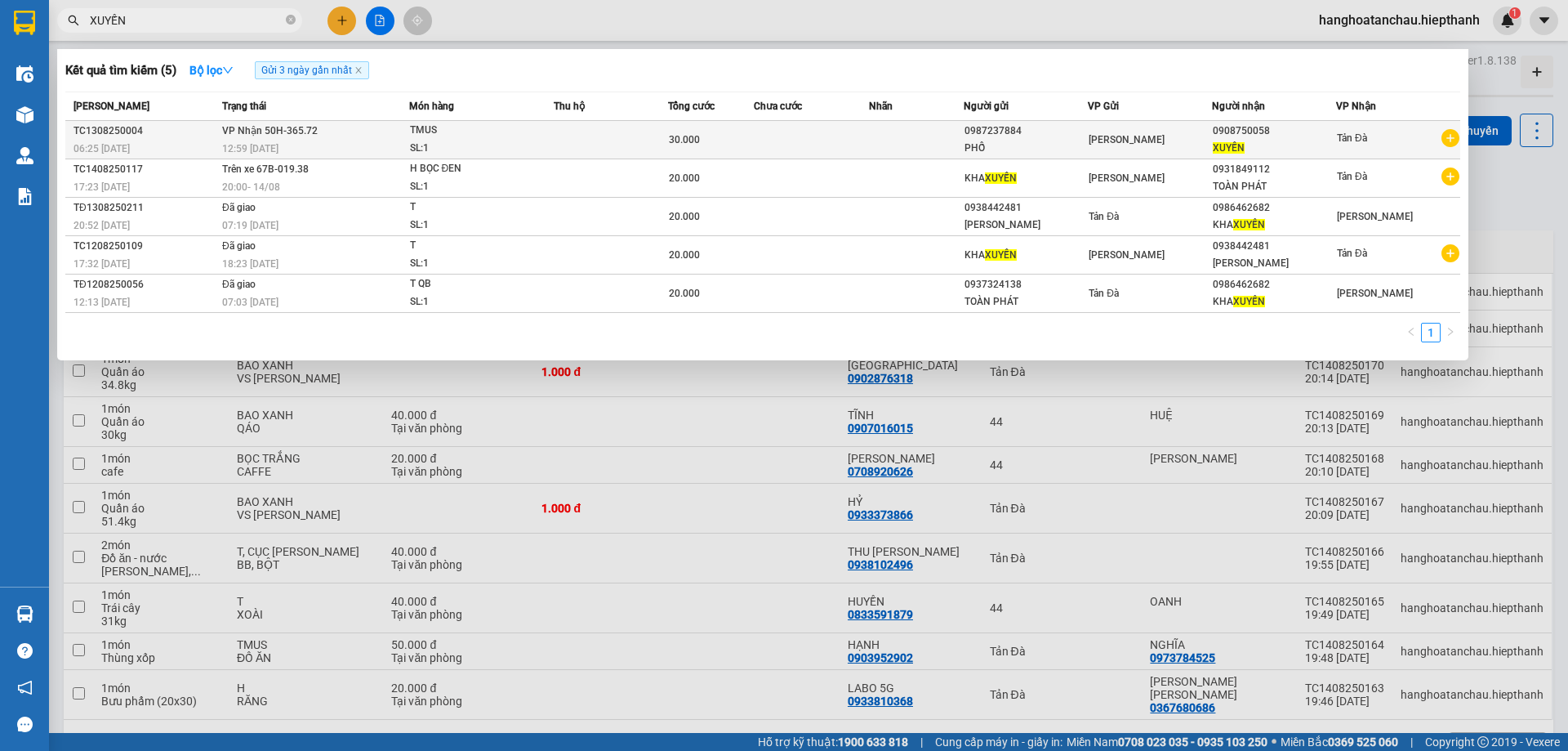
click at [319, 125] on td "[PERSON_NAME] 50H-365.72 12:59 [DATE]" at bounding box center [313, 140] width 191 height 38
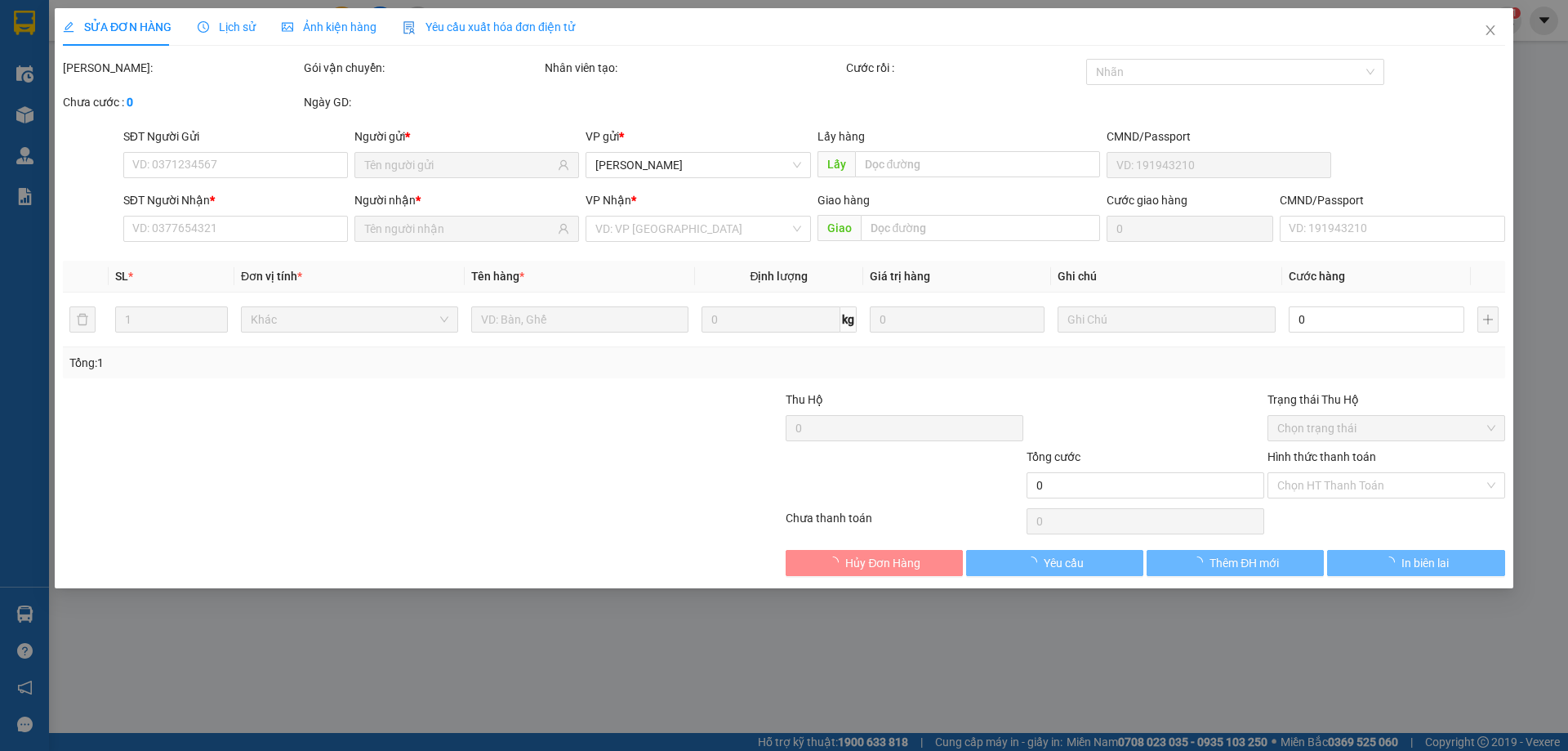
type input "0987237884"
type input "0908750058"
type input "30.000"
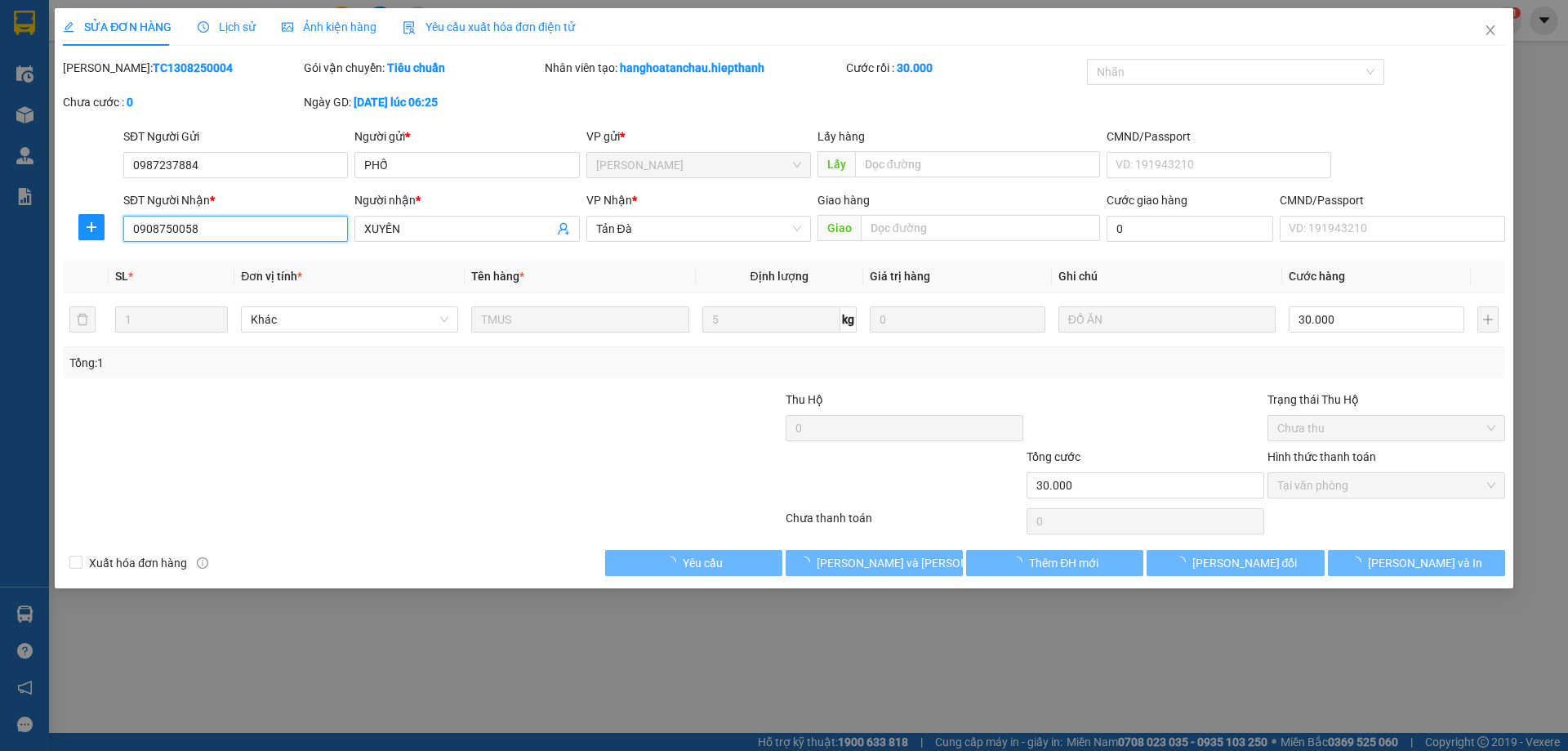
click at [236, 223] on input "0908750058" at bounding box center [235, 228] width 224 height 27
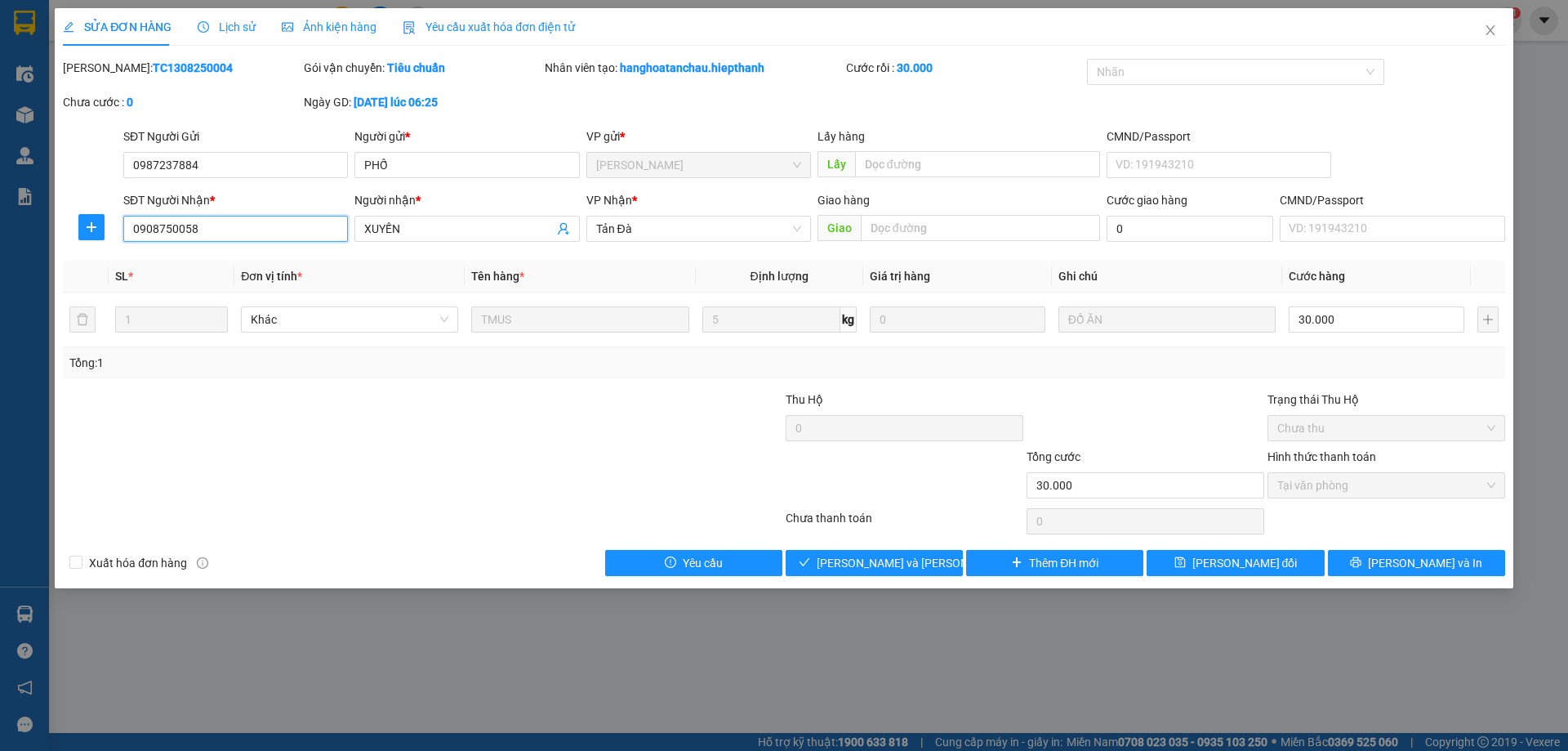
click at [236, 223] on input "0908750058" at bounding box center [235, 228] width 224 height 27
click at [1491, 34] on icon "close" at bounding box center [1490, 30] width 13 height 13
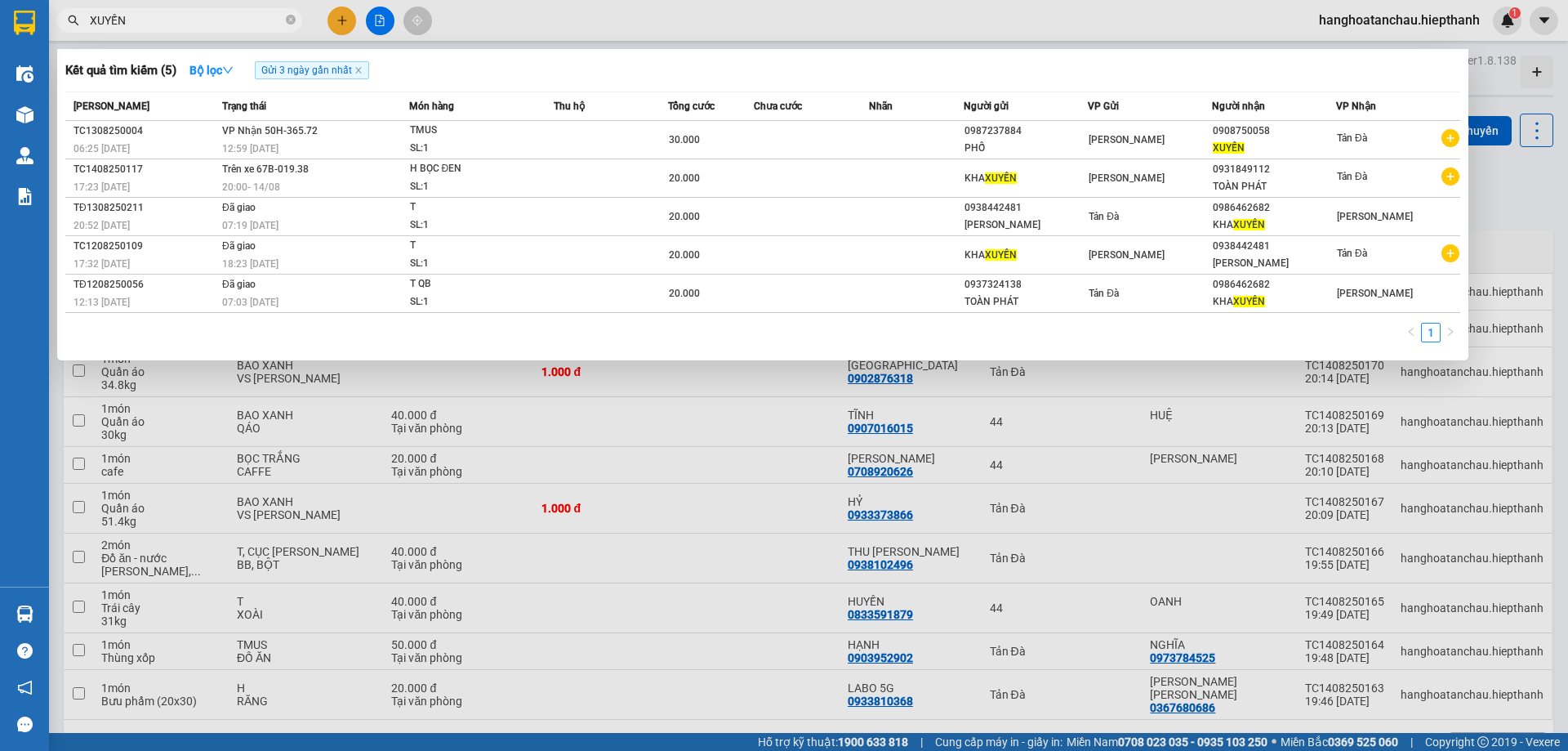
click at [259, 21] on input "XUYẾN" at bounding box center [186, 20] width 192 height 18
click at [259, 20] on input "XUYẾN" at bounding box center [186, 20] width 192 height 18
click at [291, 19] on icon "close-circle" at bounding box center [290, 19] width 10 height 10
click at [204, 16] on input "text" at bounding box center [186, 20] width 192 height 18
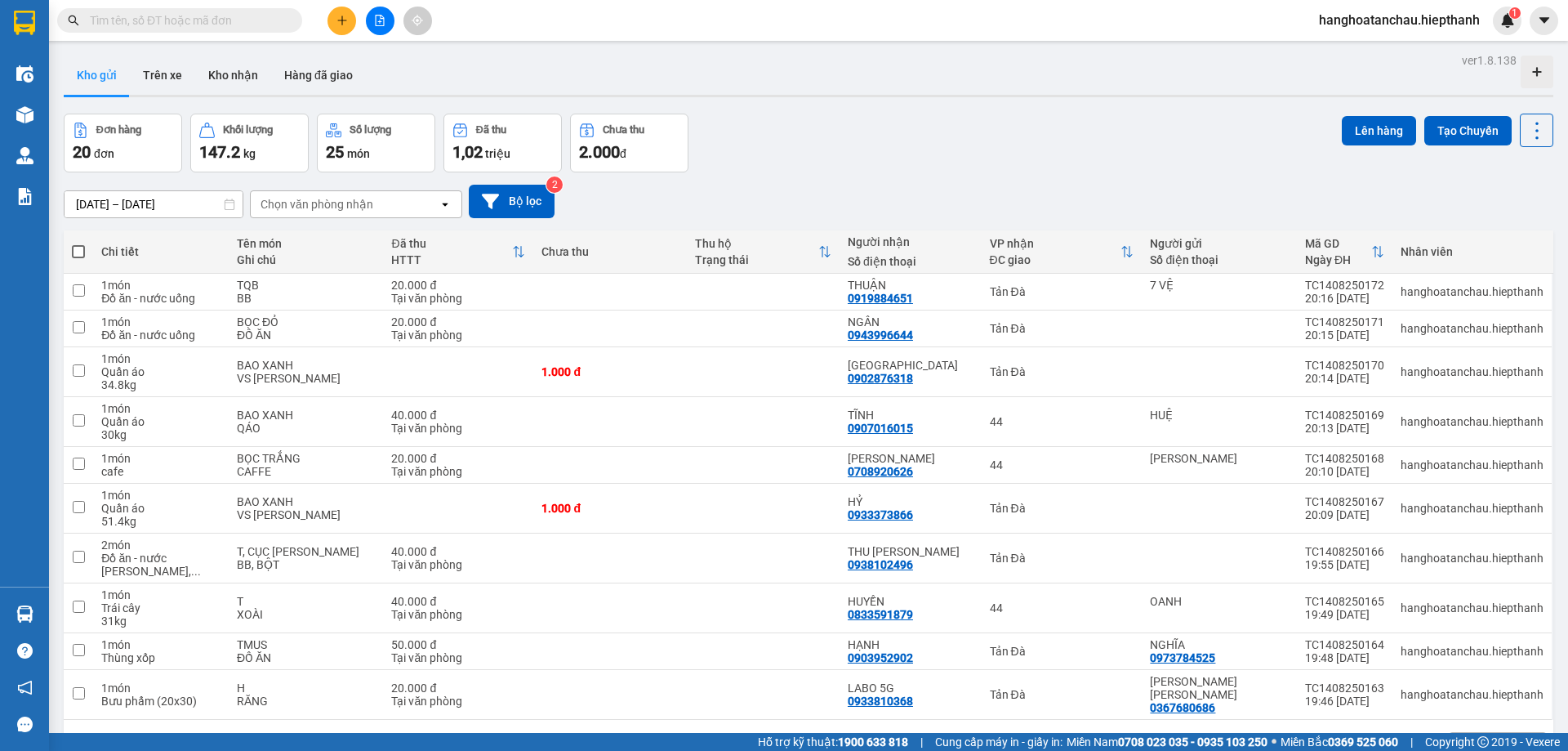
click at [201, 19] on input "text" at bounding box center [186, 20] width 192 height 18
paste input "0908750058"
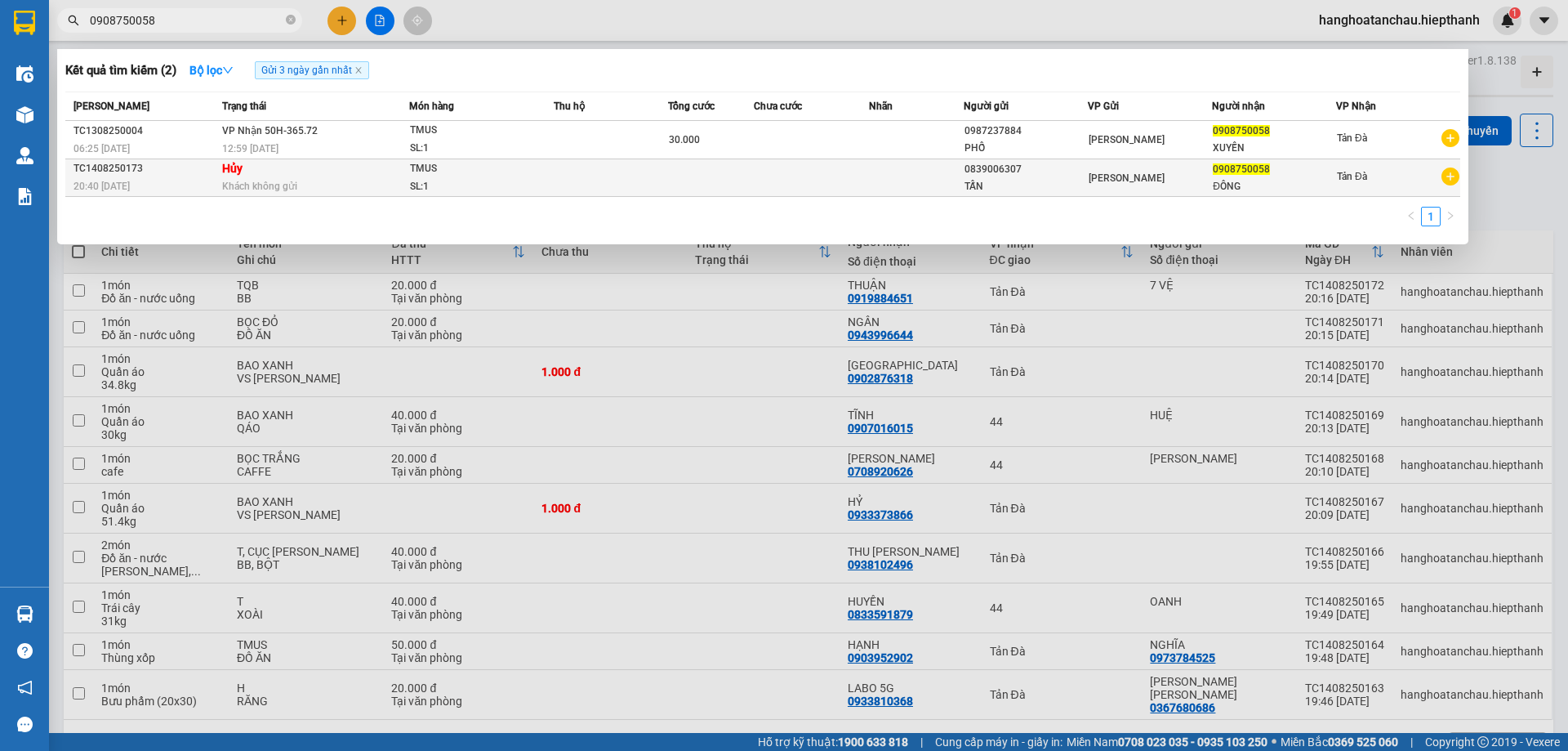
type input "0908750058"
click at [597, 179] on td at bounding box center [611, 178] width 114 height 38
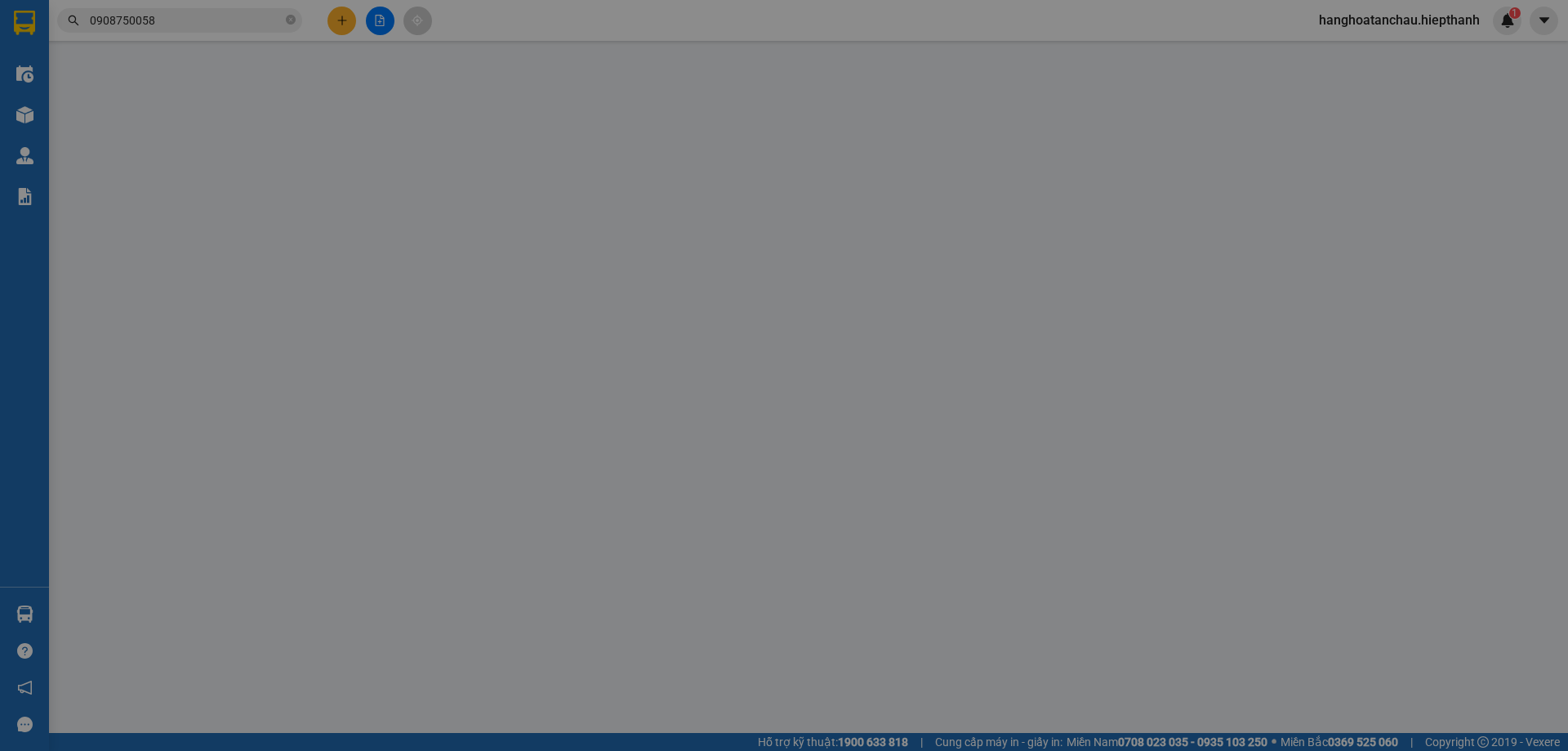
type input "0839006307"
type input "TẤN"
type input "0908750058"
type input "ĐÔNG"
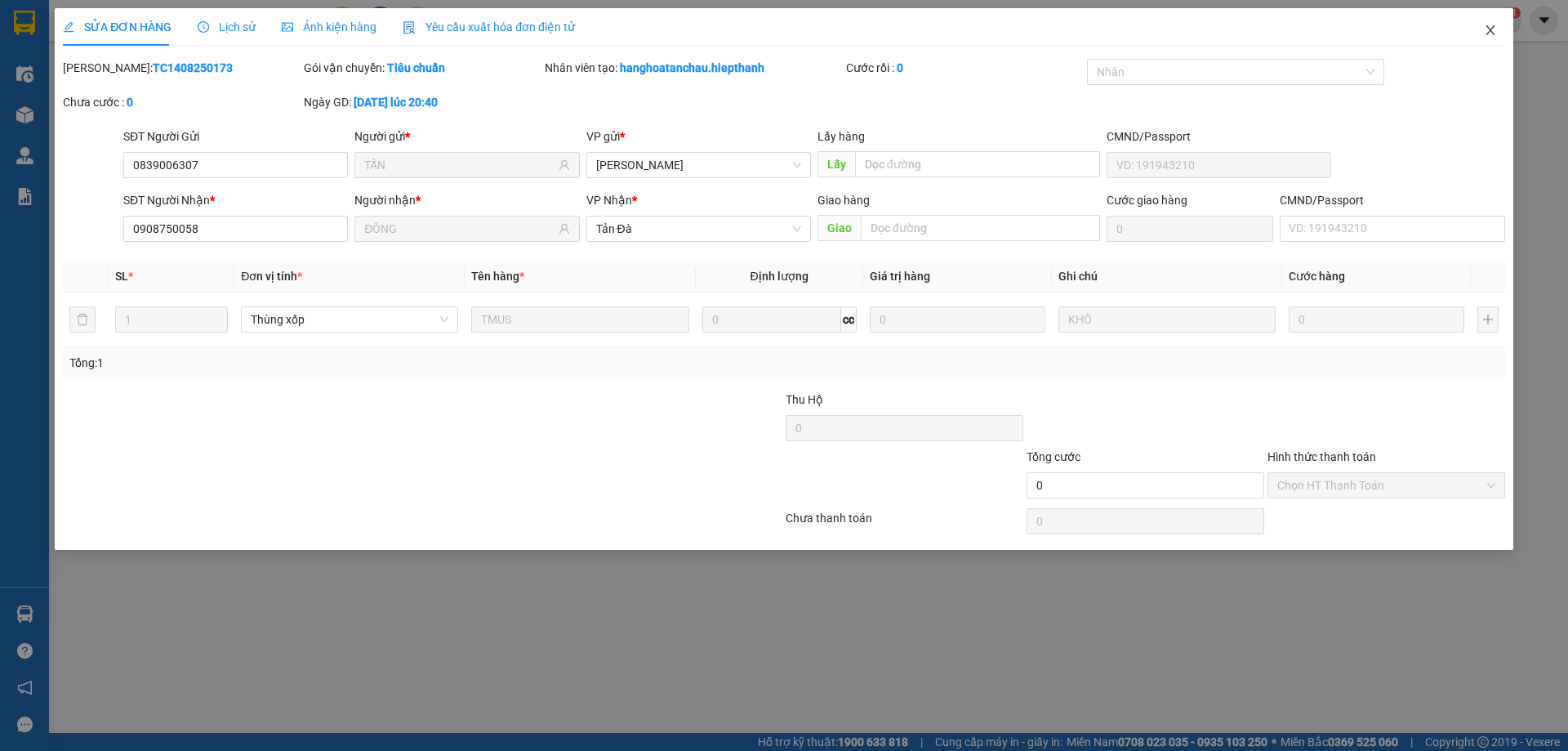
click at [1496, 38] on span "Close" at bounding box center [1491, 31] width 46 height 46
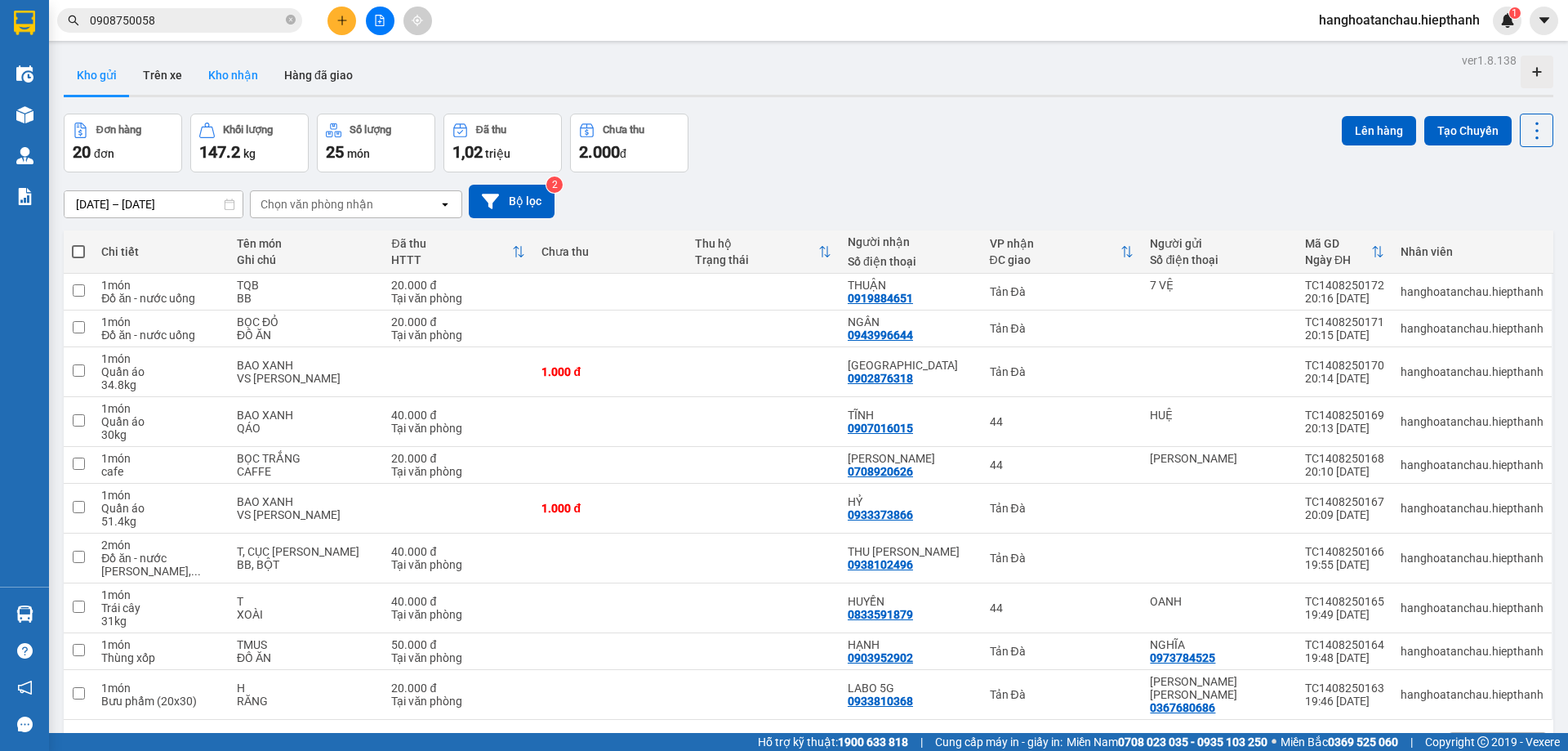
click at [212, 89] on button "Kho nhận" at bounding box center [233, 75] width 76 height 39
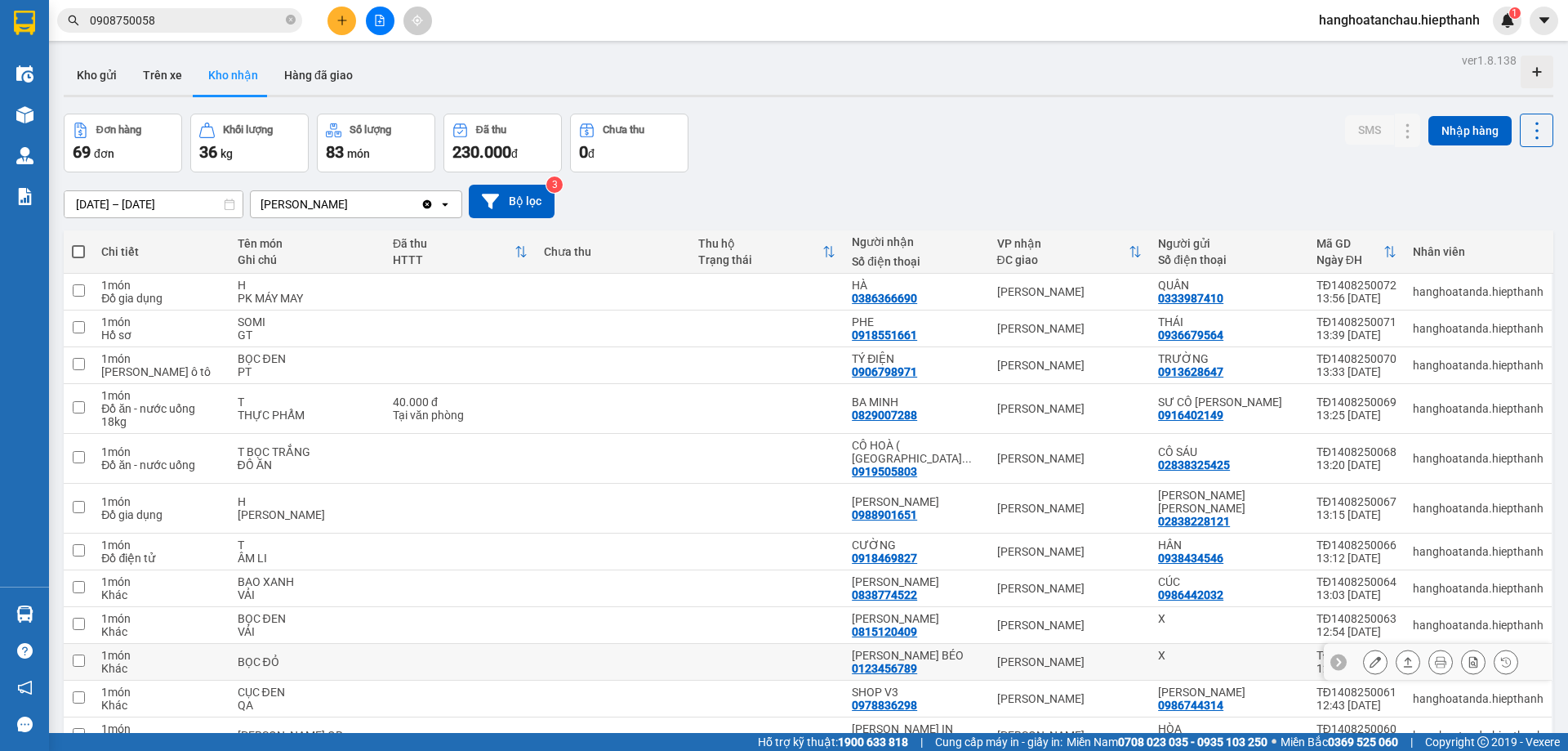
click at [1370, 656] on icon at bounding box center [1376, 661] width 11 height 11
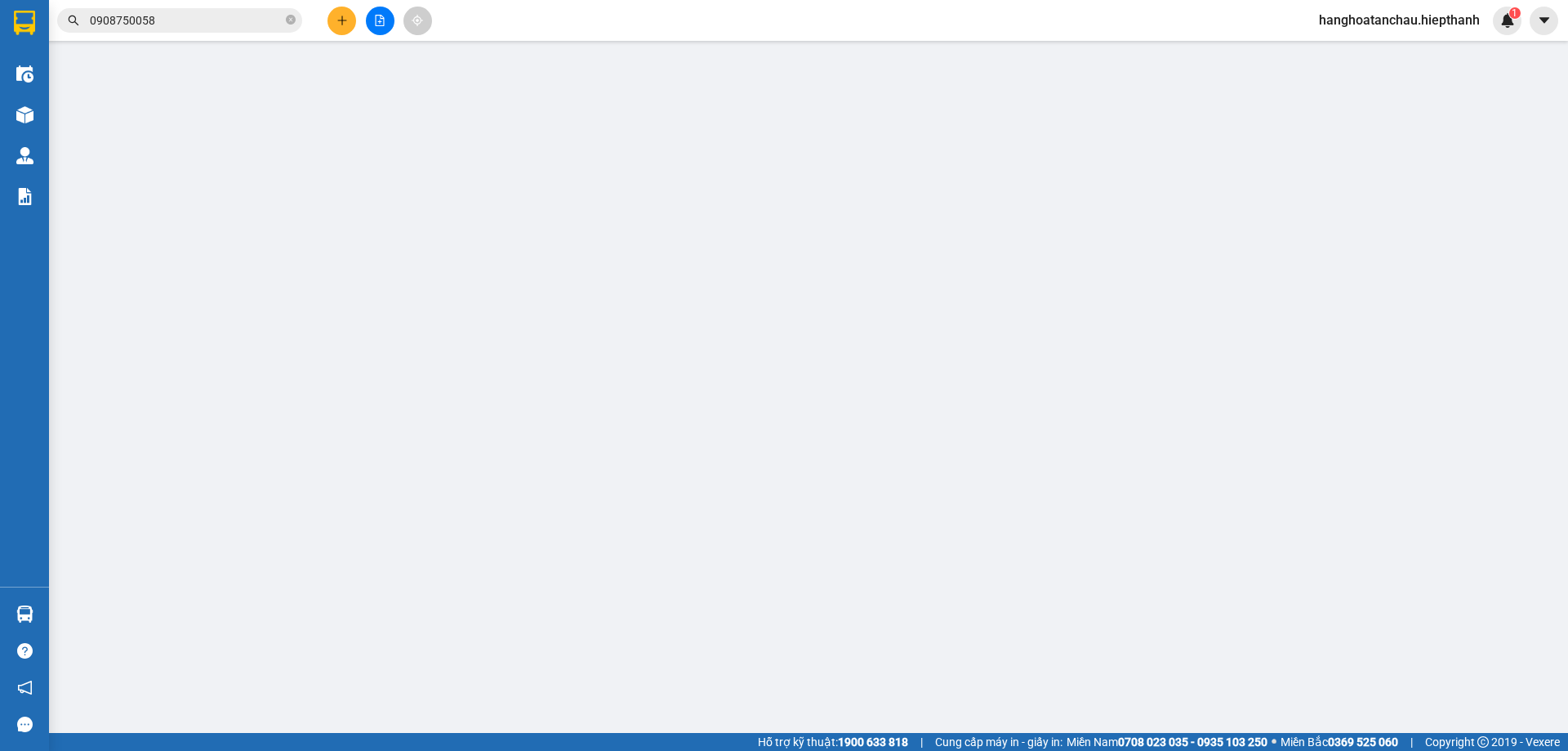
type input "X"
type input "0123456789"
type input "[PERSON_NAME] BÉO"
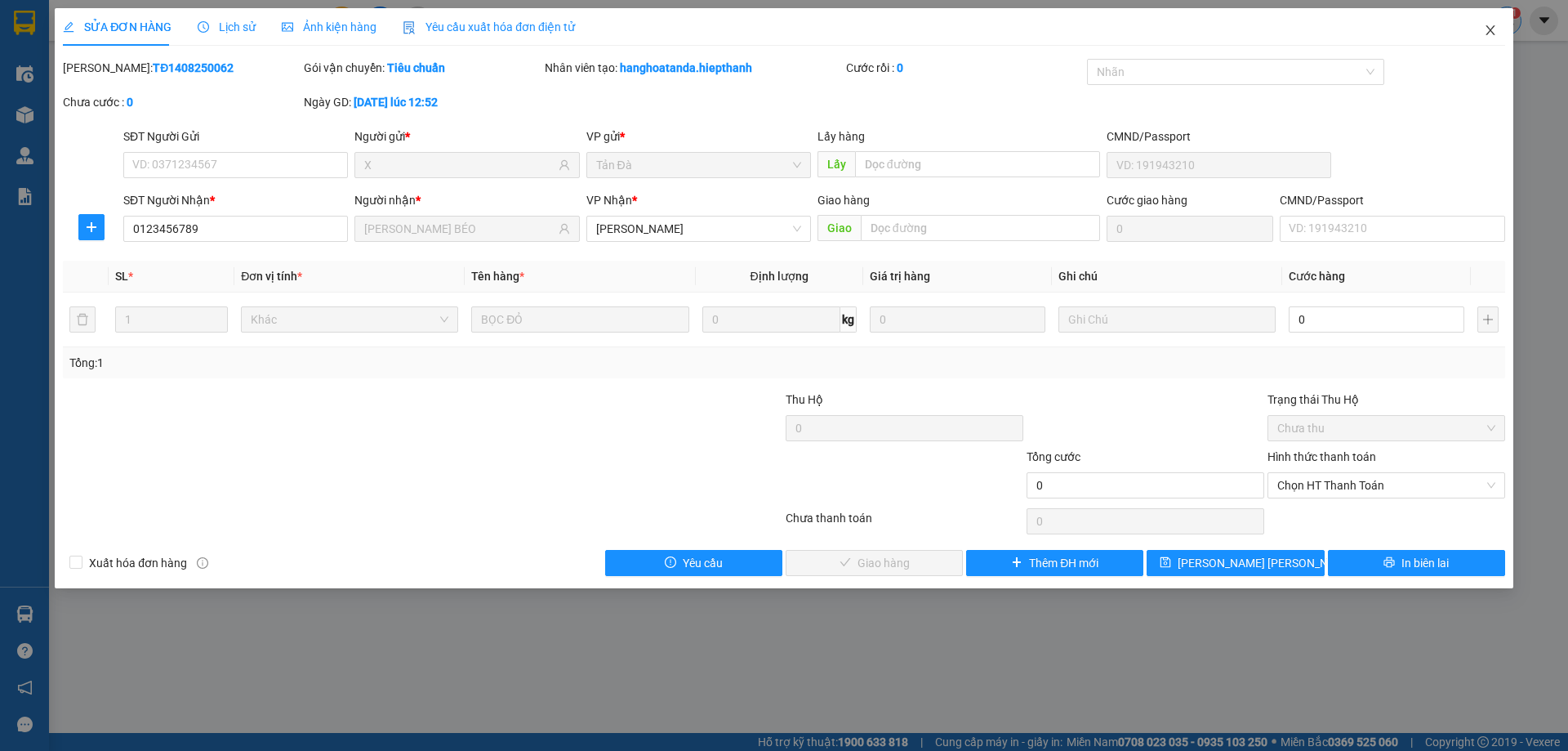
click at [1495, 29] on icon "close" at bounding box center [1490, 30] width 13 height 13
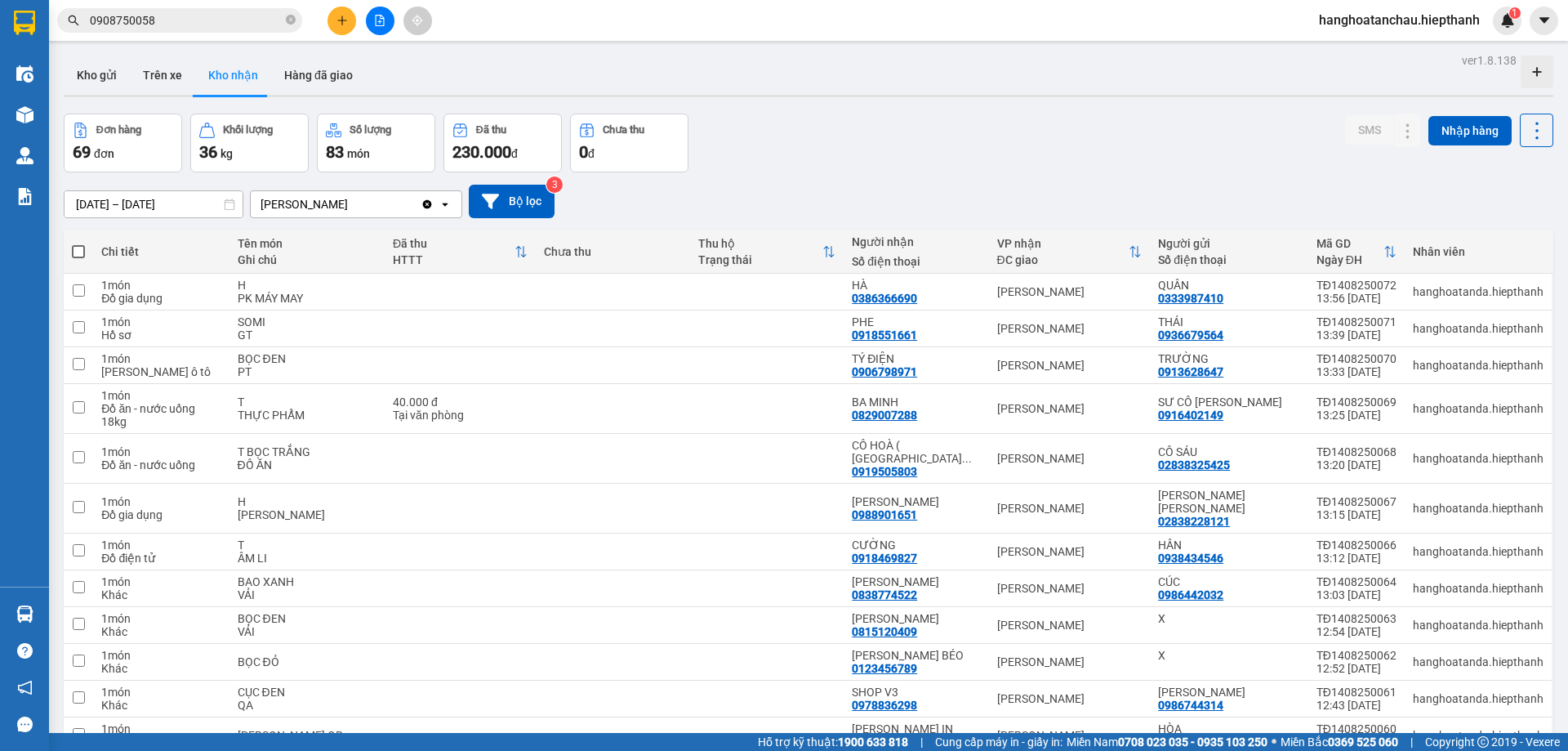
click at [230, 19] on input "0908750058" at bounding box center [186, 20] width 192 height 18
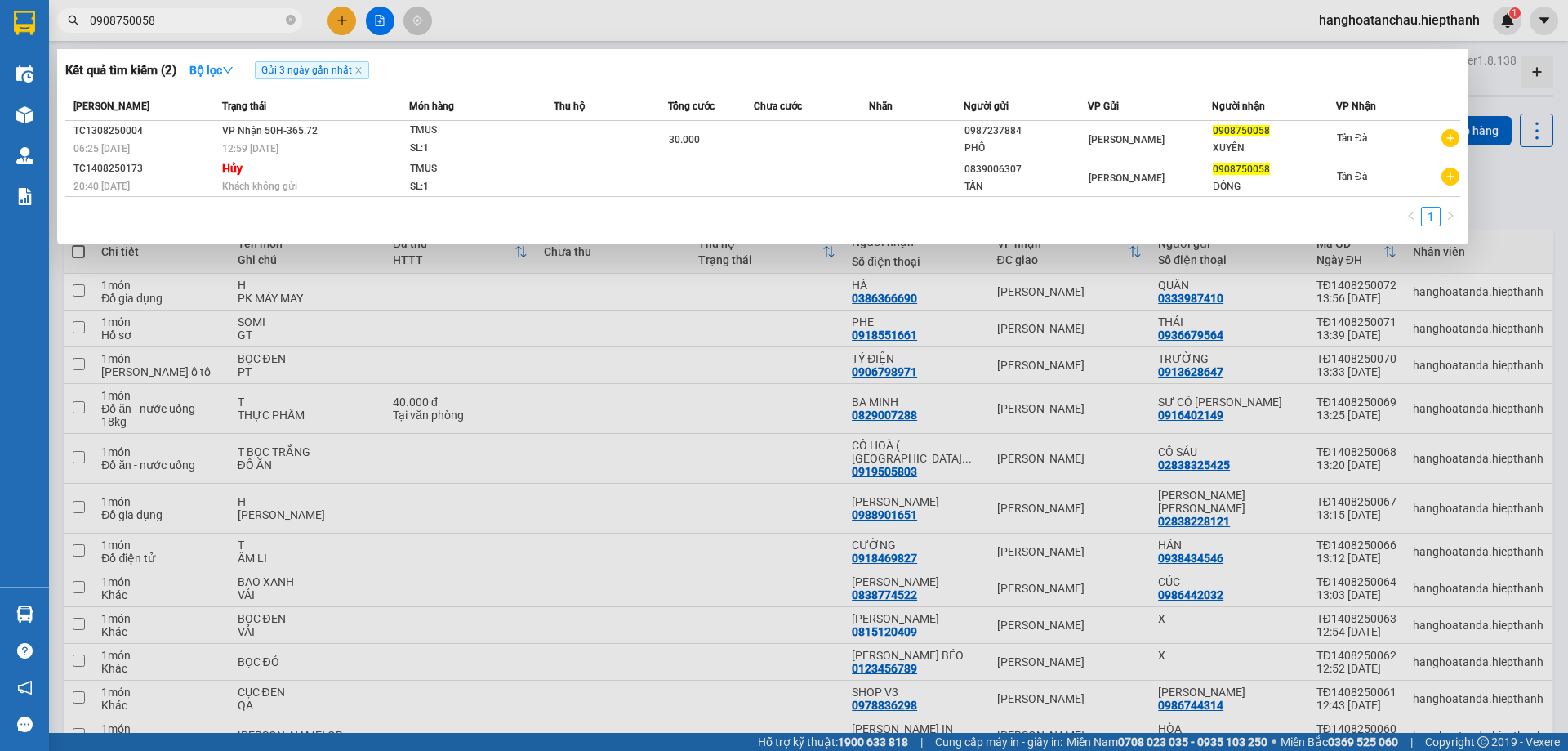
click at [366, 62] on span "Gửi 3 ngày gần nhất" at bounding box center [311, 71] width 114 height 18
click at [361, 71] on icon "close" at bounding box center [358, 70] width 8 height 8
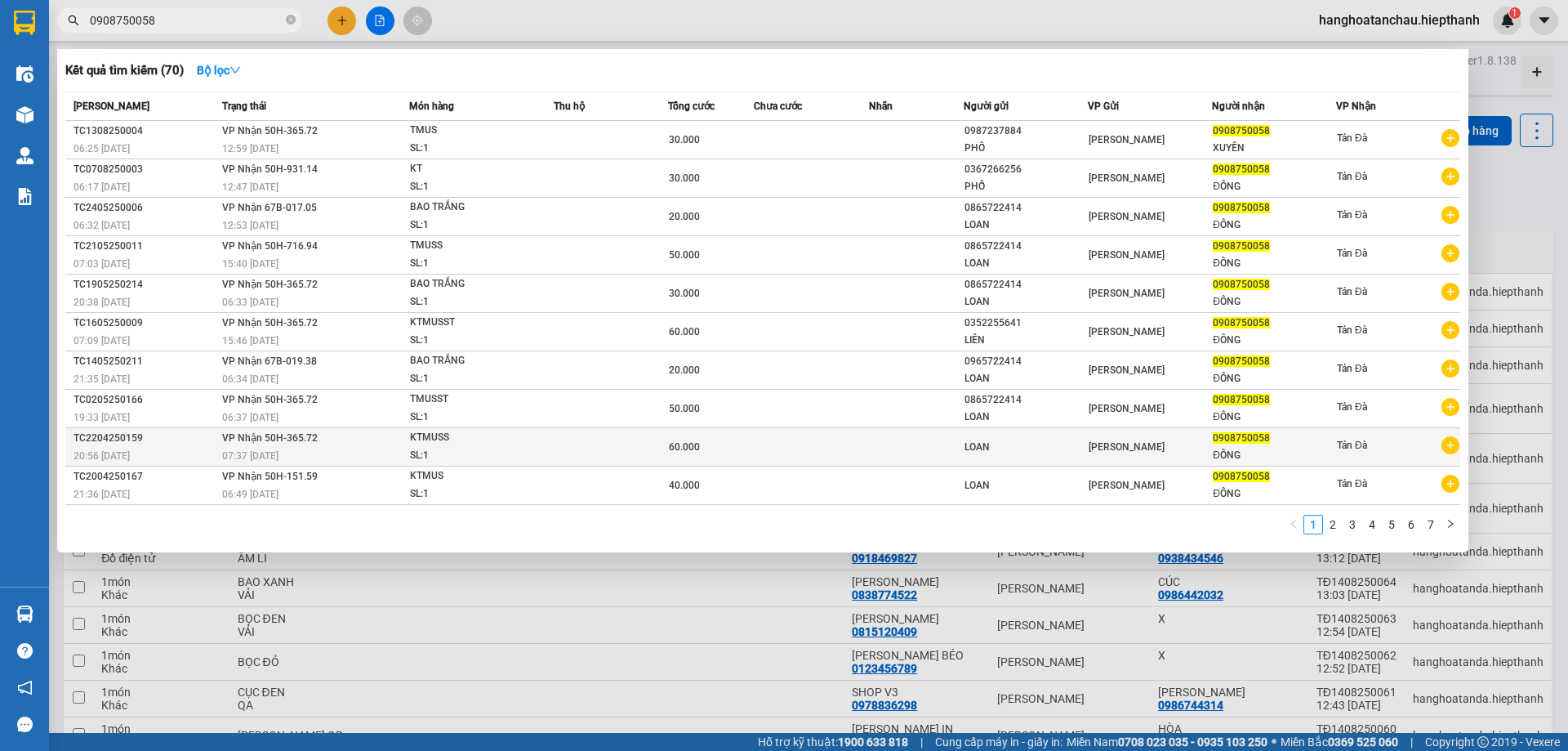
click at [844, 451] on td at bounding box center [811, 447] width 114 height 38
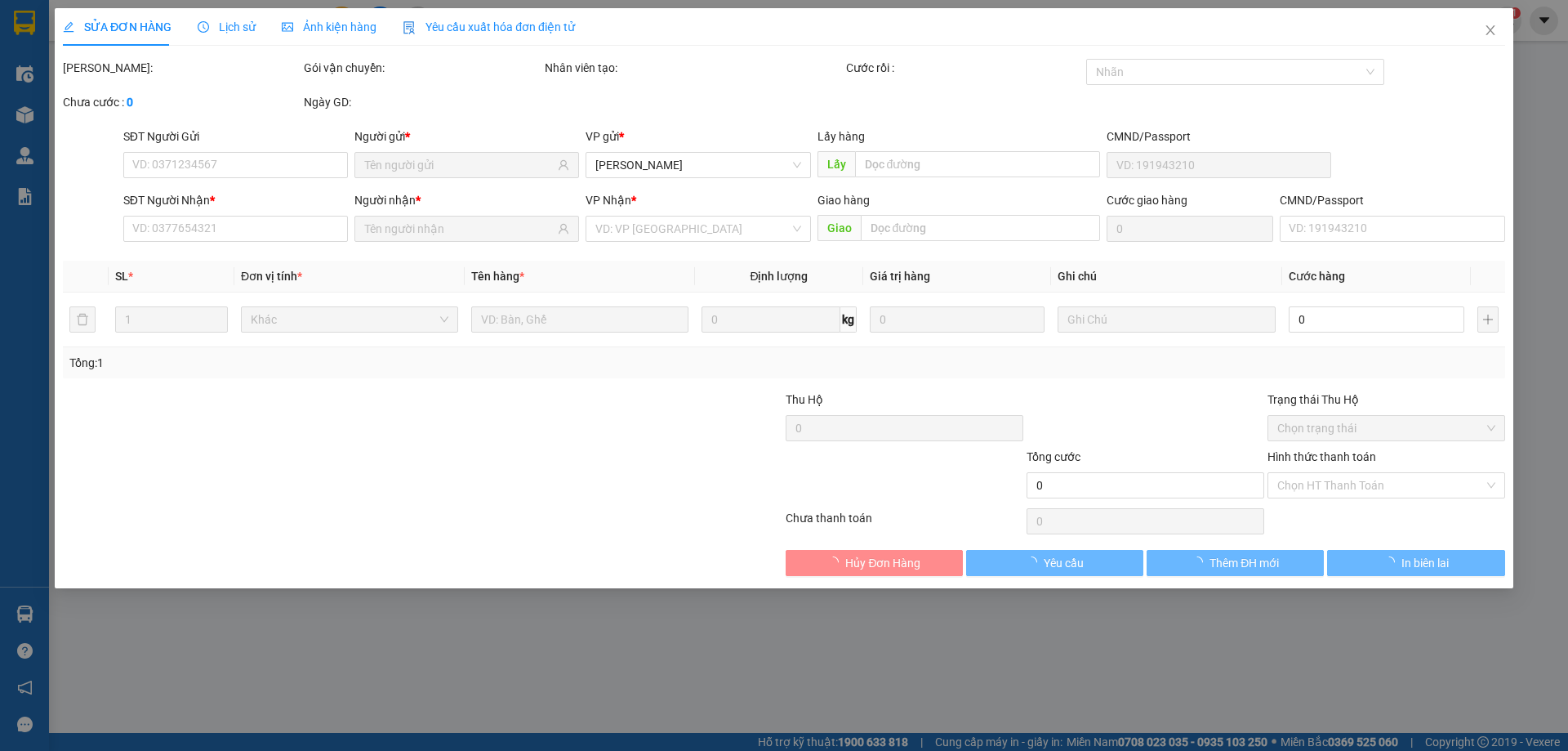
type input "0908750058"
type input "60.000"
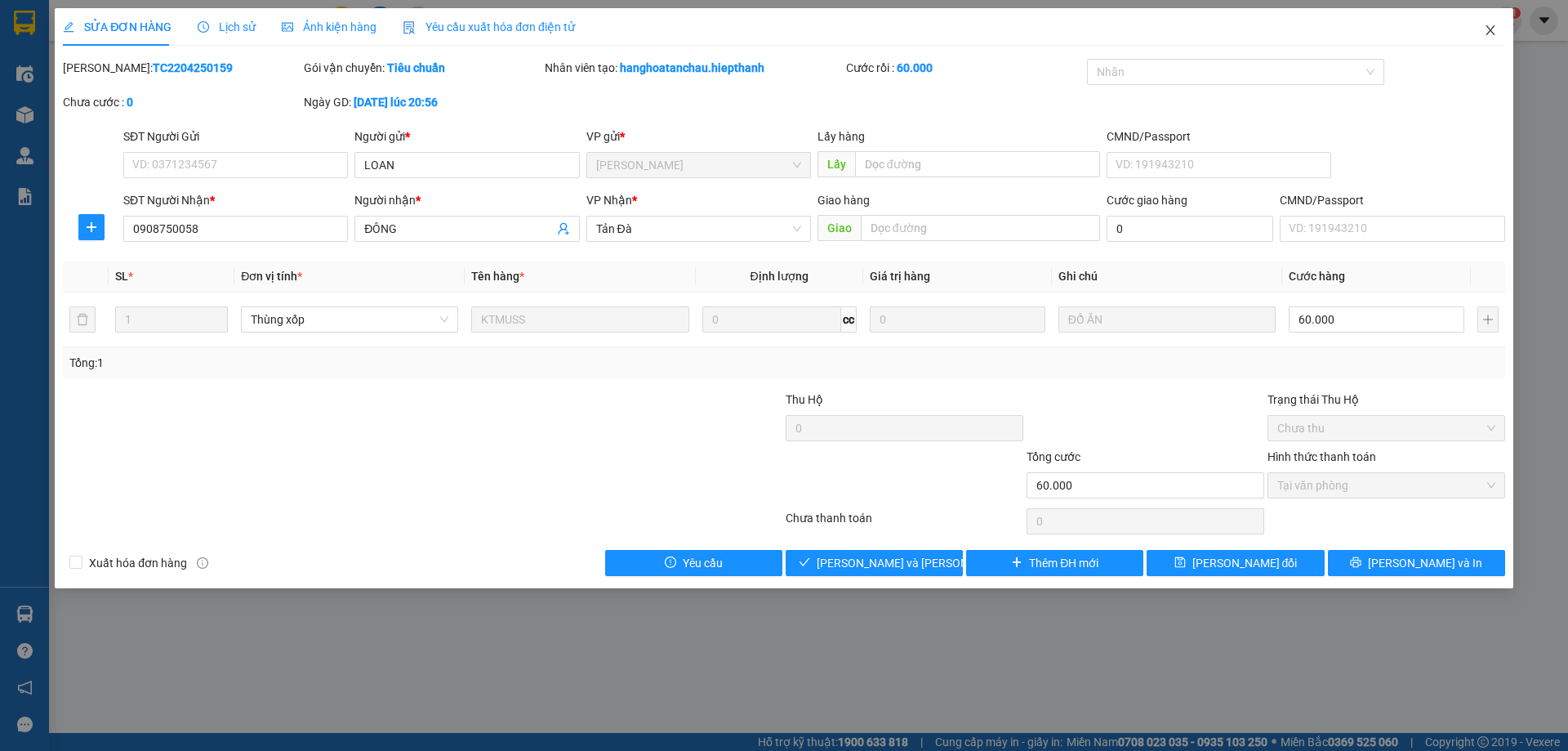
click at [1494, 28] on icon "close" at bounding box center [1490, 30] width 13 height 13
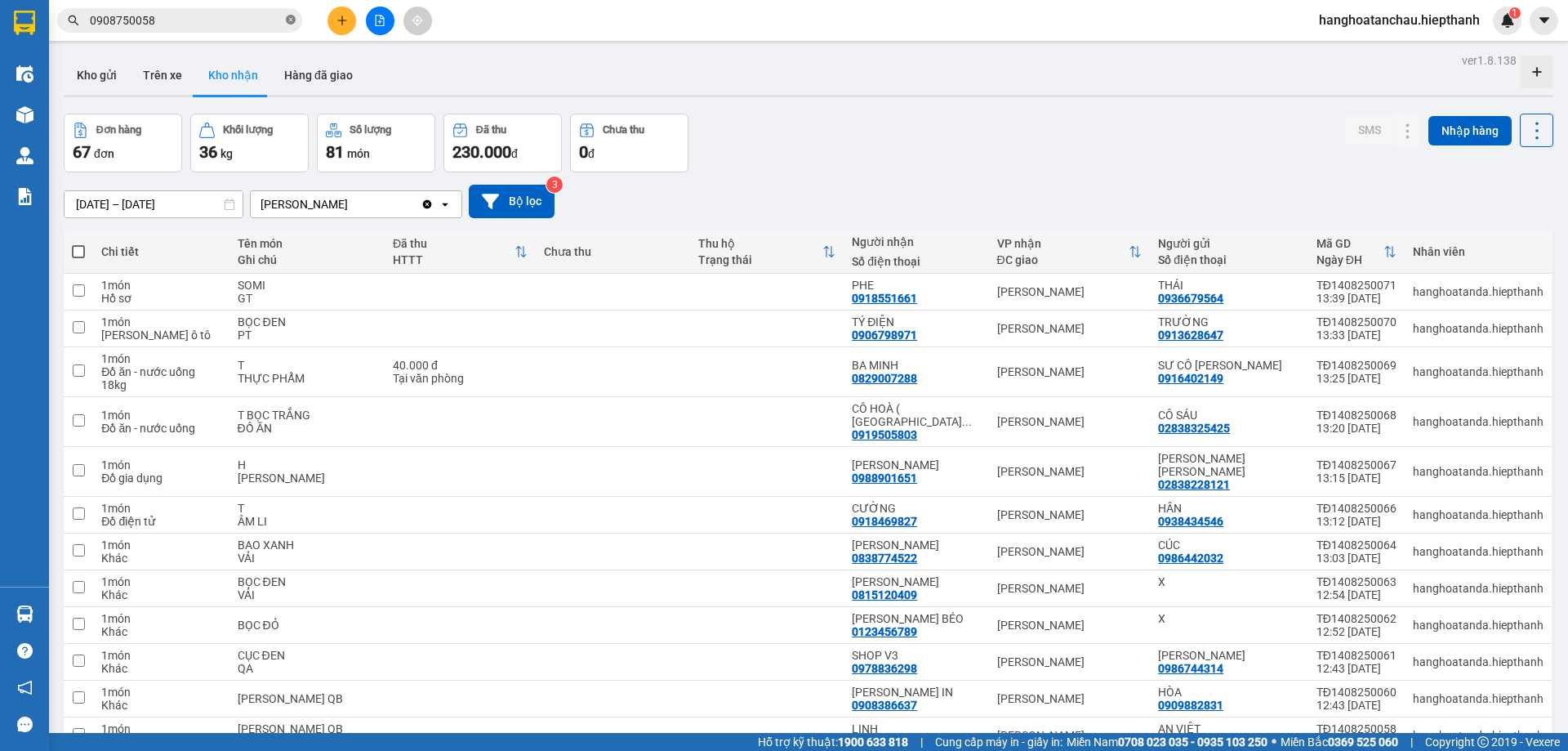
click at [289, 19] on icon "close-circle" at bounding box center [290, 19] width 10 height 10
